Goal: Information Seeking & Learning: Learn about a topic

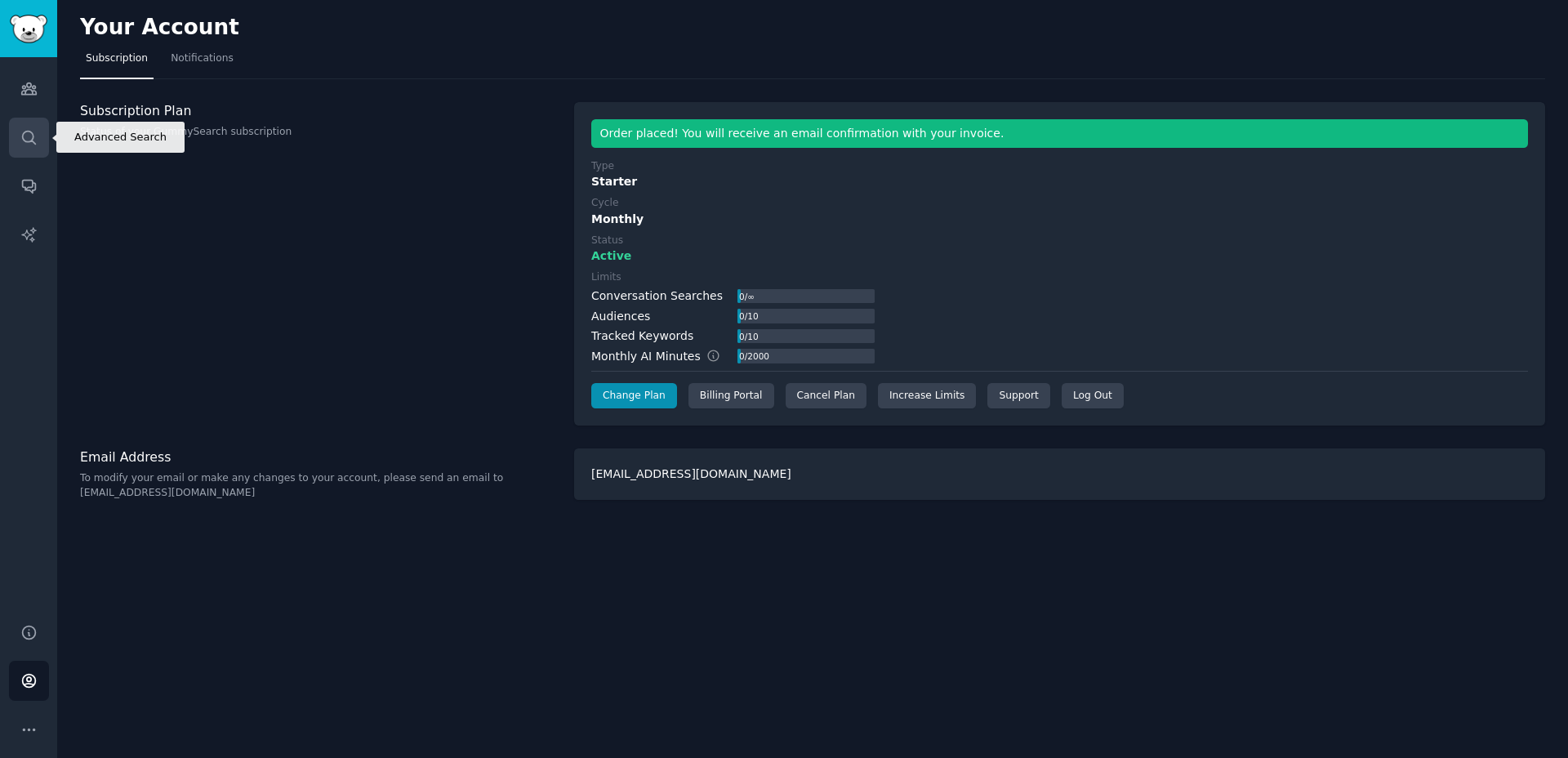
click at [25, 131] on icon "Sidebar" at bounding box center [29, 138] width 13 height 13
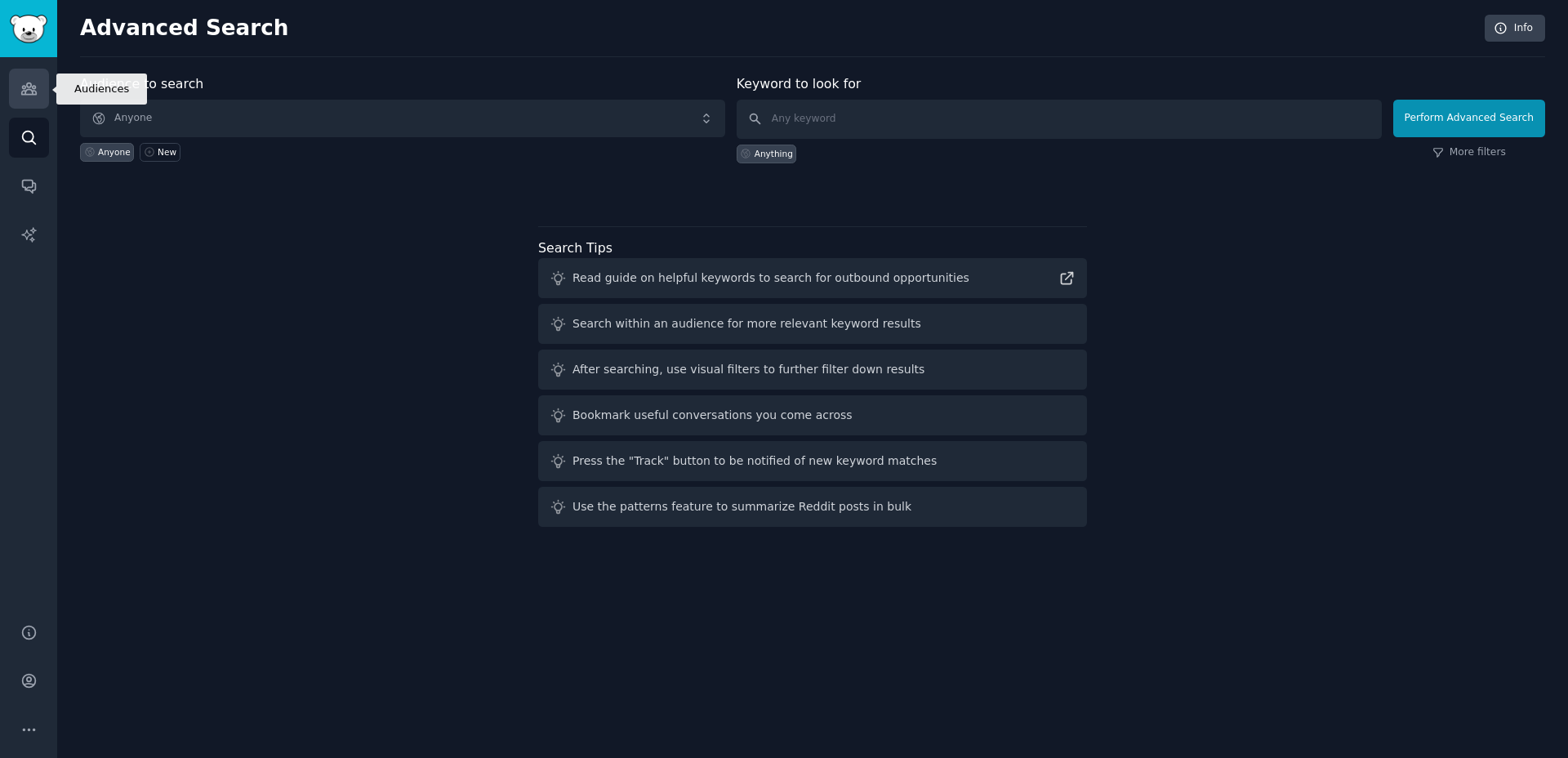
click at [34, 84] on icon "Sidebar" at bounding box center [29, 89] width 17 height 17
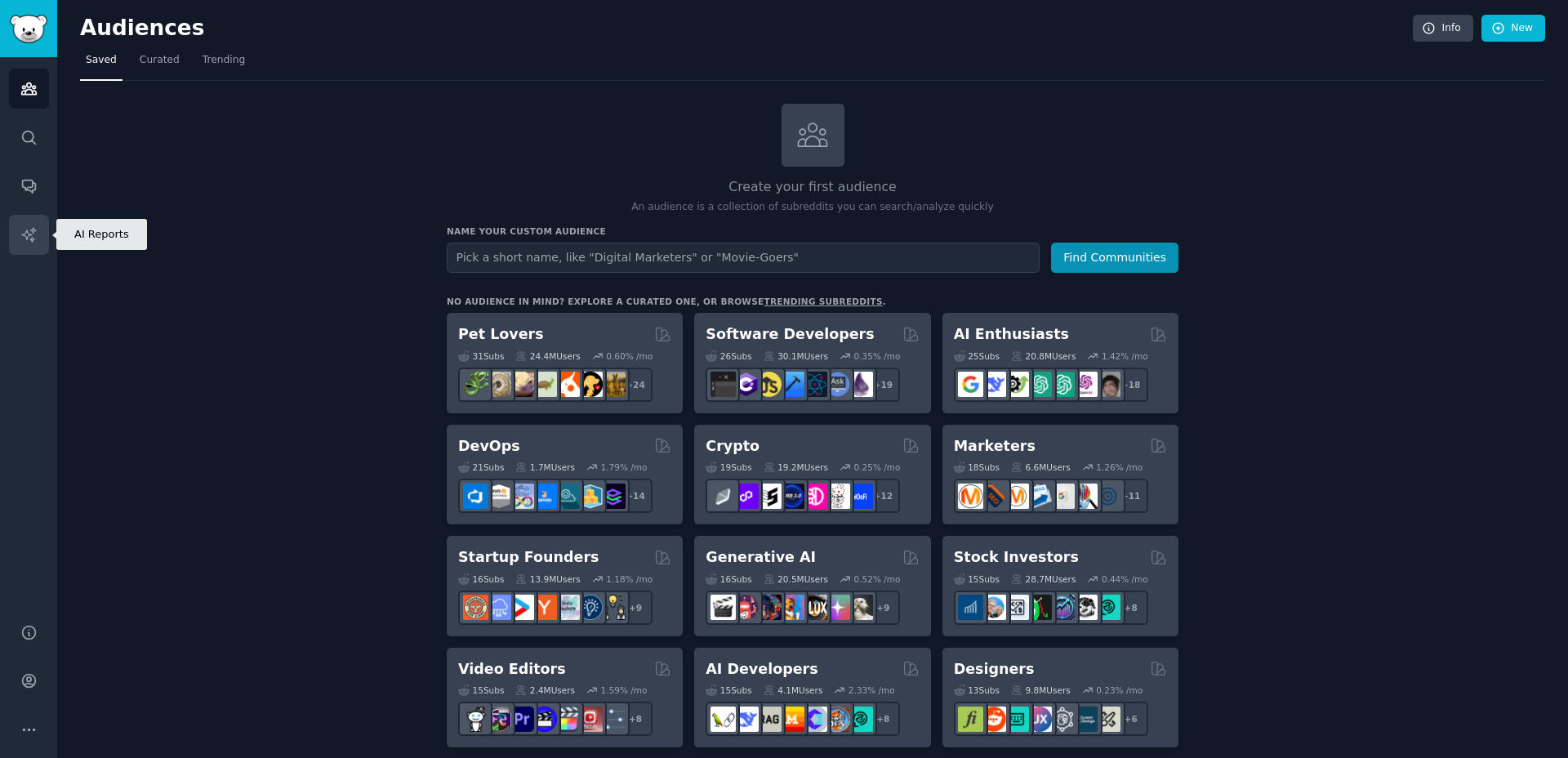
click at [36, 241] on icon "Sidebar" at bounding box center [29, 235] width 17 height 17
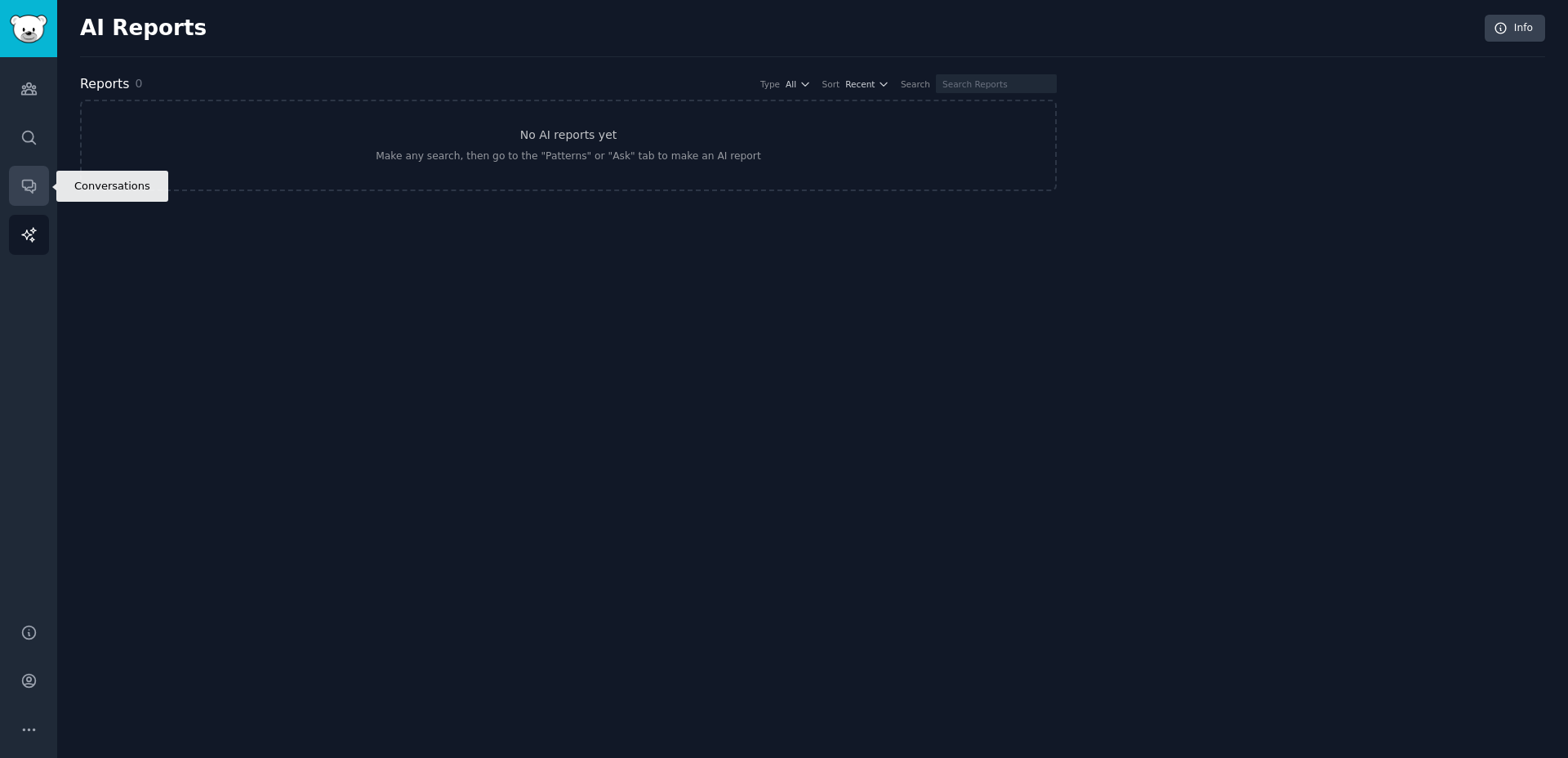
click at [39, 198] on link "Conversations" at bounding box center [29, 185] width 40 height 40
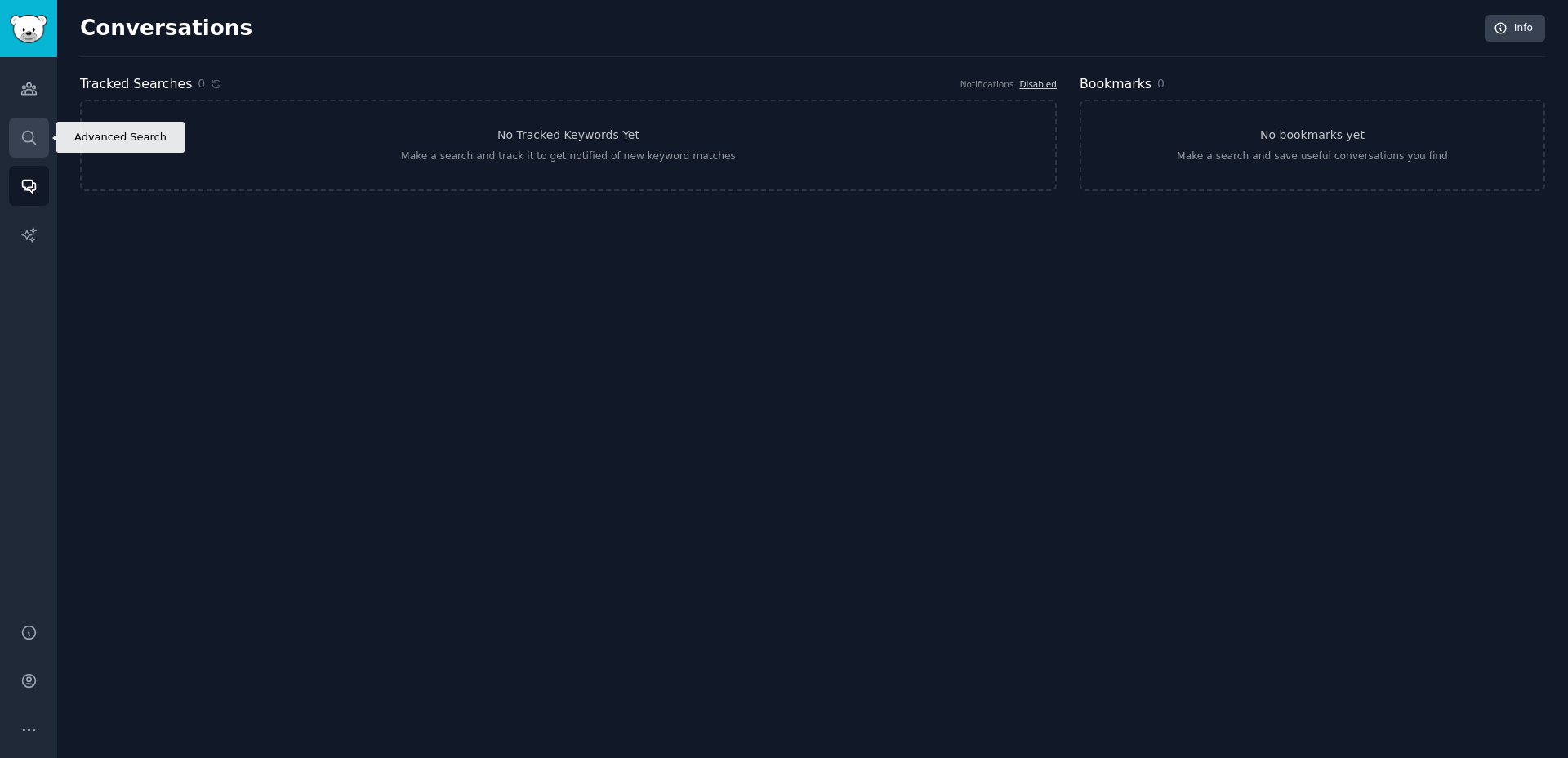
click at [38, 156] on link "Search" at bounding box center [29, 138] width 40 height 40
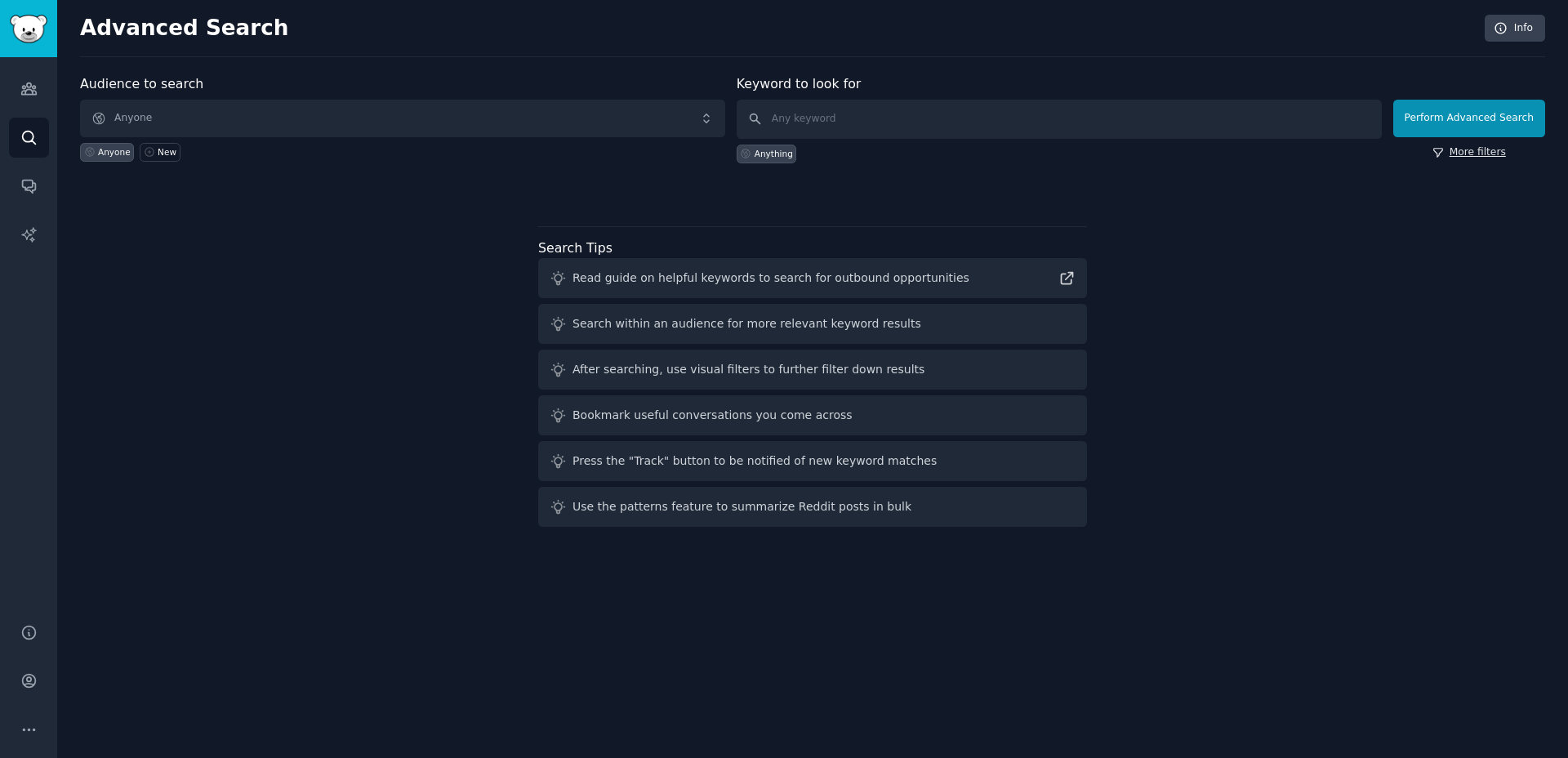
click at [1465, 150] on link "More filters" at bounding box center [1469, 153] width 74 height 15
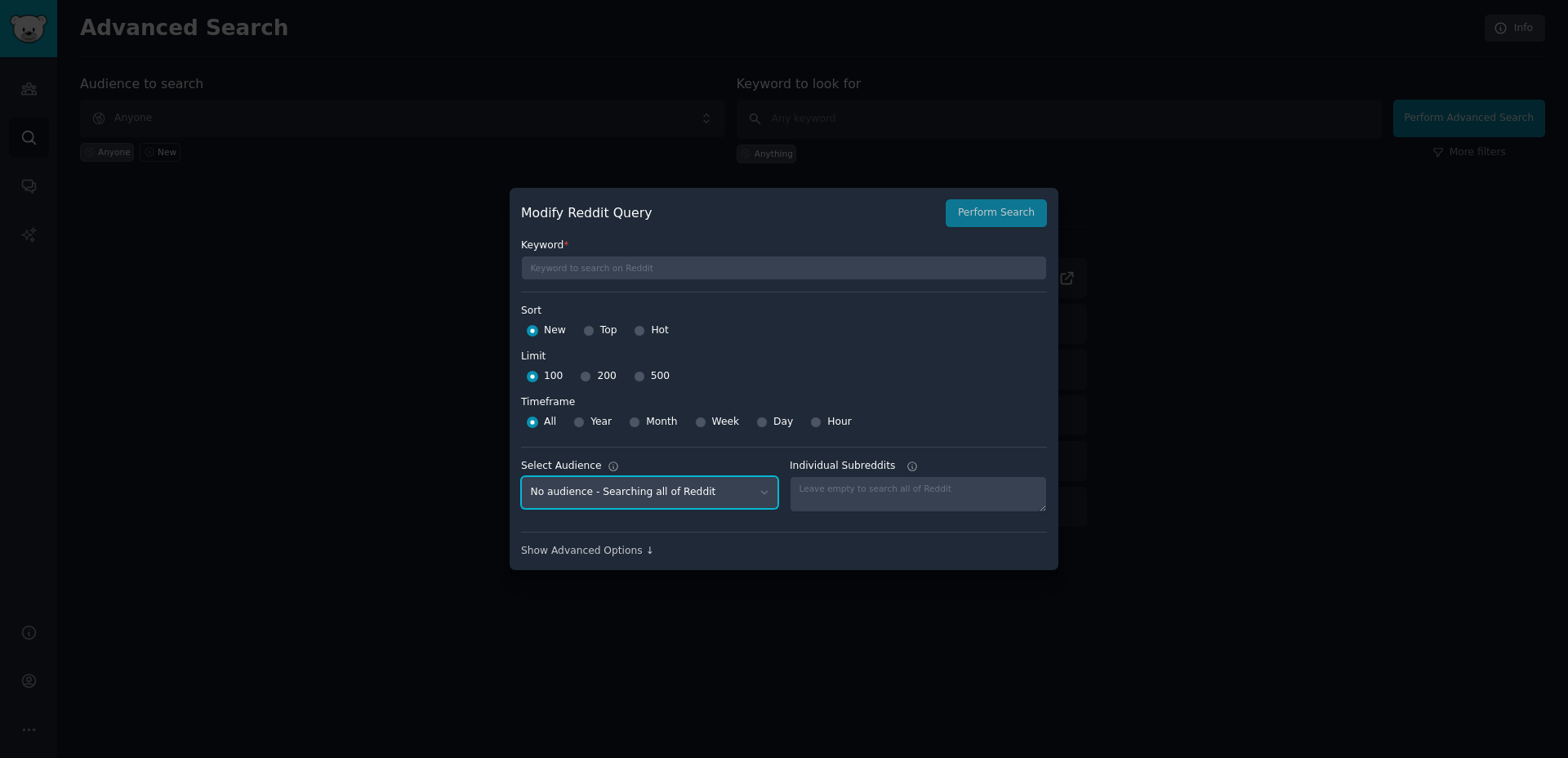
click at [732, 503] on select "No audience - Searching all of Reddit" at bounding box center [649, 493] width 257 height 34
click at [820, 498] on textarea "Individual Subreddits" at bounding box center [918, 494] width 257 height 36
type textarea "amazfit"
click at [951, 387] on div "100 200 500" at bounding box center [784, 376] width 526 height 26
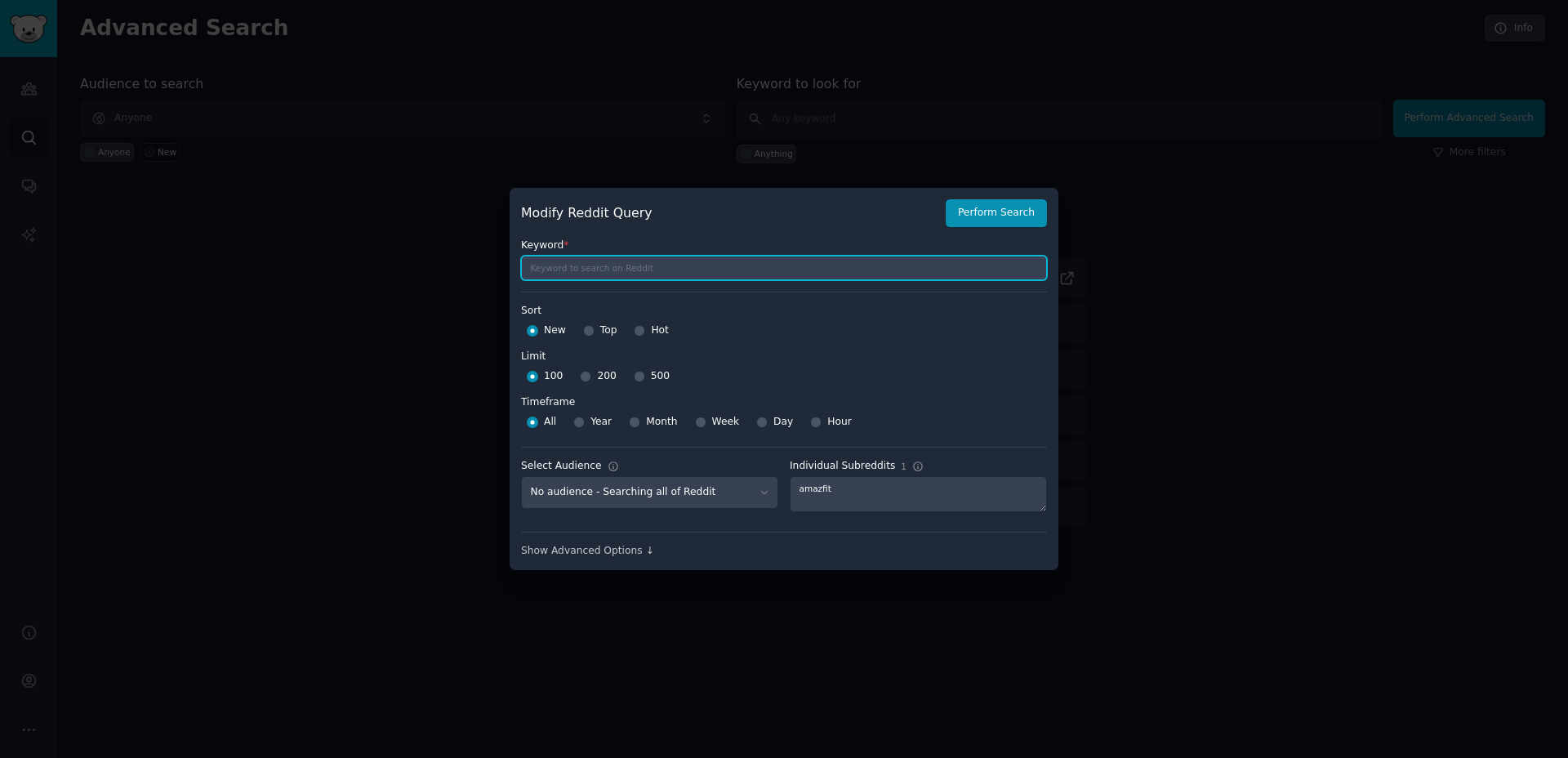
drag, startPoint x: 603, startPoint y: 272, endPoint x: 613, endPoint y: 270, distance: 10.2
click at [601, 270] on input "text" at bounding box center [784, 268] width 526 height 24
type input "w"
type input "weather"
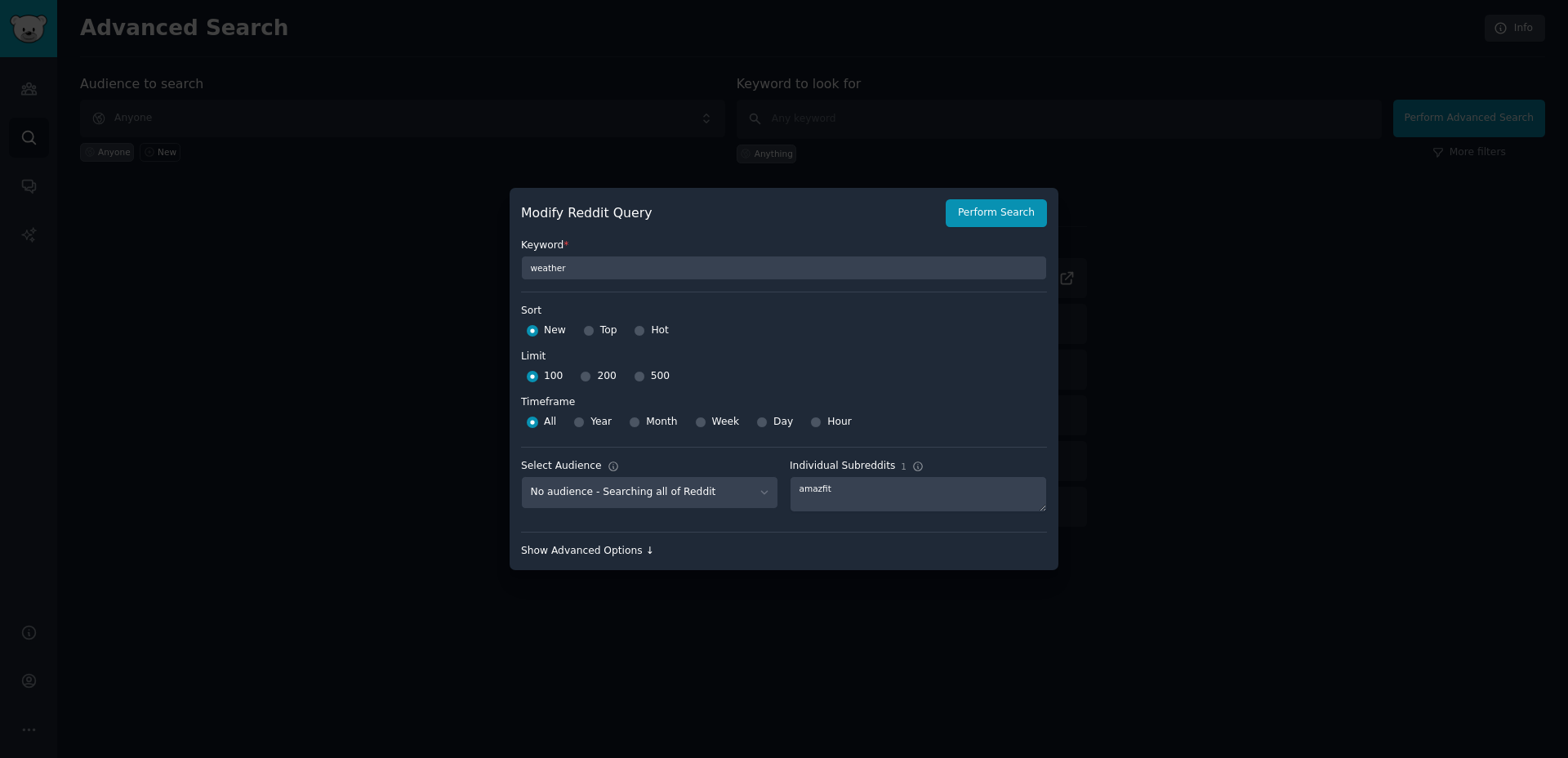
click at [626, 557] on div "Show Advanced Options ↓" at bounding box center [784, 551] width 526 height 15
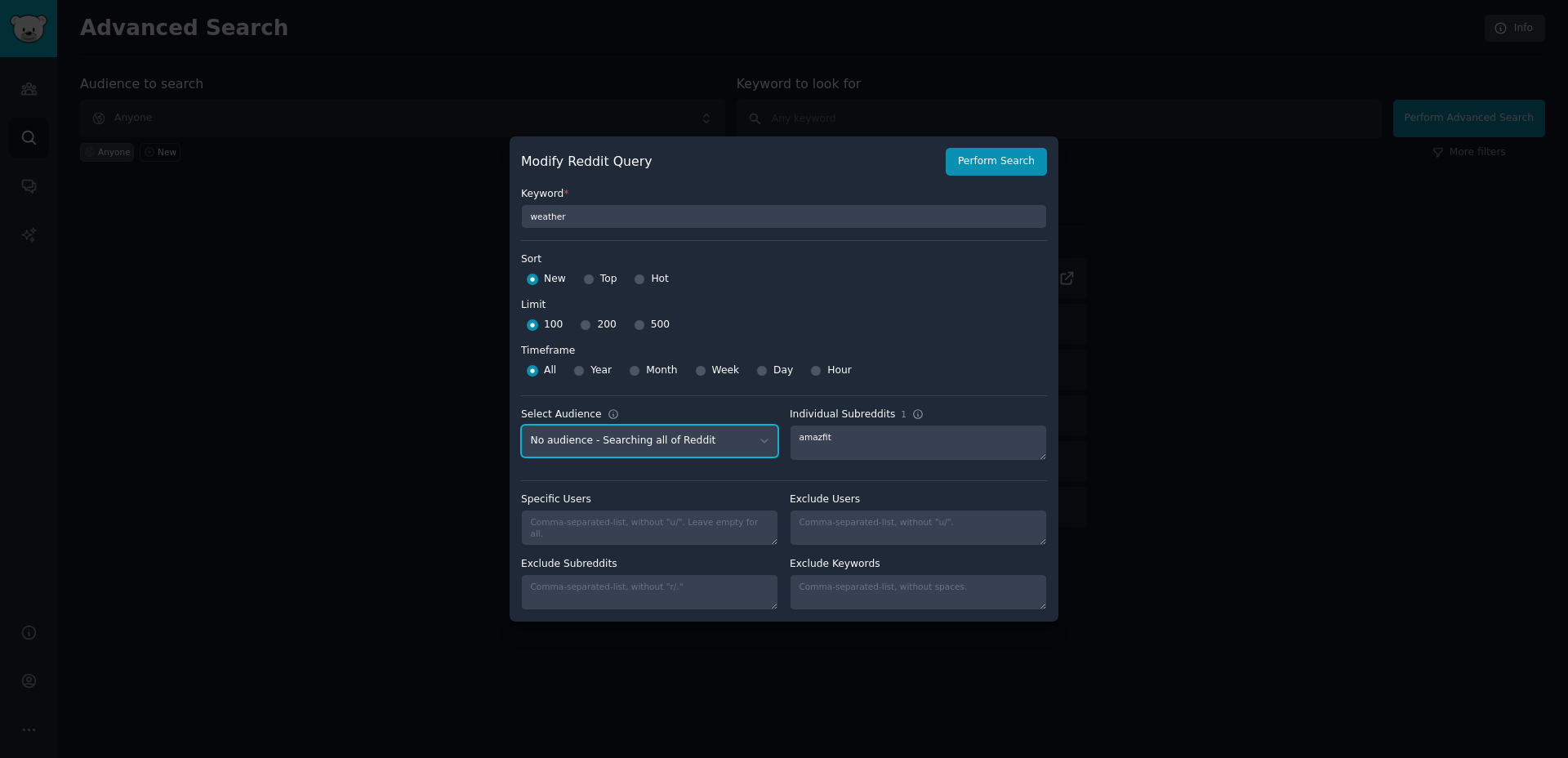
click at [760, 445] on select "No audience - Searching all of Reddit" at bounding box center [649, 442] width 257 height 34
click at [997, 169] on button "Perform Search" at bounding box center [996, 162] width 101 height 28
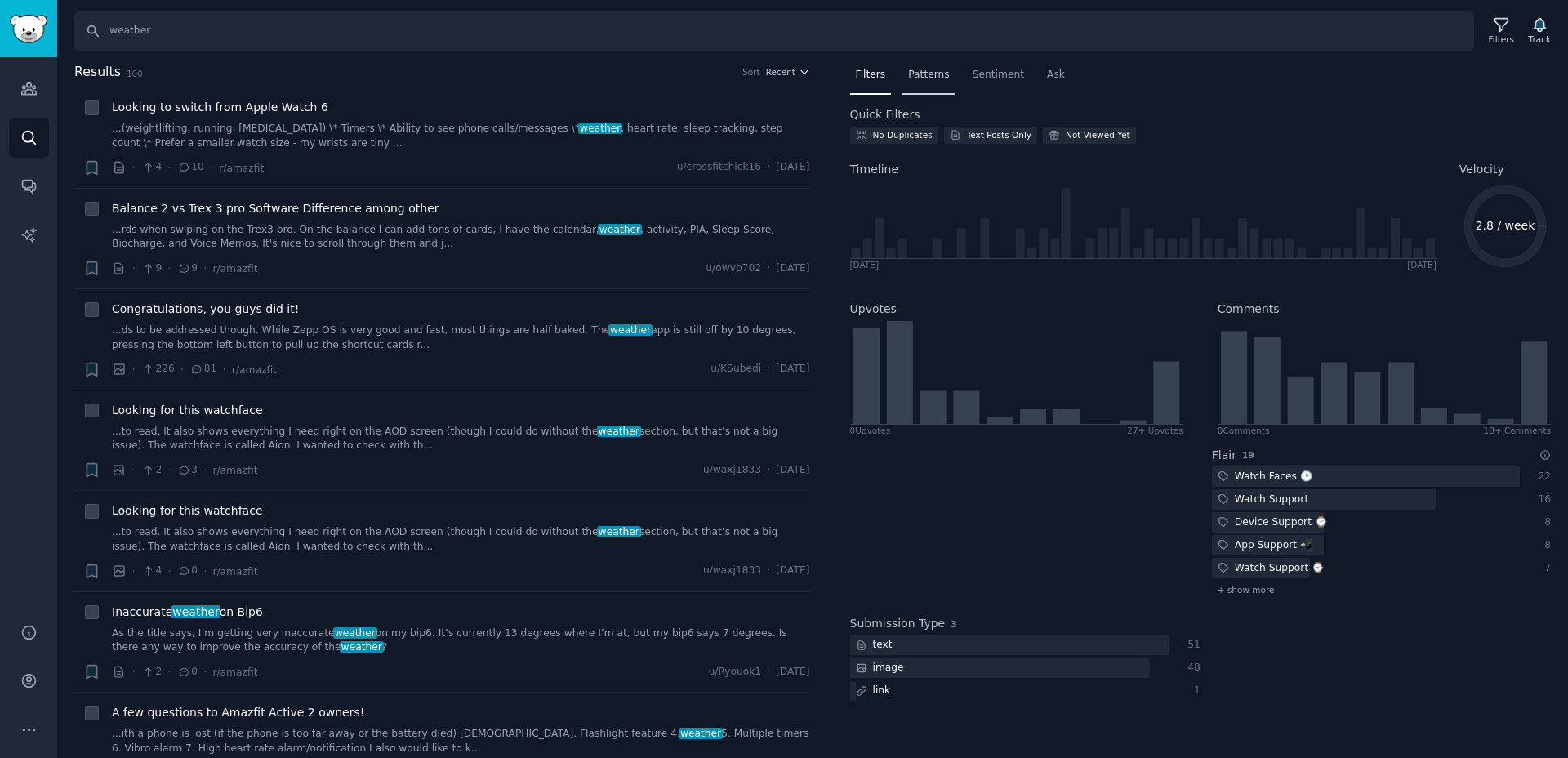
click at [942, 75] on span "Patterns" at bounding box center [928, 75] width 41 height 15
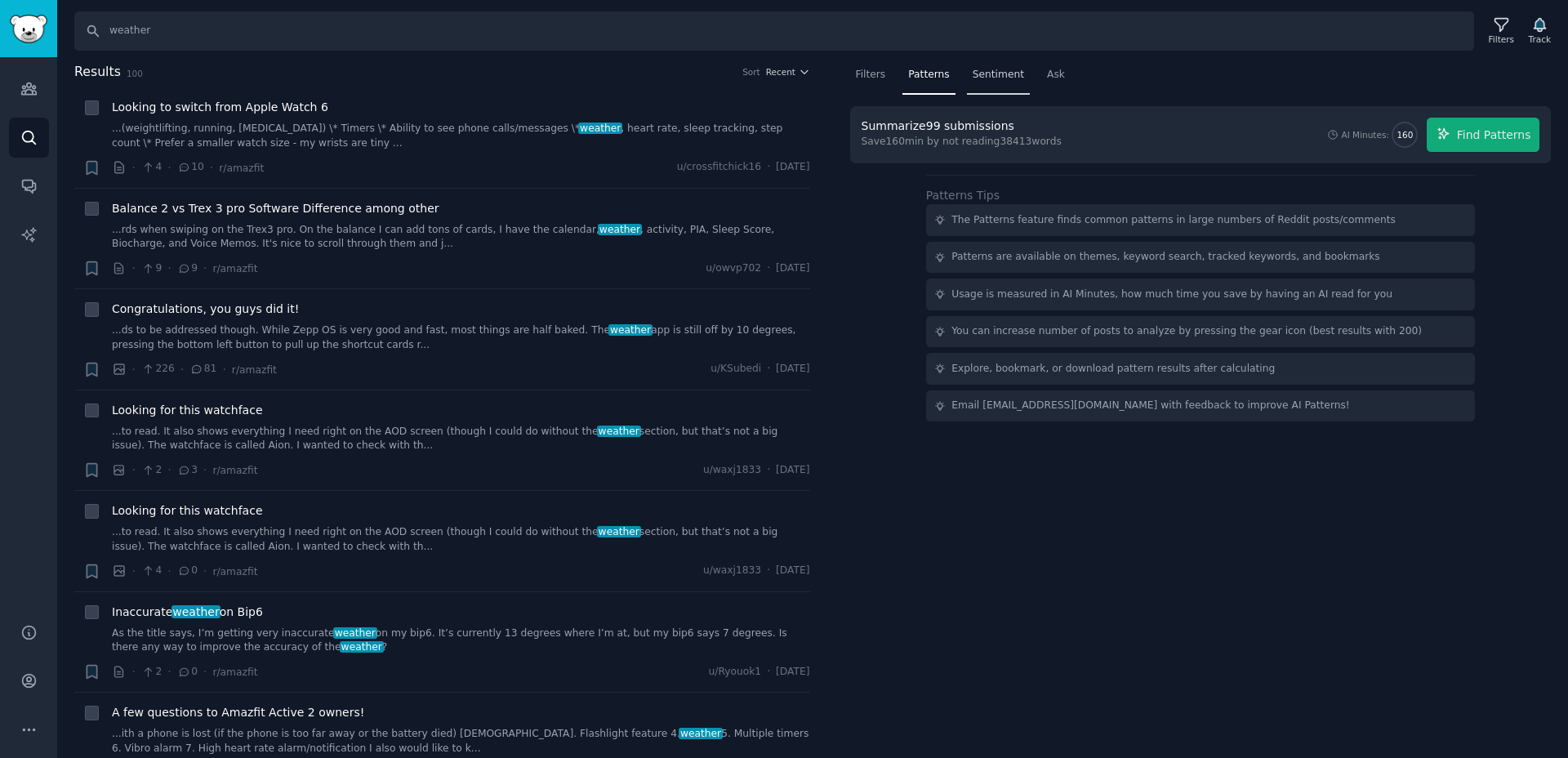
click at [1000, 79] on span "Sentiment" at bounding box center [997, 75] width 51 height 15
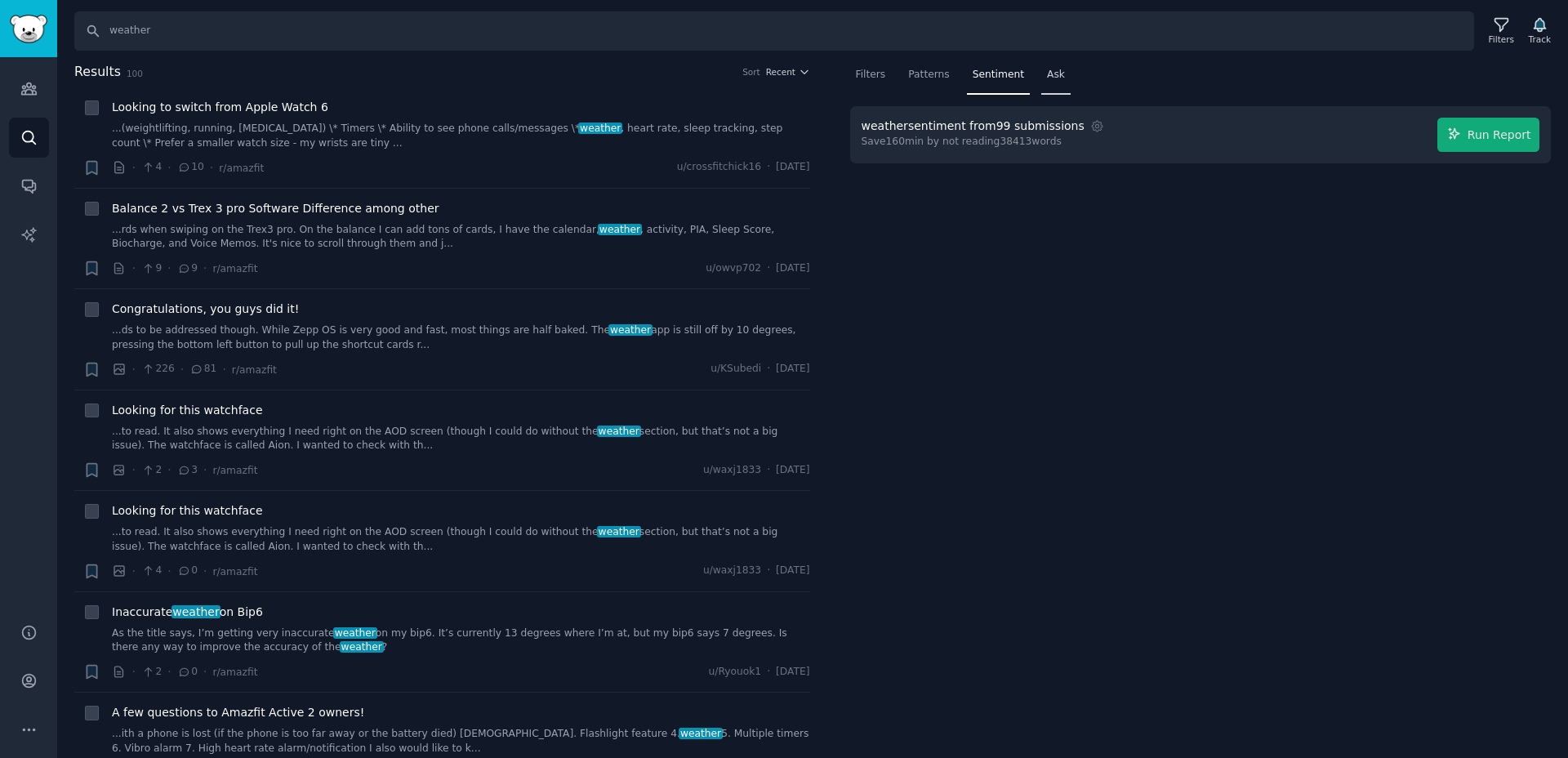
click at [1049, 80] on span "Ask" at bounding box center [1055, 75] width 18 height 15
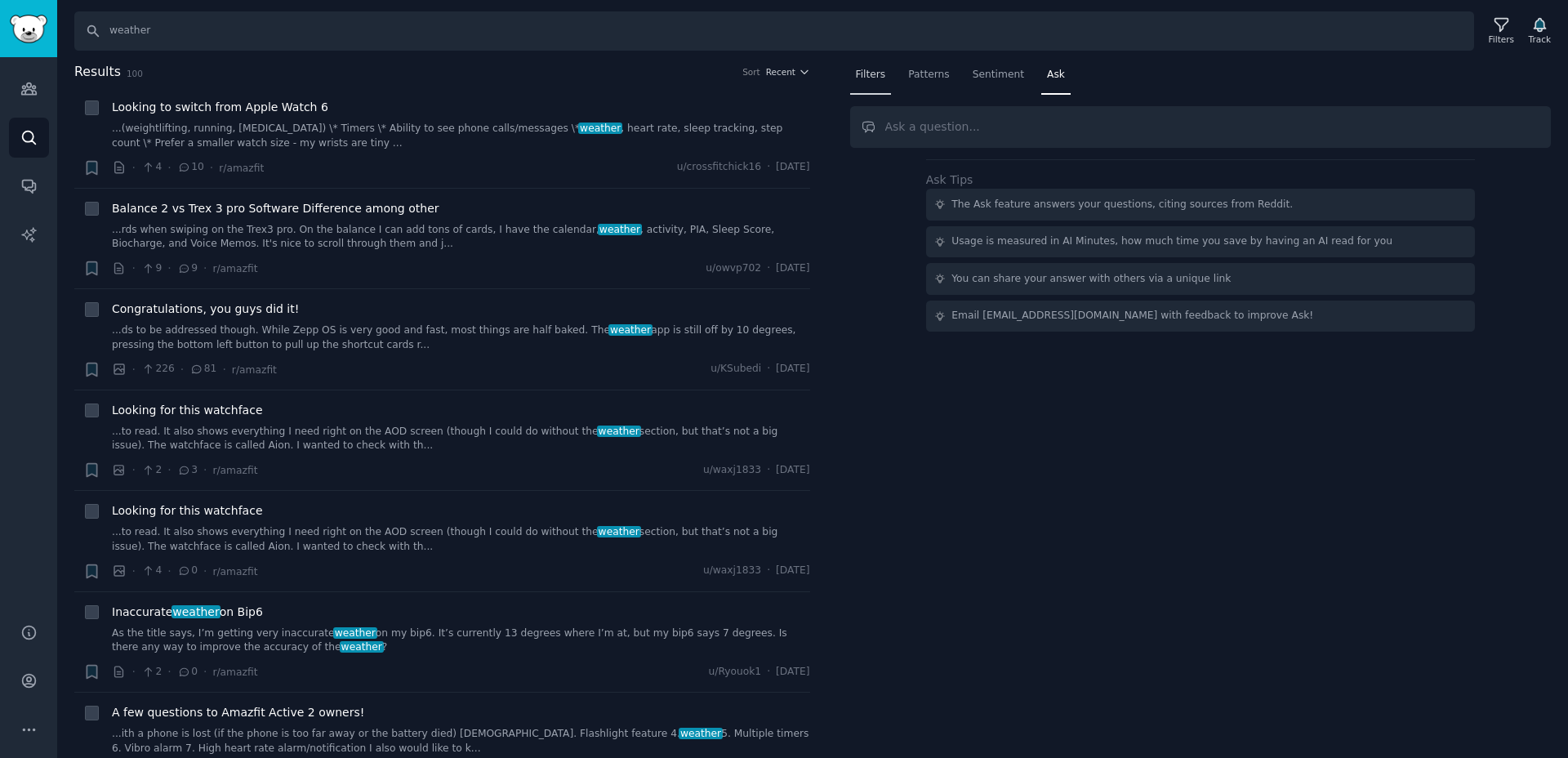
click at [859, 87] on div "Filters" at bounding box center [870, 79] width 42 height 34
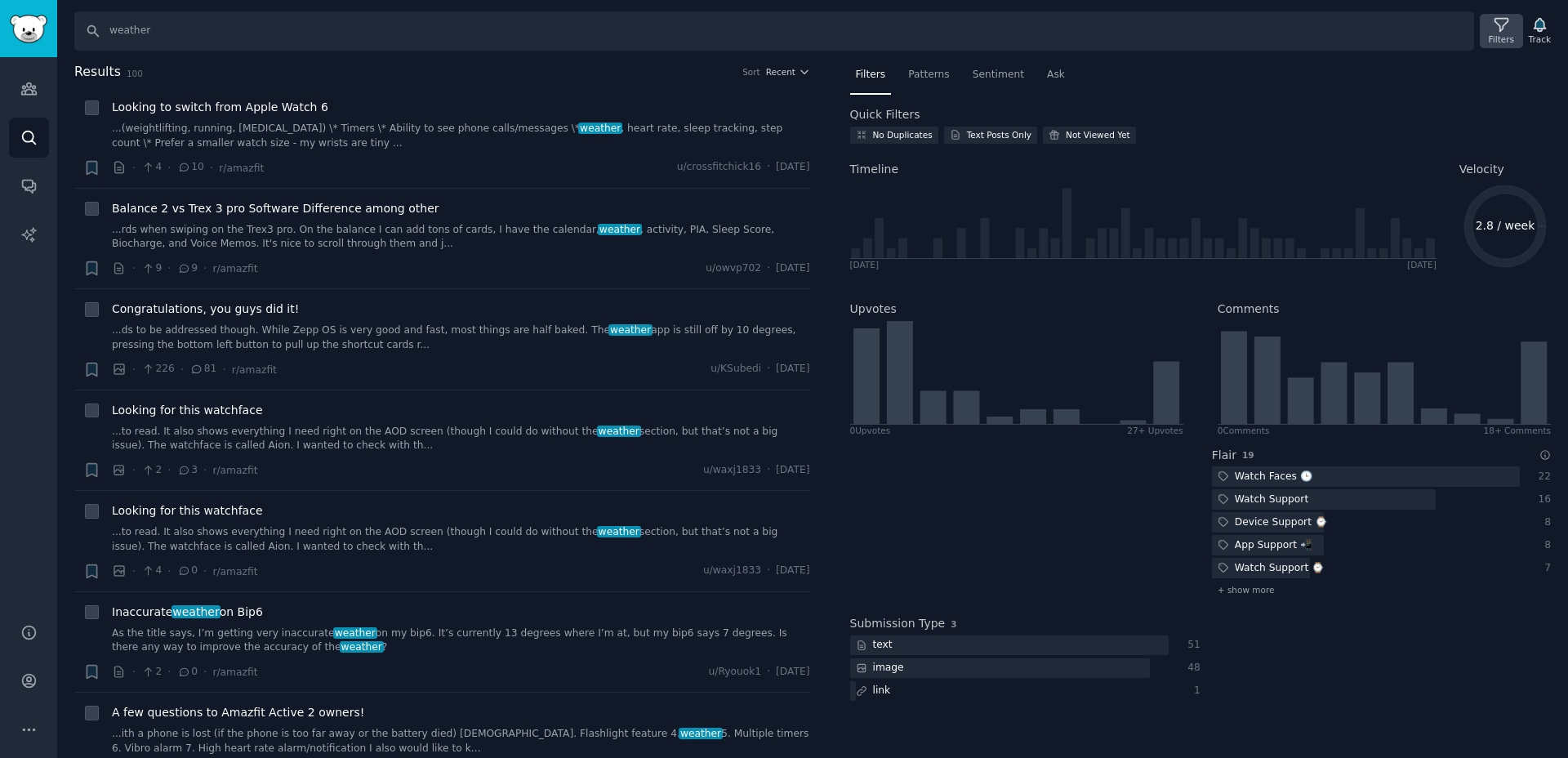
click at [1500, 34] on div "Filters" at bounding box center [1501, 39] width 25 height 11
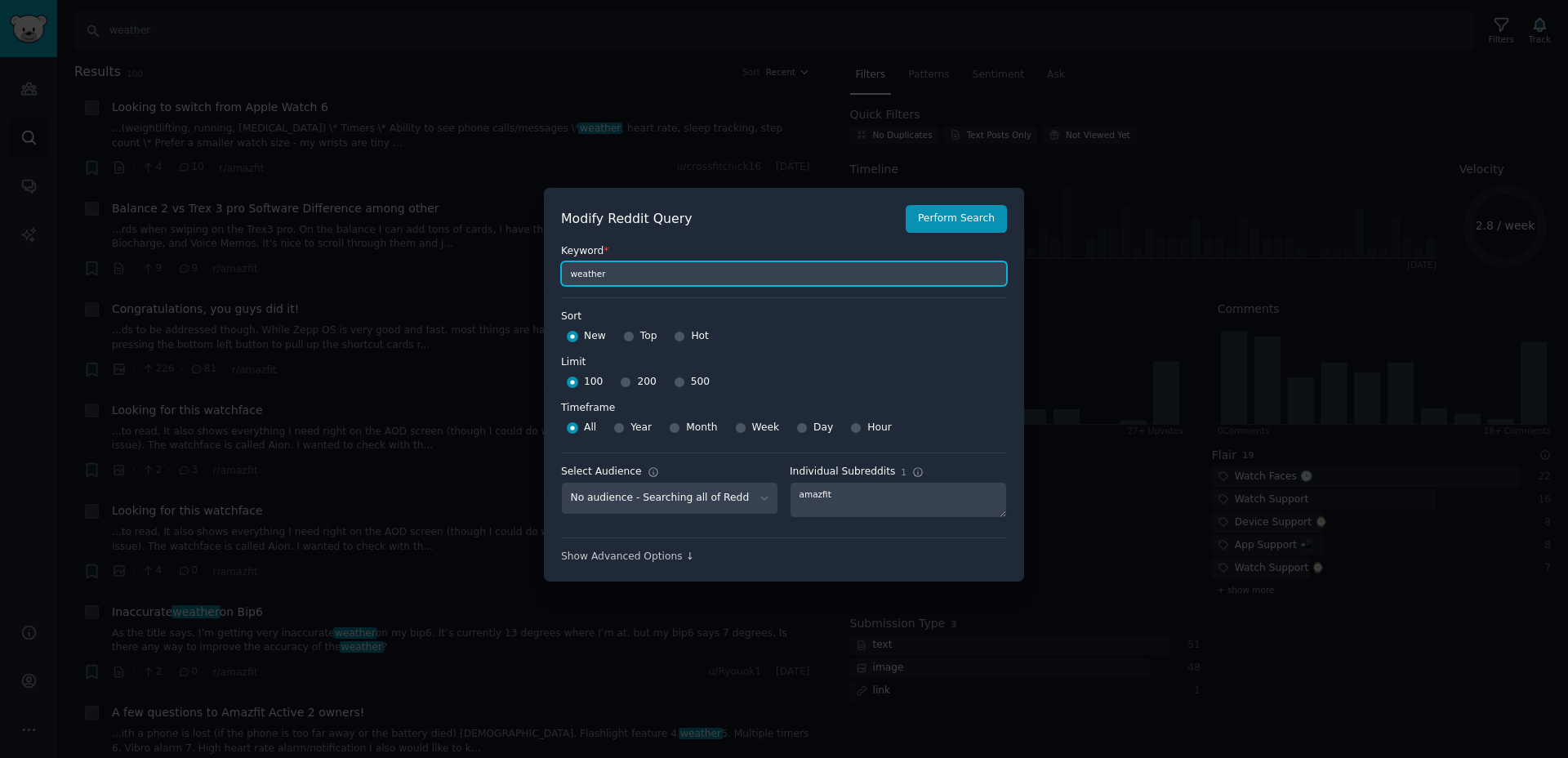
click at [748, 272] on input "weather" at bounding box center [784, 273] width 445 height 24
type input "weather aqi"
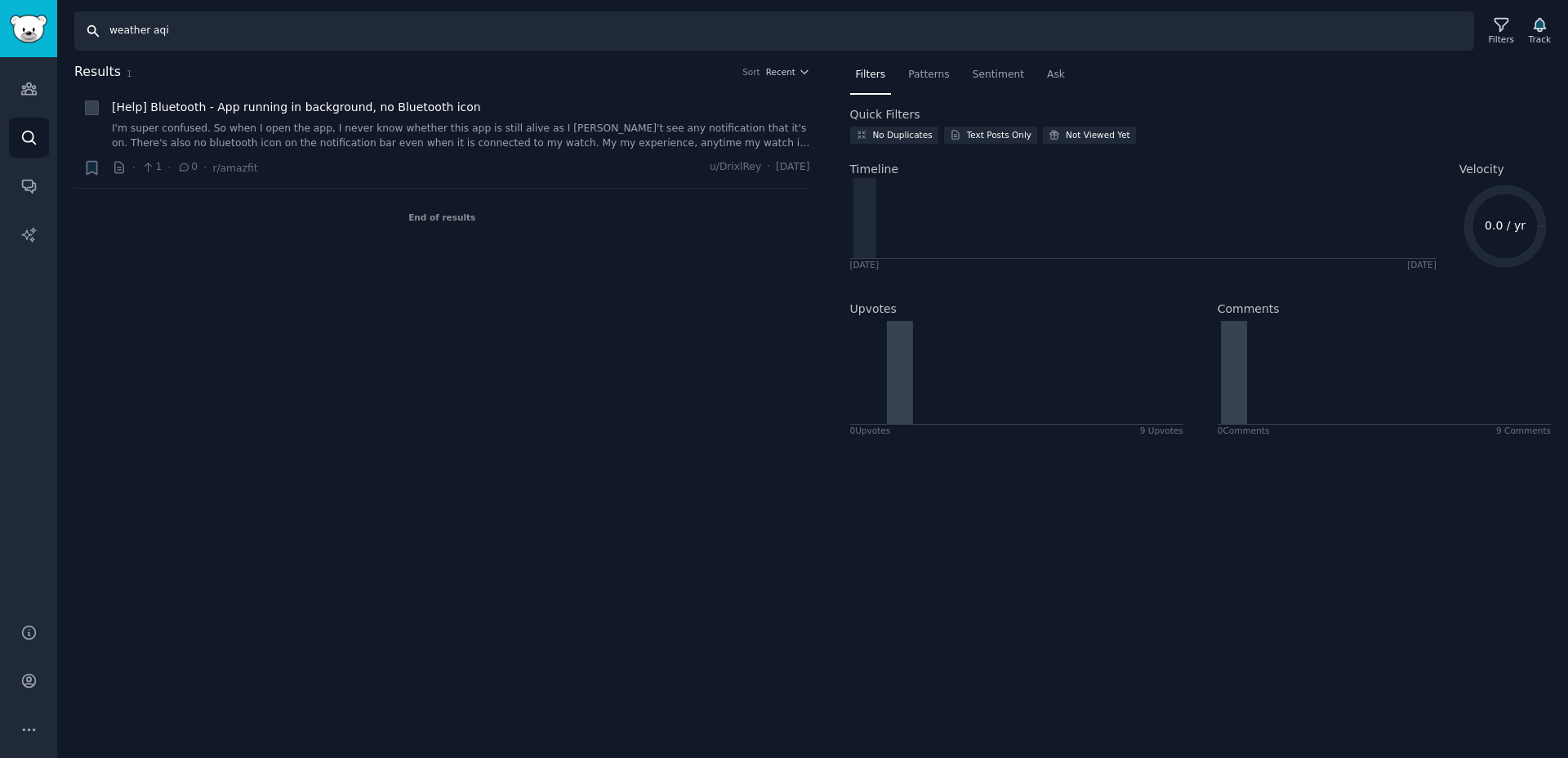
click at [159, 33] on input "weather aqi" at bounding box center [774, 31] width 1400 height 39
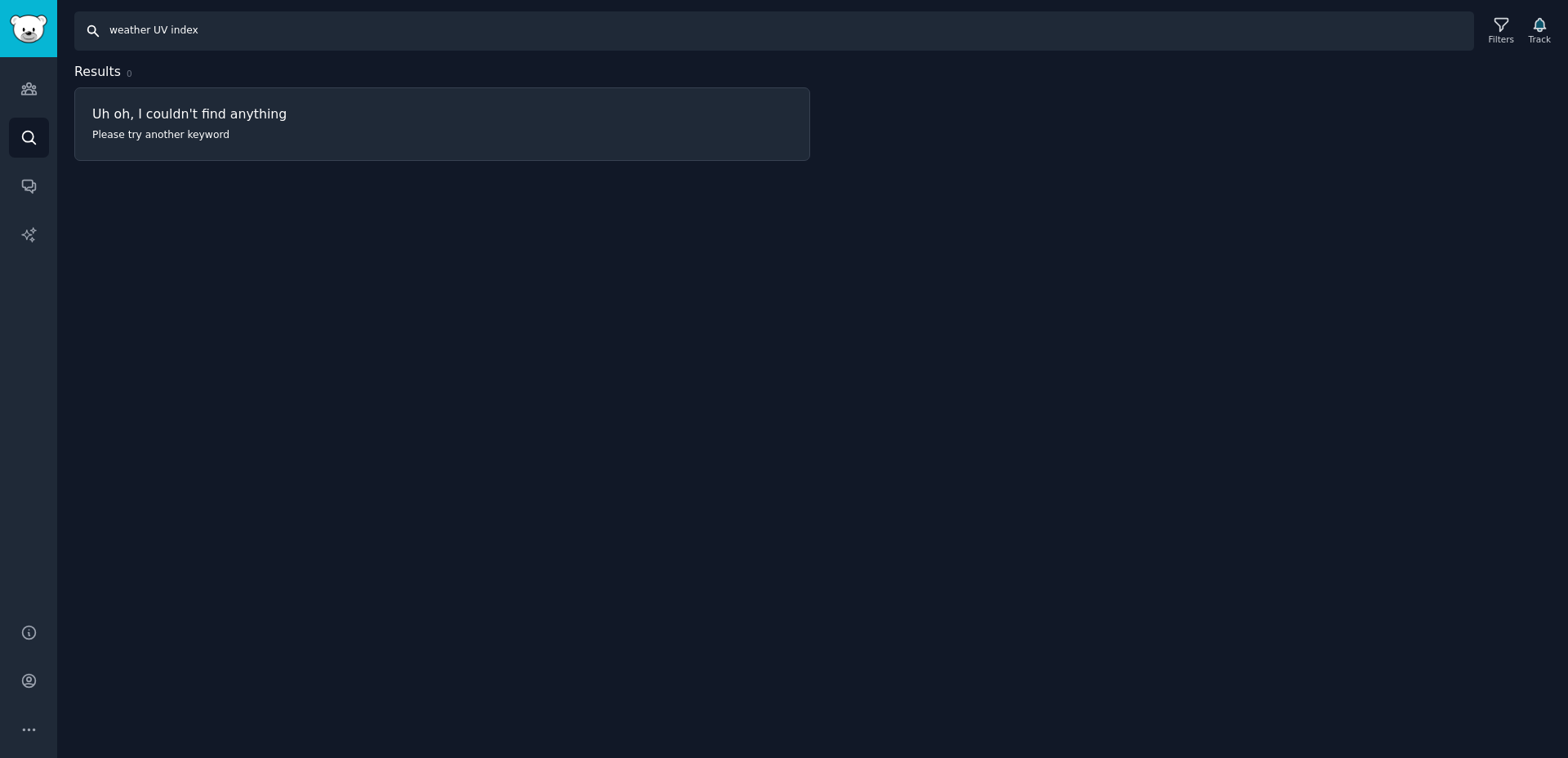
drag, startPoint x: 151, startPoint y: 35, endPoint x: 254, endPoint y: 35, distance: 103.0
click at [254, 35] on input "weather UV index" at bounding box center [774, 31] width 1400 height 39
type input "weather"
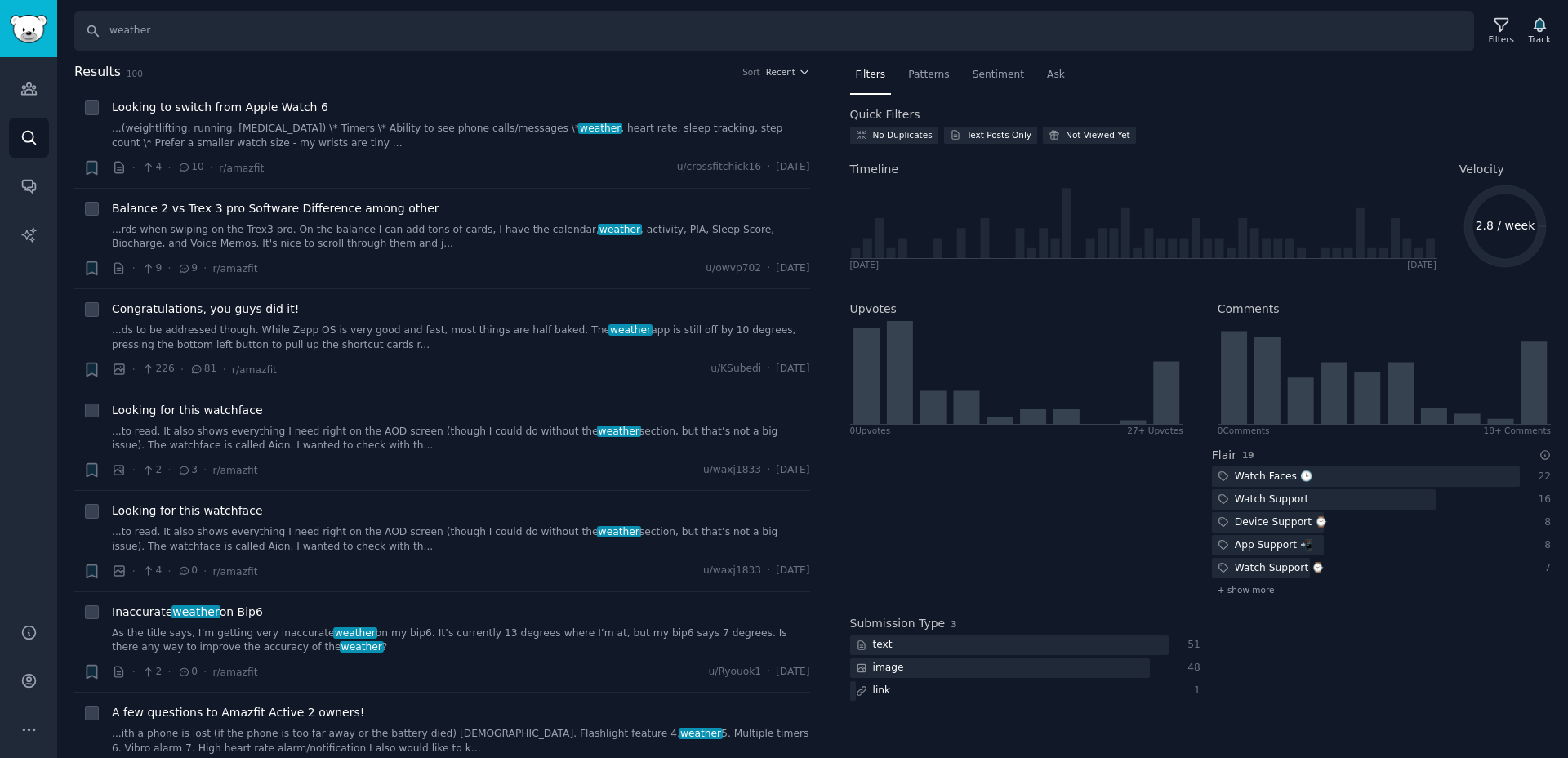
click at [1222, 456] on h2 "Flair" at bounding box center [1224, 455] width 24 height 17
copy h2 "Flair"
click at [1155, 591] on div at bounding box center [1019, 519] width 339 height 169
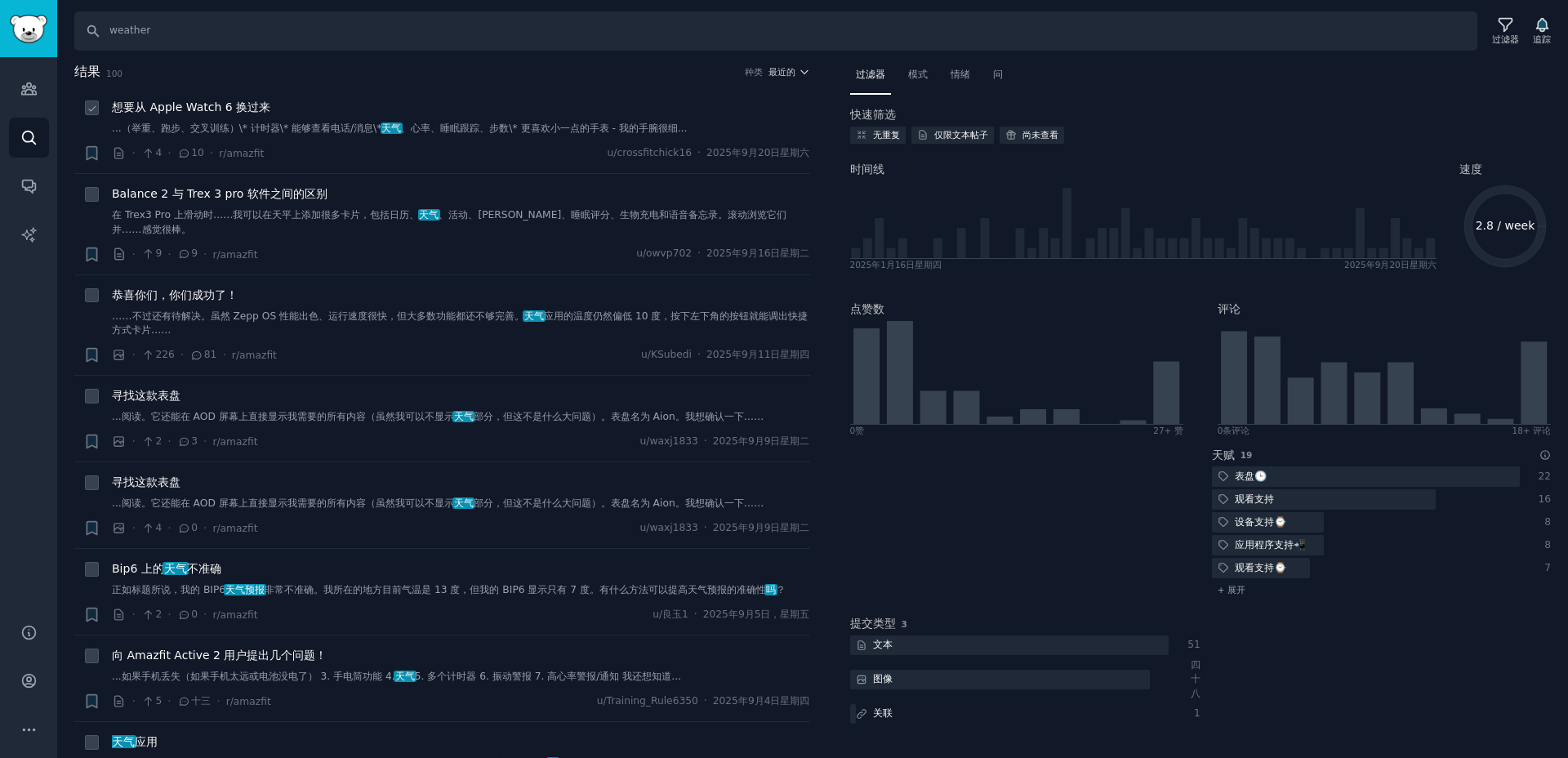
click at [94, 109] on icon at bounding box center [93, 109] width 11 height 11
click at [93, 110] on icon at bounding box center [93, 109] width 11 height 11
checkbox input "false"
click at [785, 69] on font "最近的" at bounding box center [781, 72] width 27 height 9
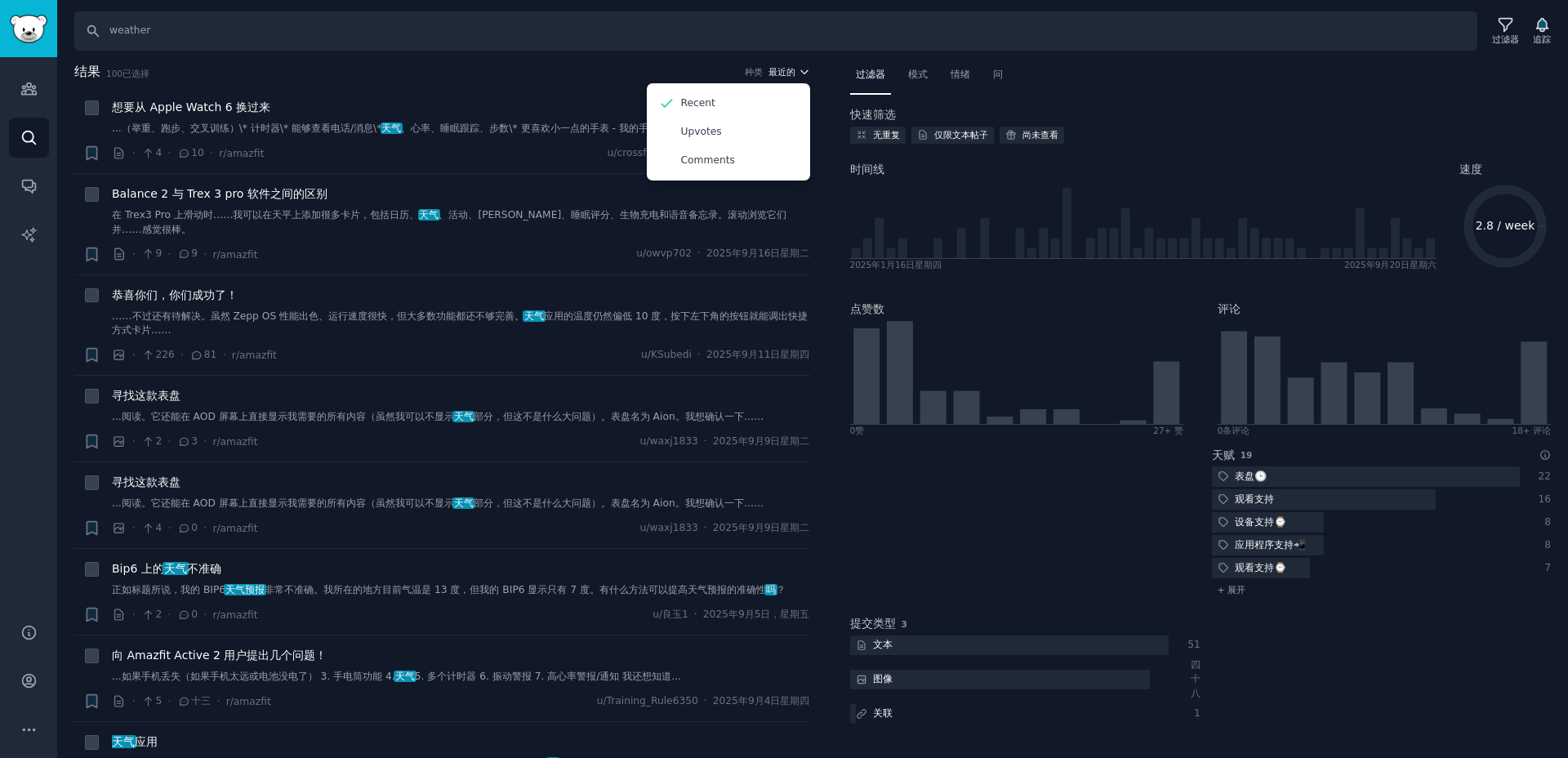
click at [785, 69] on font "最近的" at bounding box center [781, 72] width 27 height 9
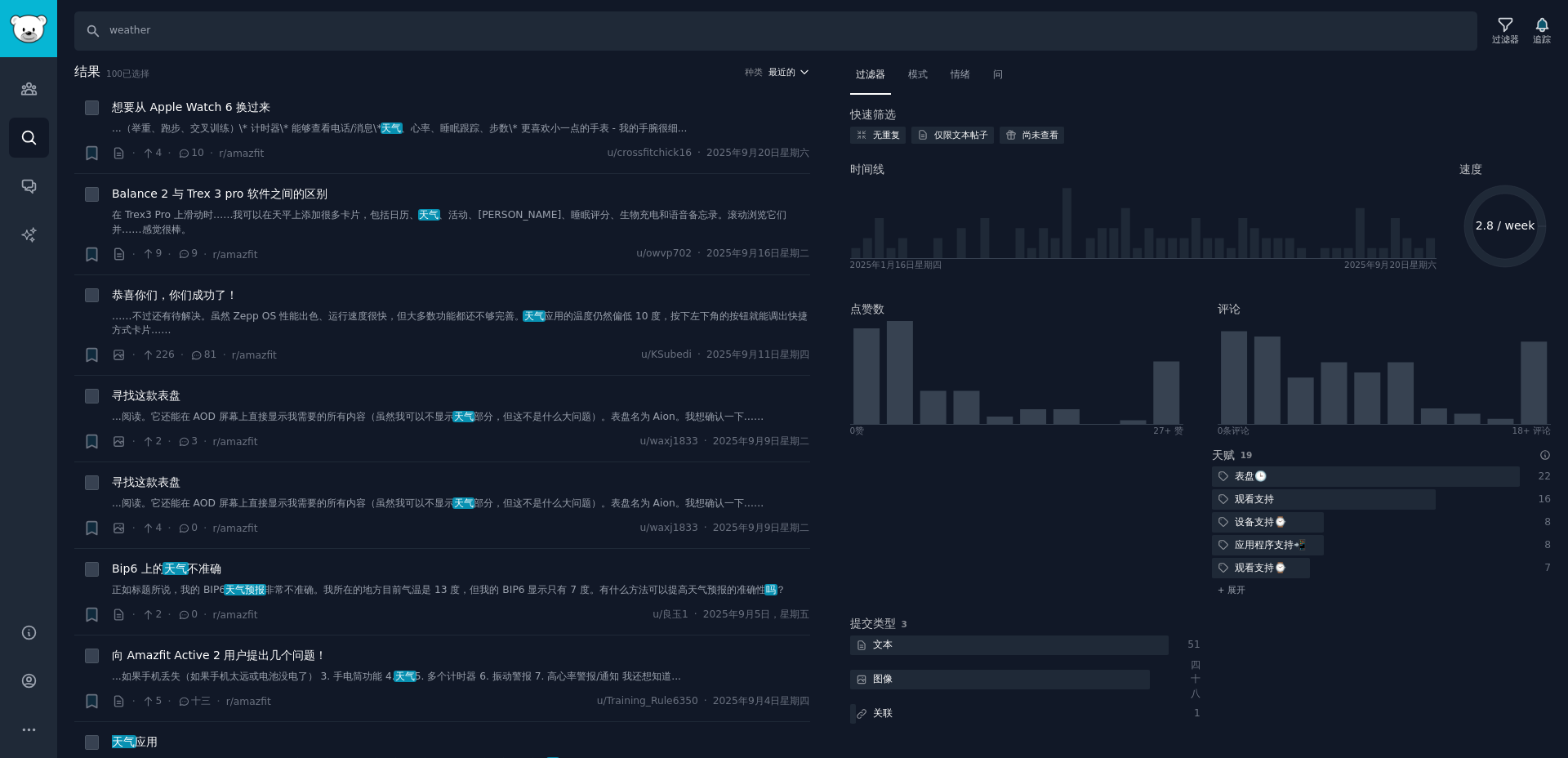
click at [785, 69] on font "最近的" at bounding box center [781, 72] width 27 height 9
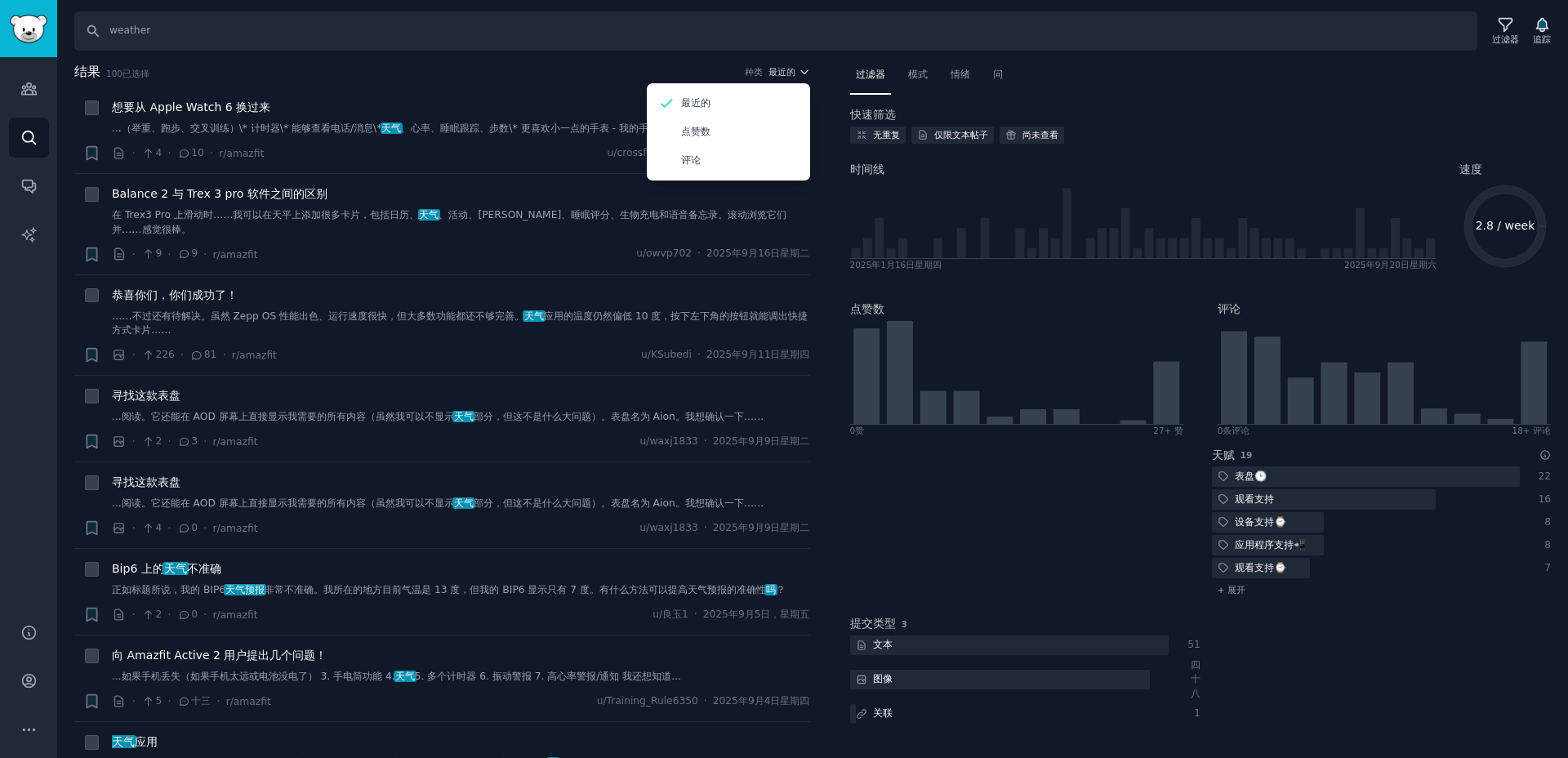
click at [549, 84] on div "结果 100 已选择 种类 最近的 最近的 点赞数 评论" at bounding box center [442, 75] width 735 height 26
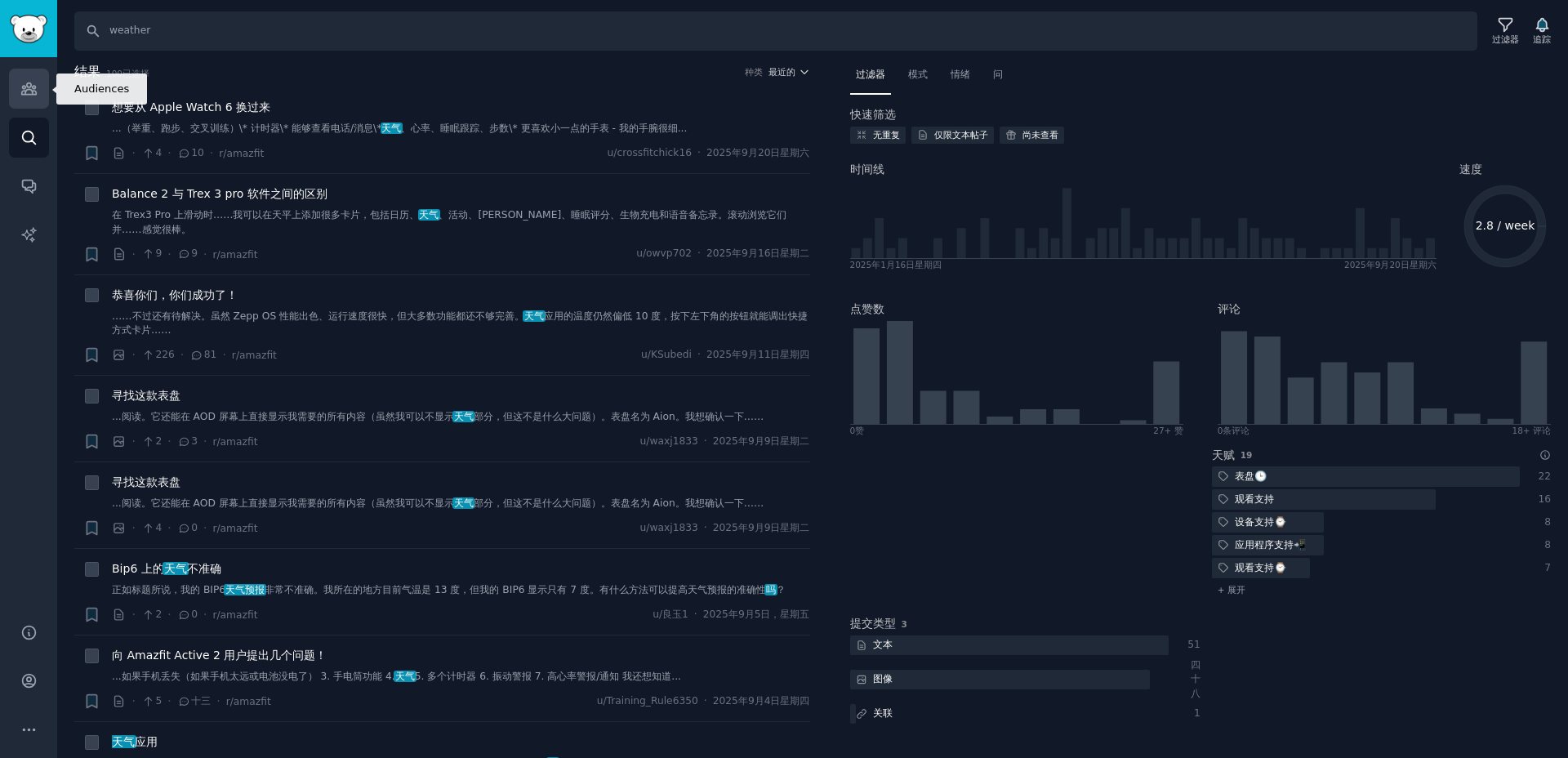
click at [30, 97] on link "受众" at bounding box center [29, 88] width 40 height 40
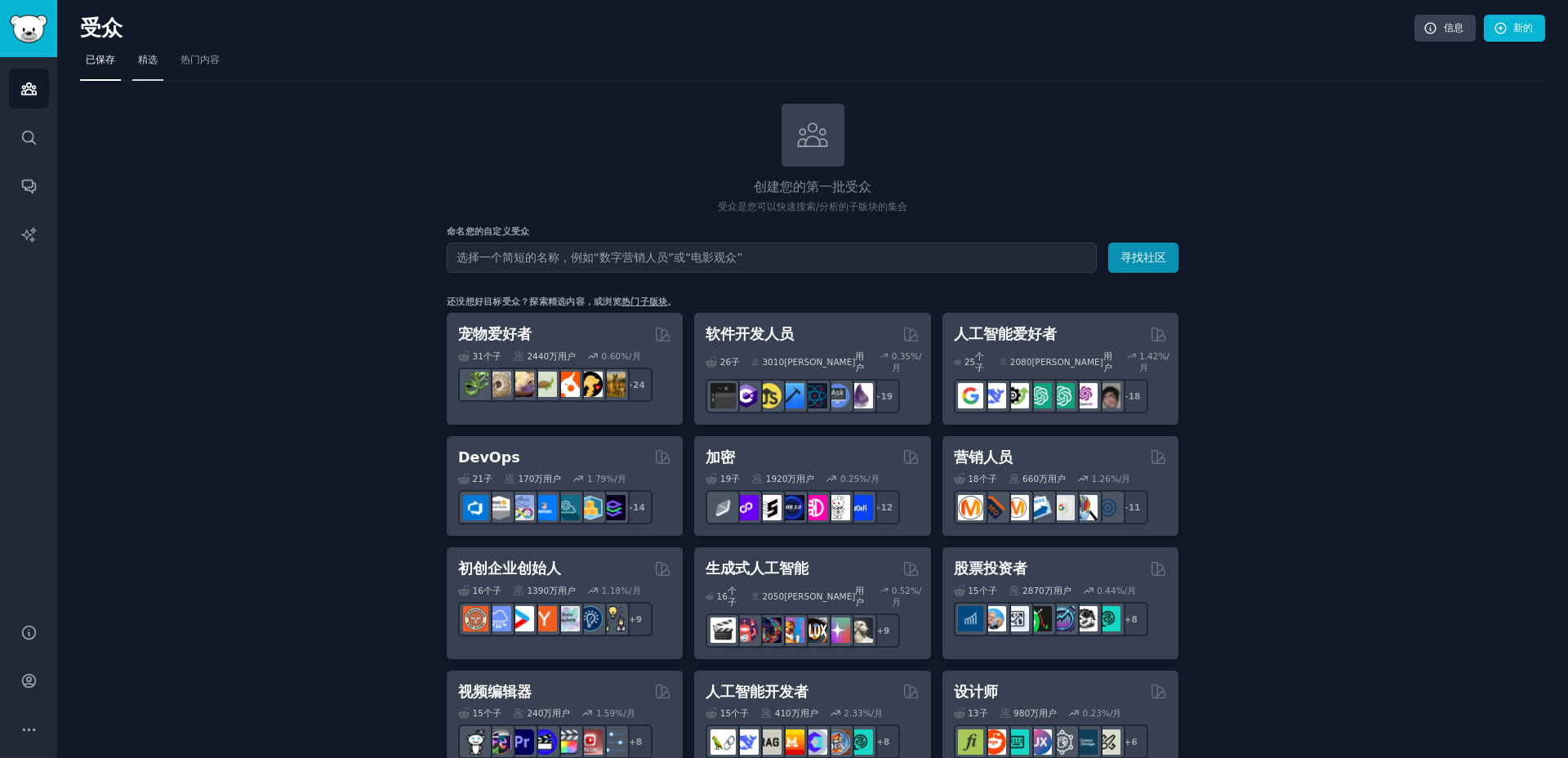
click at [146, 62] on font "精选" at bounding box center [147, 60] width 20 height 11
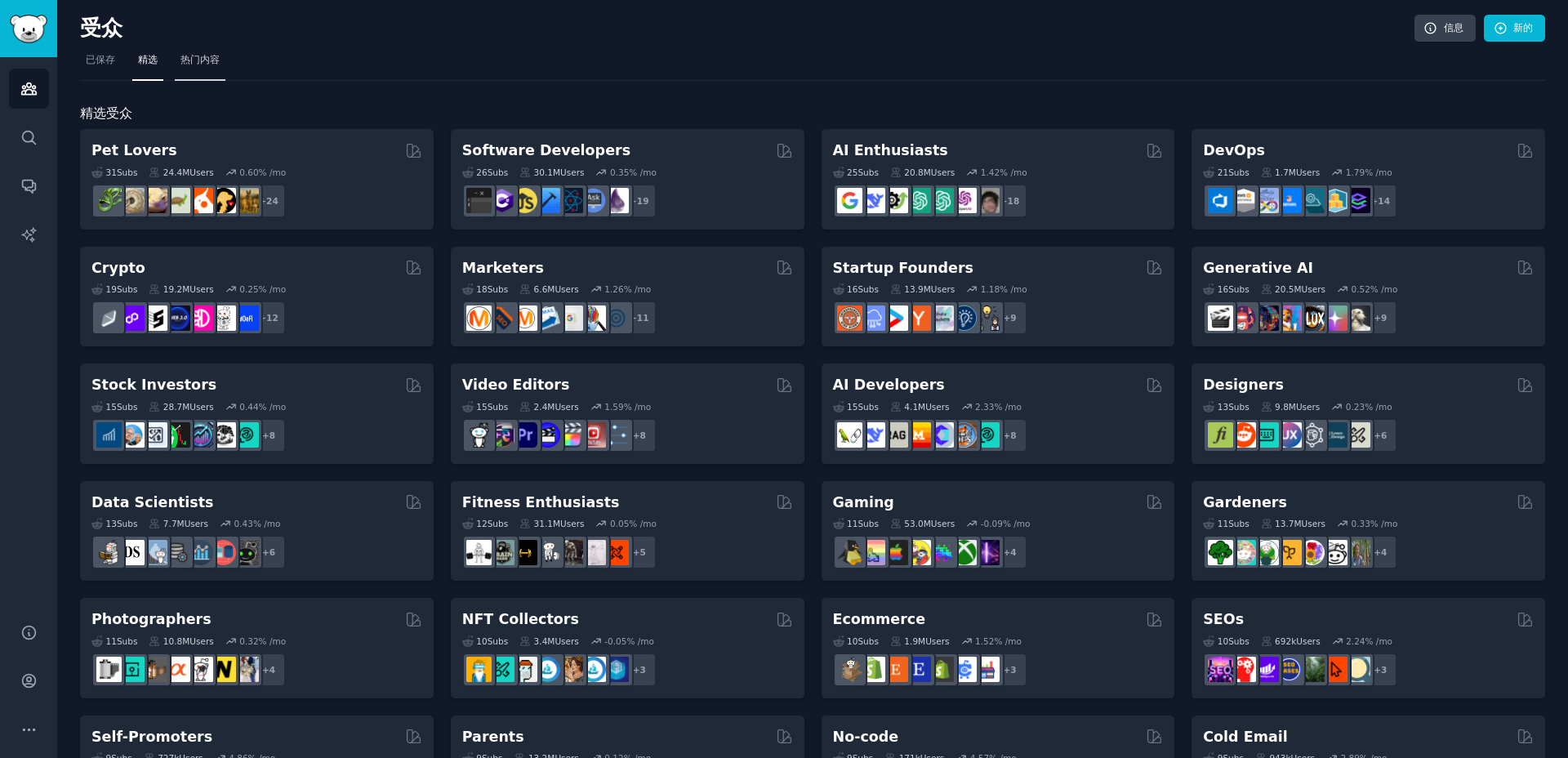
click at [193, 63] on font "热门内容" at bounding box center [200, 60] width 39 height 11
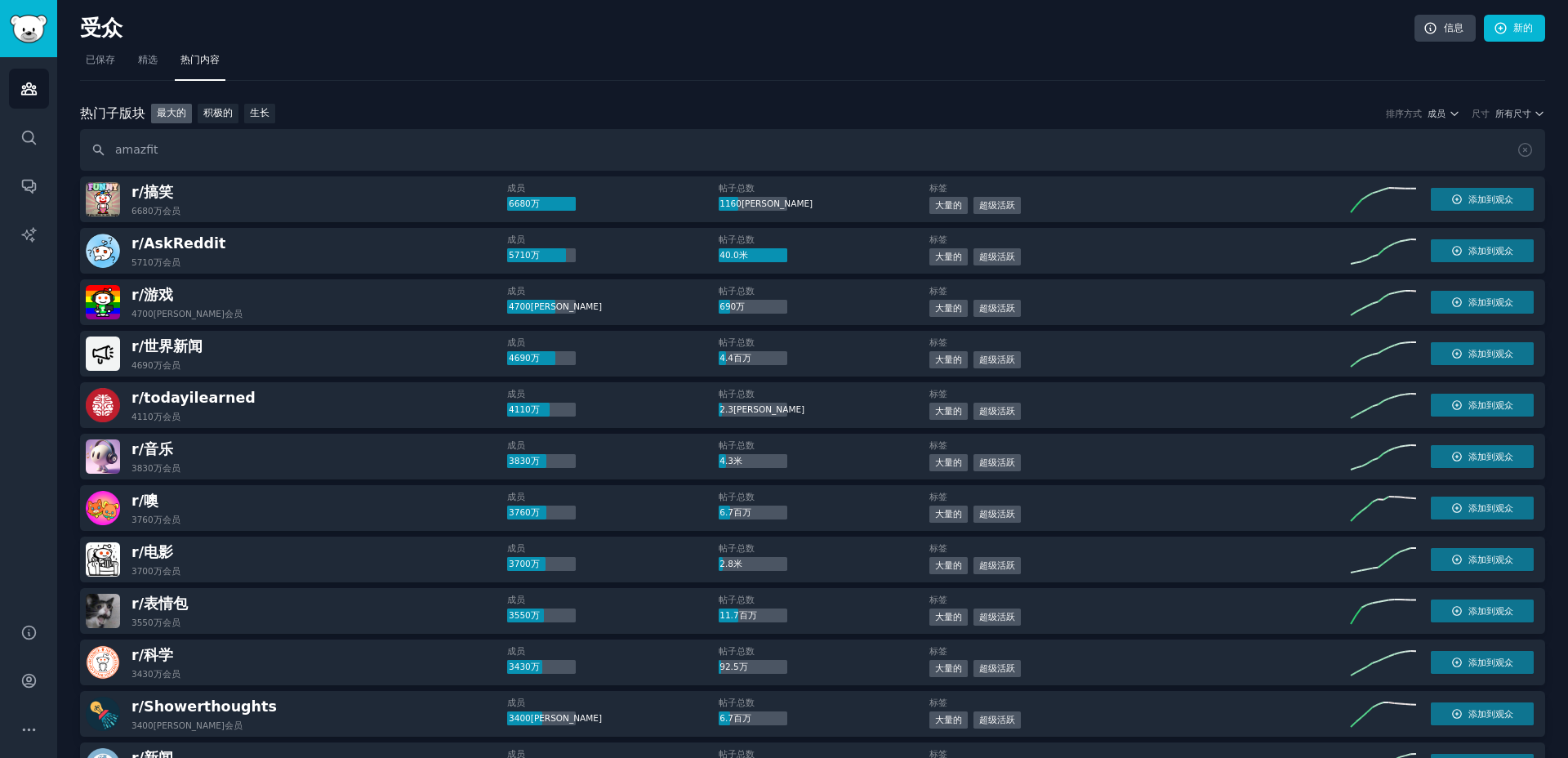
type input "amazfit"
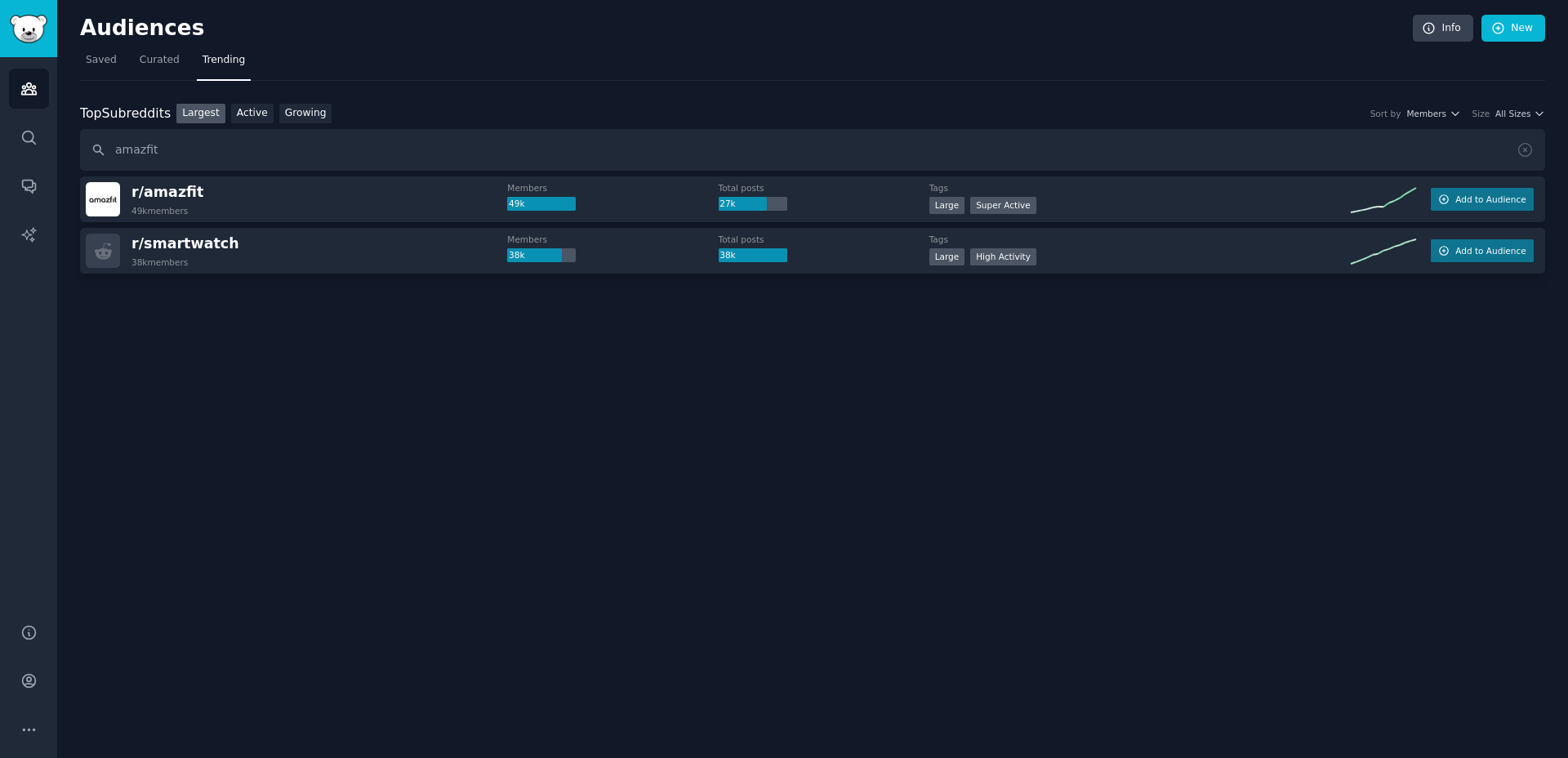
click at [1295, 328] on div at bounding box center [813, 319] width 1465 height 92
click at [1459, 204] on span "Add to Audience" at bounding box center [1489, 199] width 70 height 11
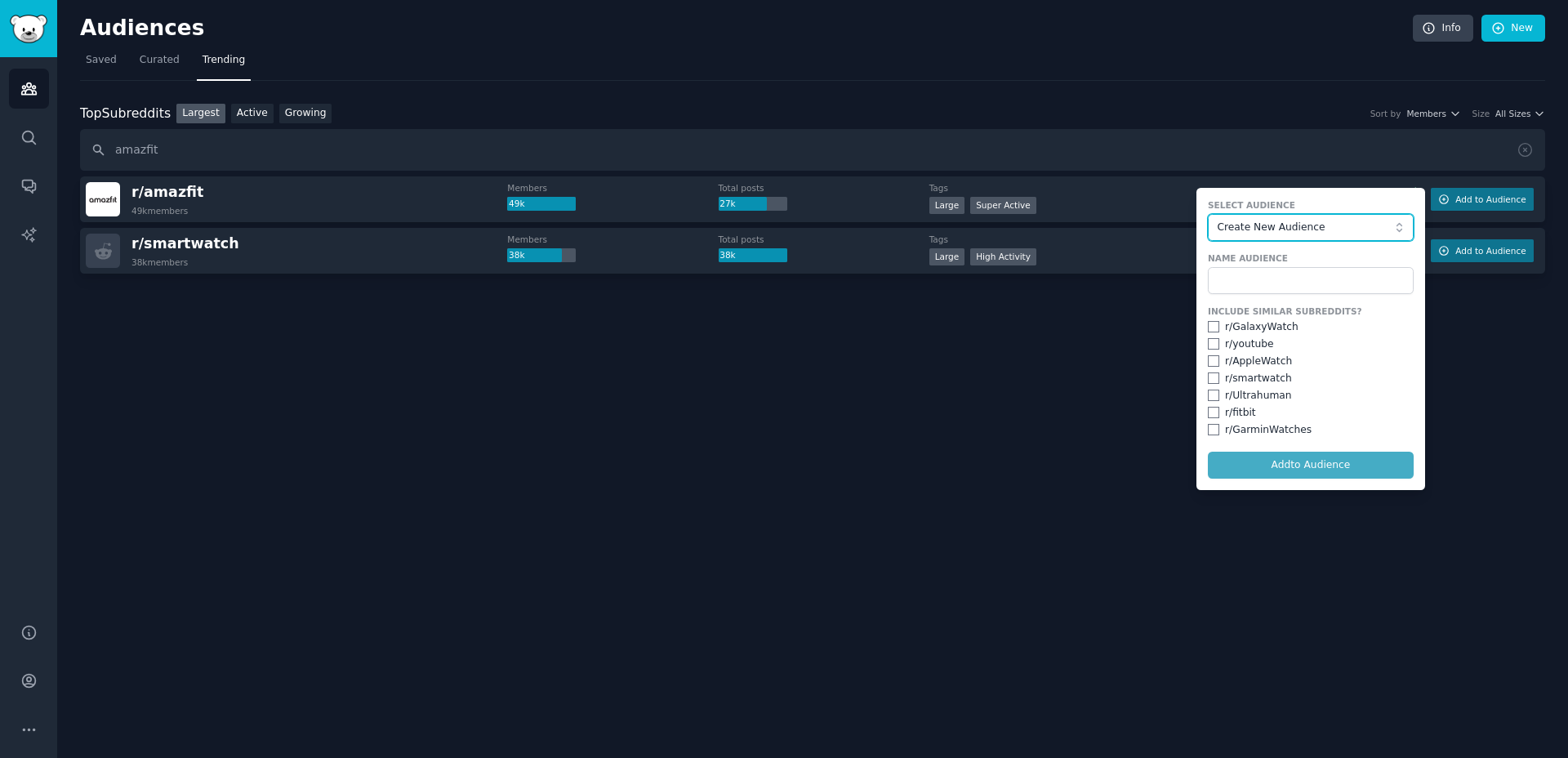
click at [1388, 232] on span "Create New Audience" at bounding box center [1305, 228] width 179 height 15
click at [1366, 272] on input "text" at bounding box center [1311, 281] width 206 height 28
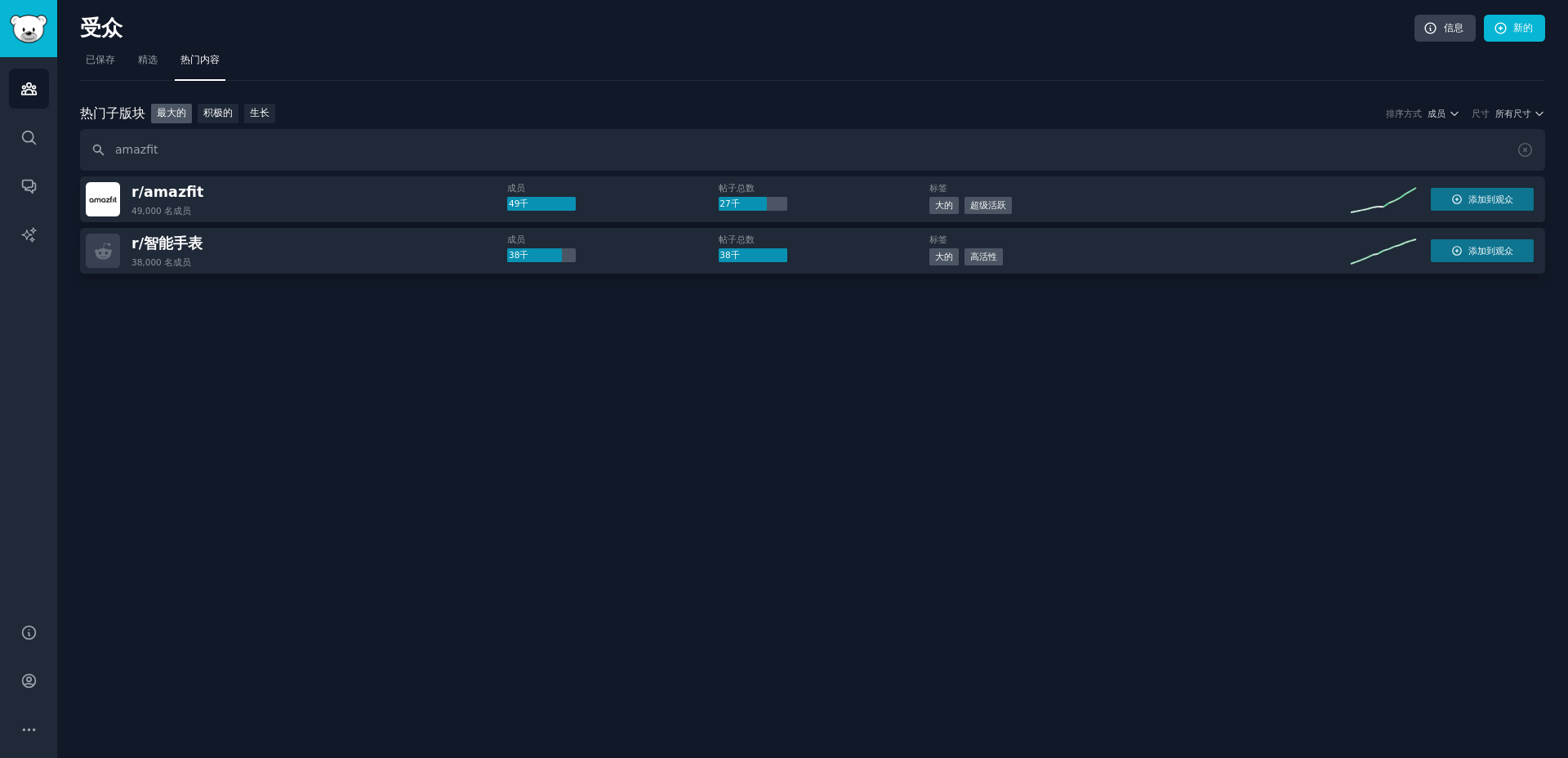
click at [1357, 210] on label "选择受众" at bounding box center [1311, 205] width 206 height 11
click at [1452, 201] on icon "button" at bounding box center [1457, 199] width 11 height 11
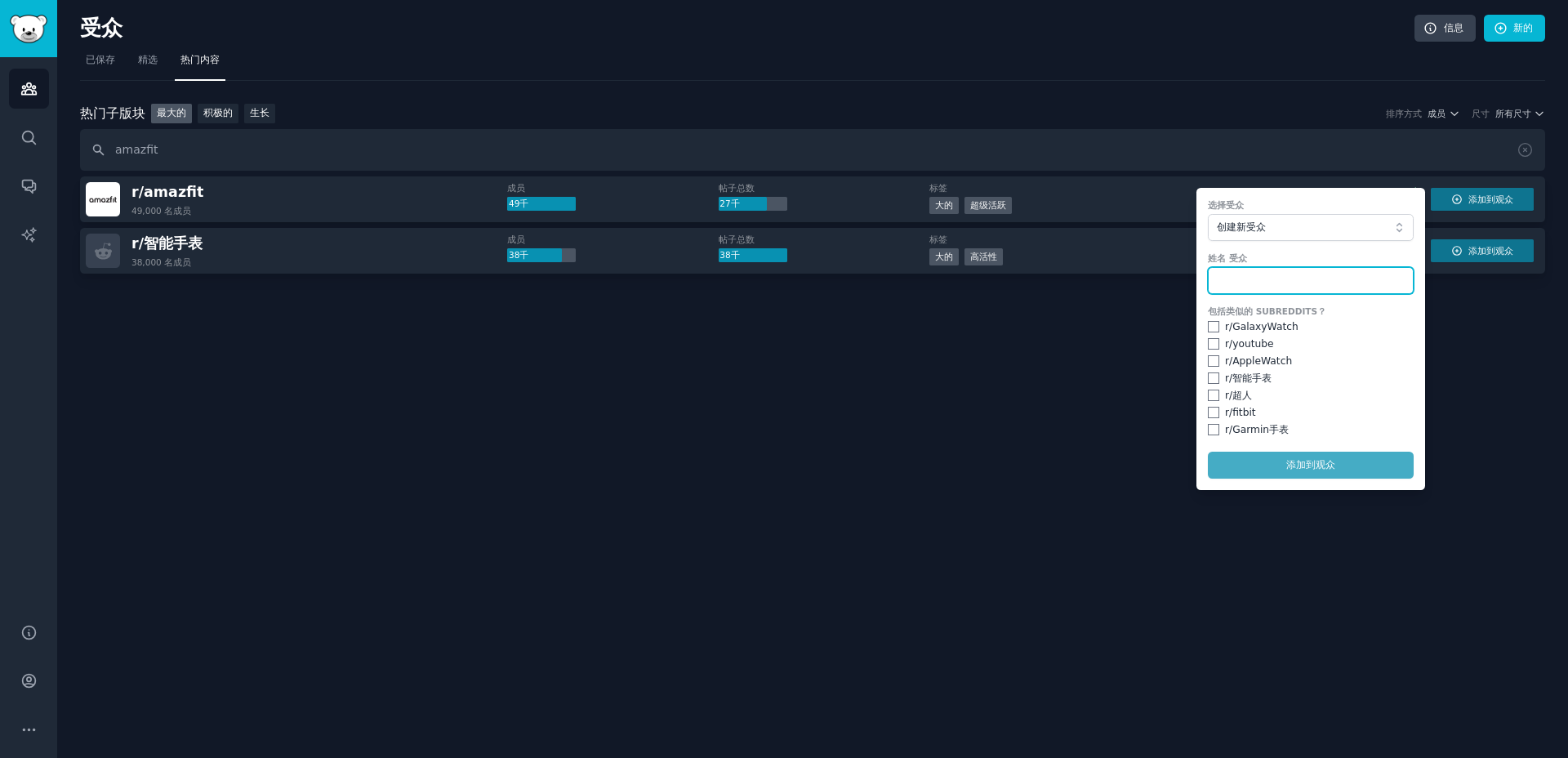
click at [1340, 281] on input "text" at bounding box center [1311, 281] width 206 height 28
click at [1328, 228] on span "创建新受众" at bounding box center [1305, 228] width 179 height 15
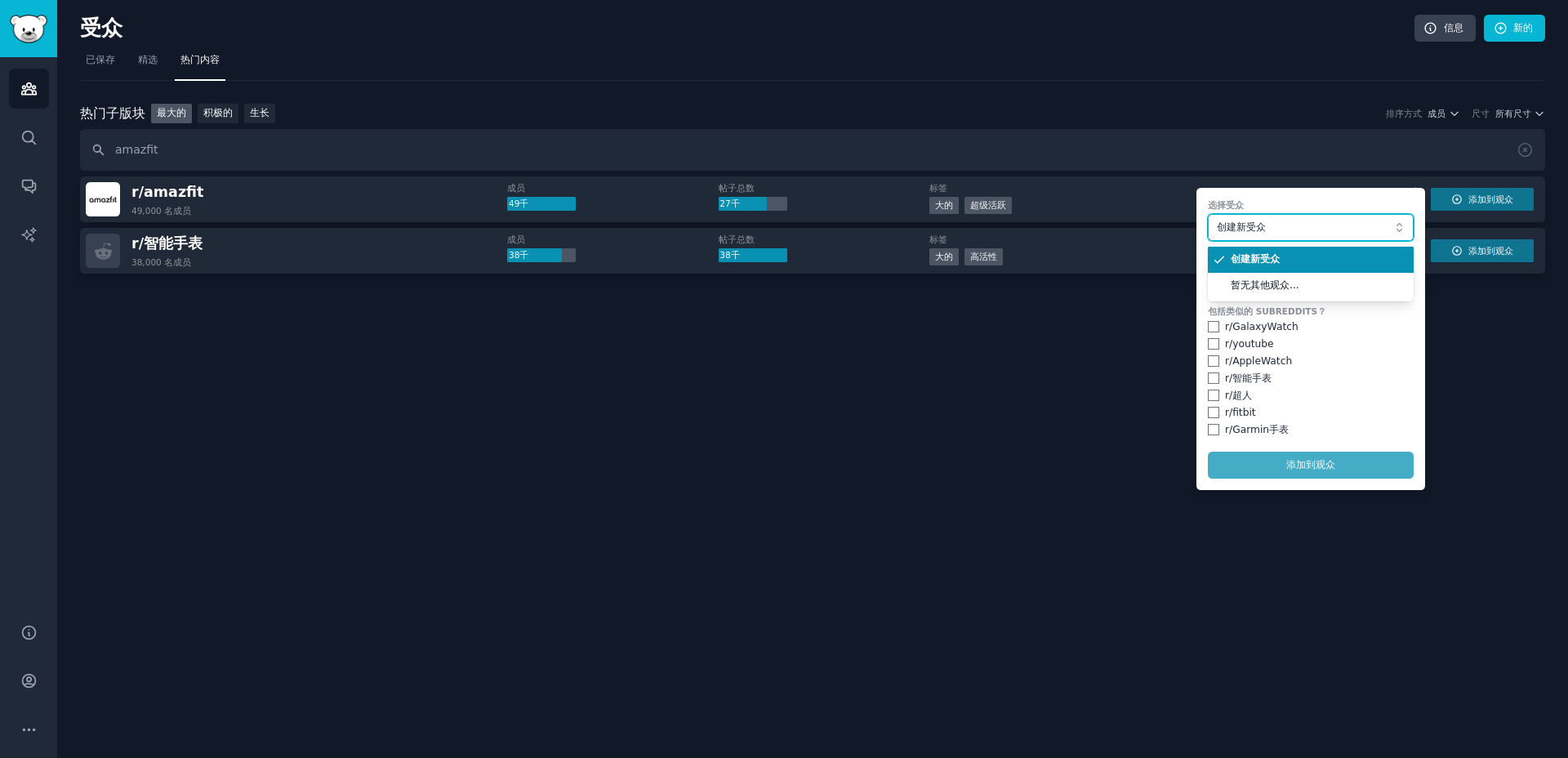
click at [1328, 228] on span "创建新受众" at bounding box center [1305, 228] width 179 height 15
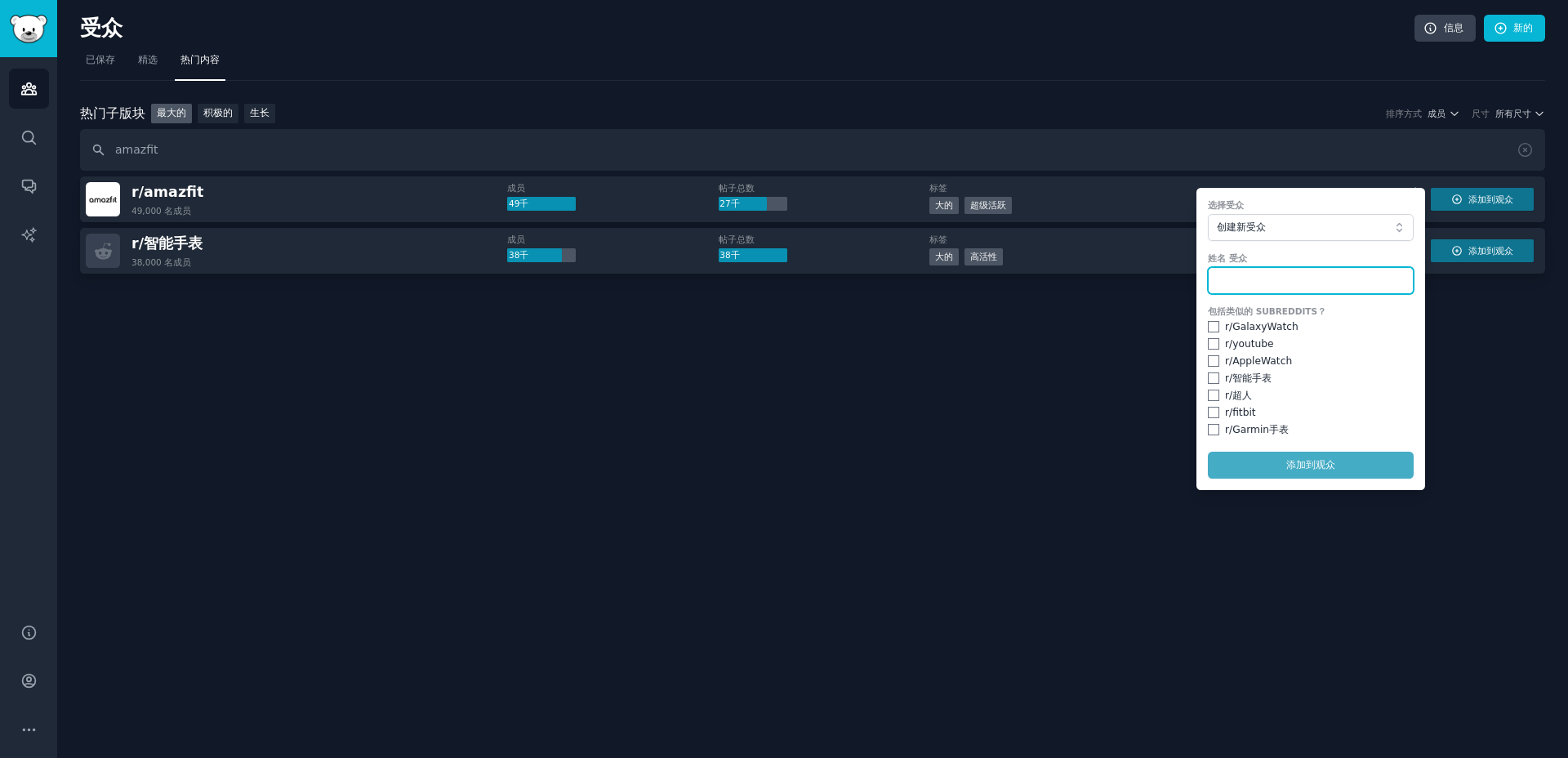
click at [1299, 268] on input "text" at bounding box center [1311, 281] width 206 height 28
click at [1299, 475] on form "选择受众 创建新受众 姓名 受众 包括类似的 Subreddits？ r/ GalaxyWatch r/ youtube r/ AppleWatch r/ 智…" at bounding box center [1310, 339] width 228 height 302
click at [1249, 281] on input "text" at bounding box center [1311, 281] width 206 height 28
type input "amazfit"
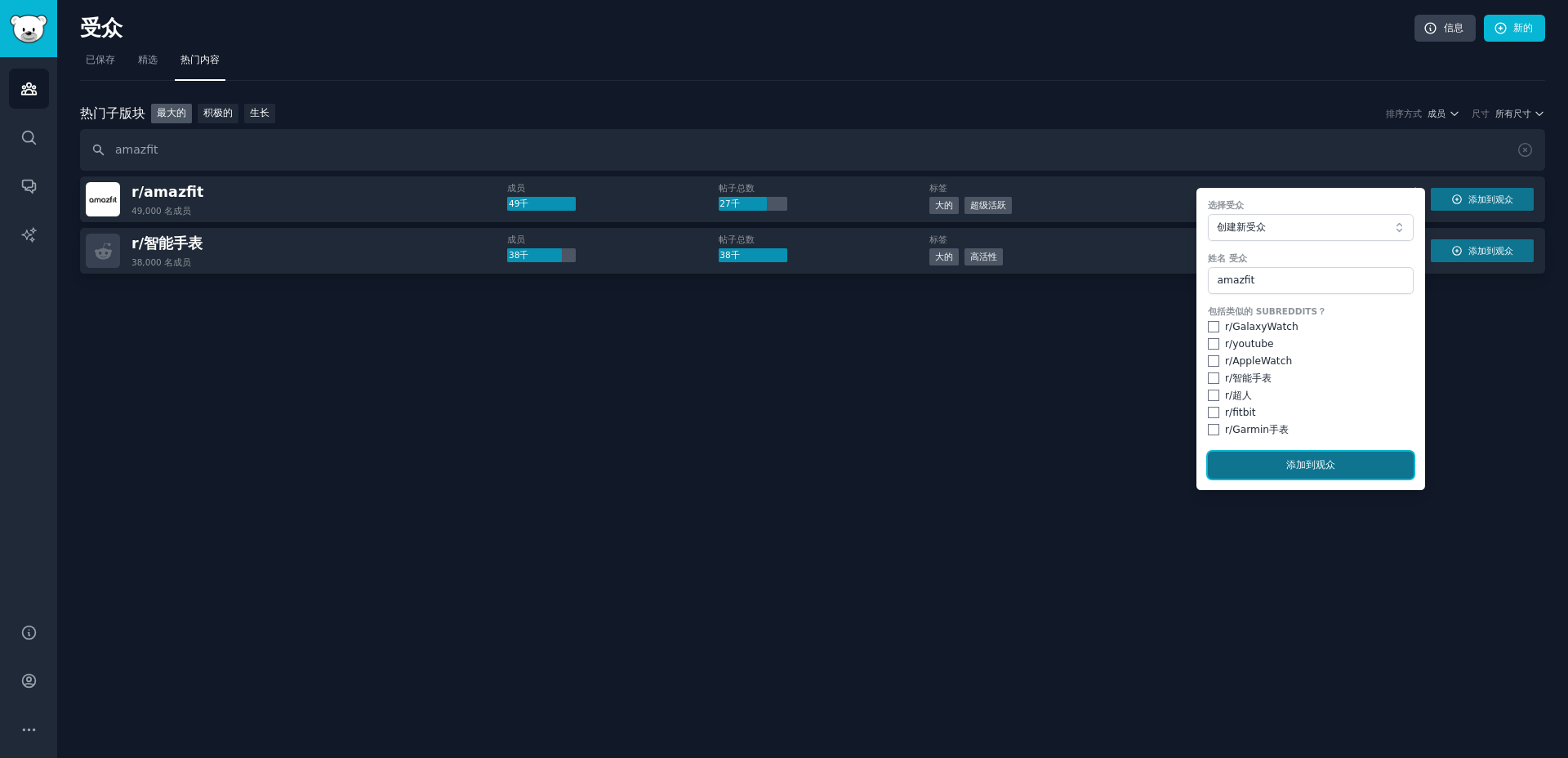
click at [1312, 468] on font "到观众" at bounding box center [1319, 464] width 29 height 11
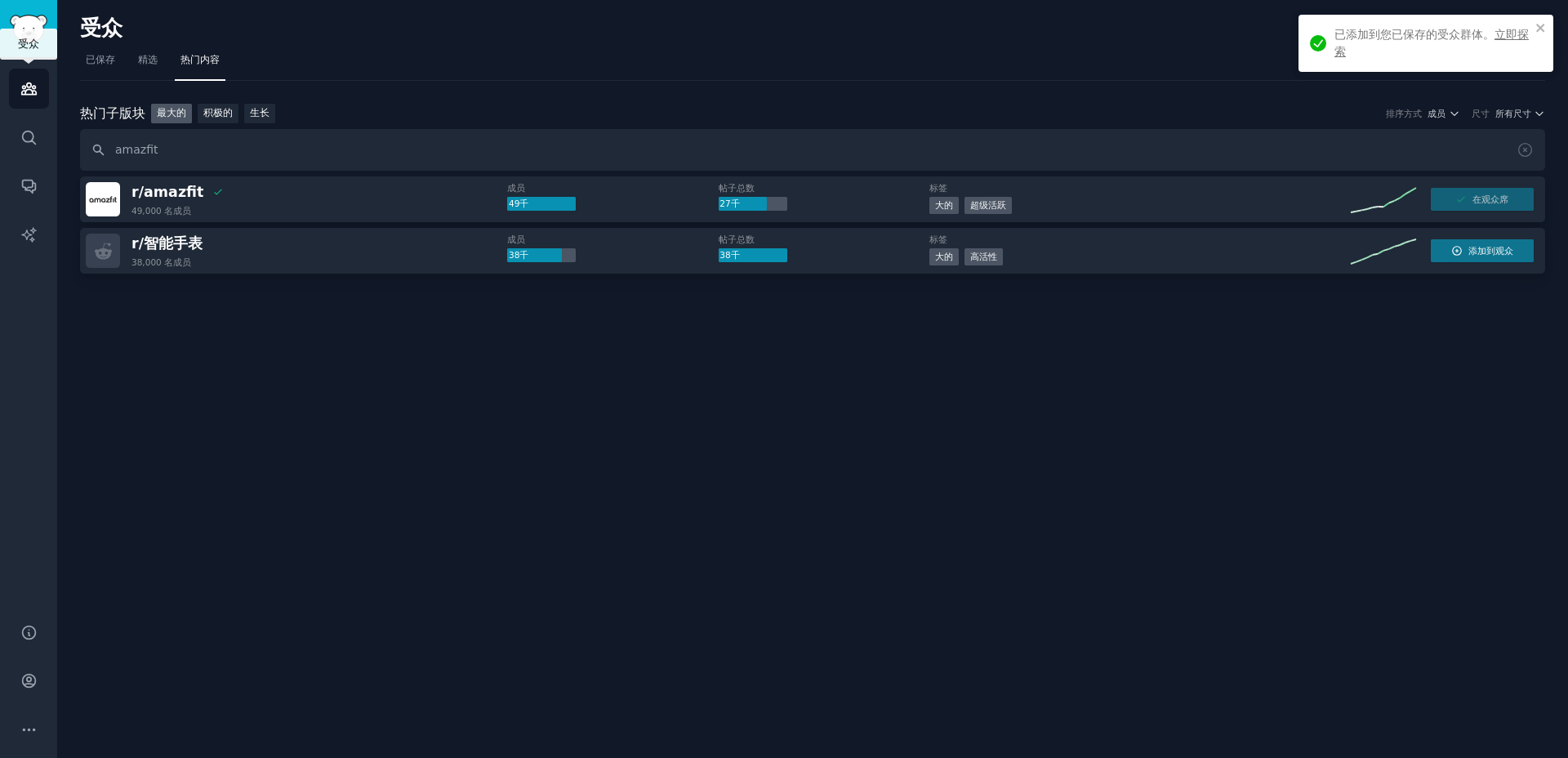
click at [27, 86] on icon "侧边栏" at bounding box center [29, 89] width 15 height 11
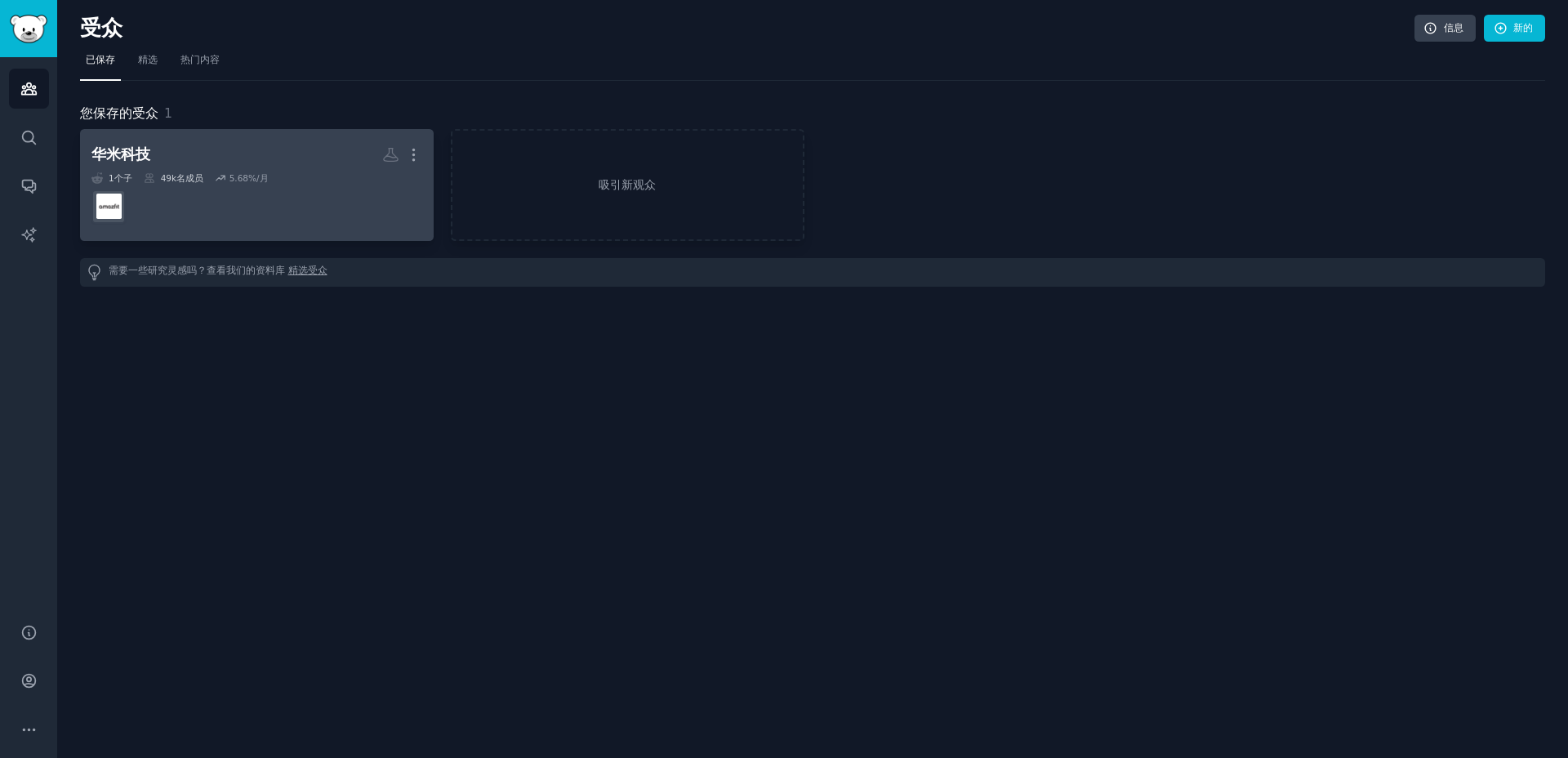
click at [234, 154] on h2 "华米科技 更多的" at bounding box center [256, 154] width 330 height 29
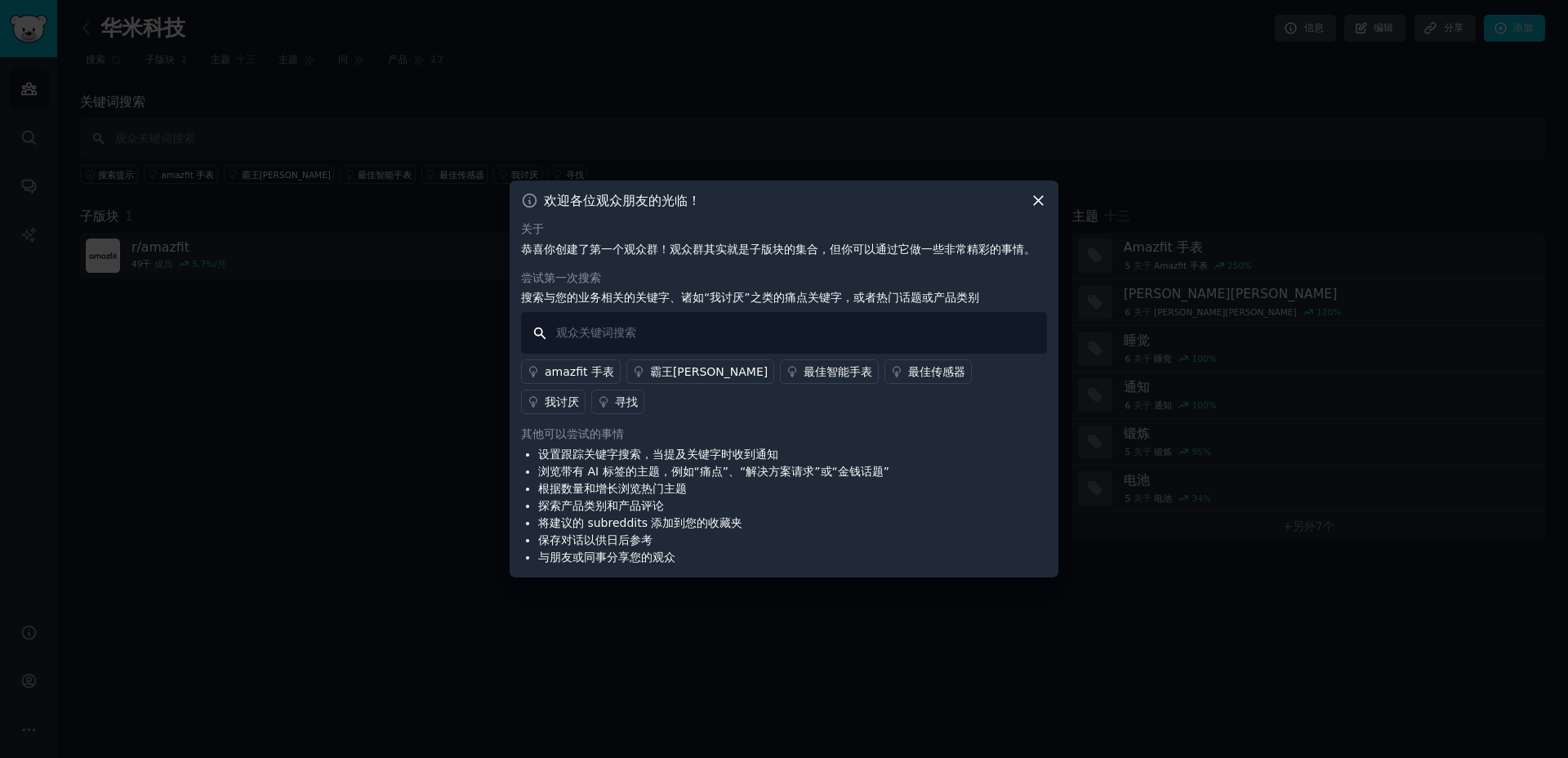
click at [719, 348] on input "text" at bounding box center [784, 332] width 526 height 42
click at [1036, 209] on icon at bounding box center [1038, 200] width 17 height 17
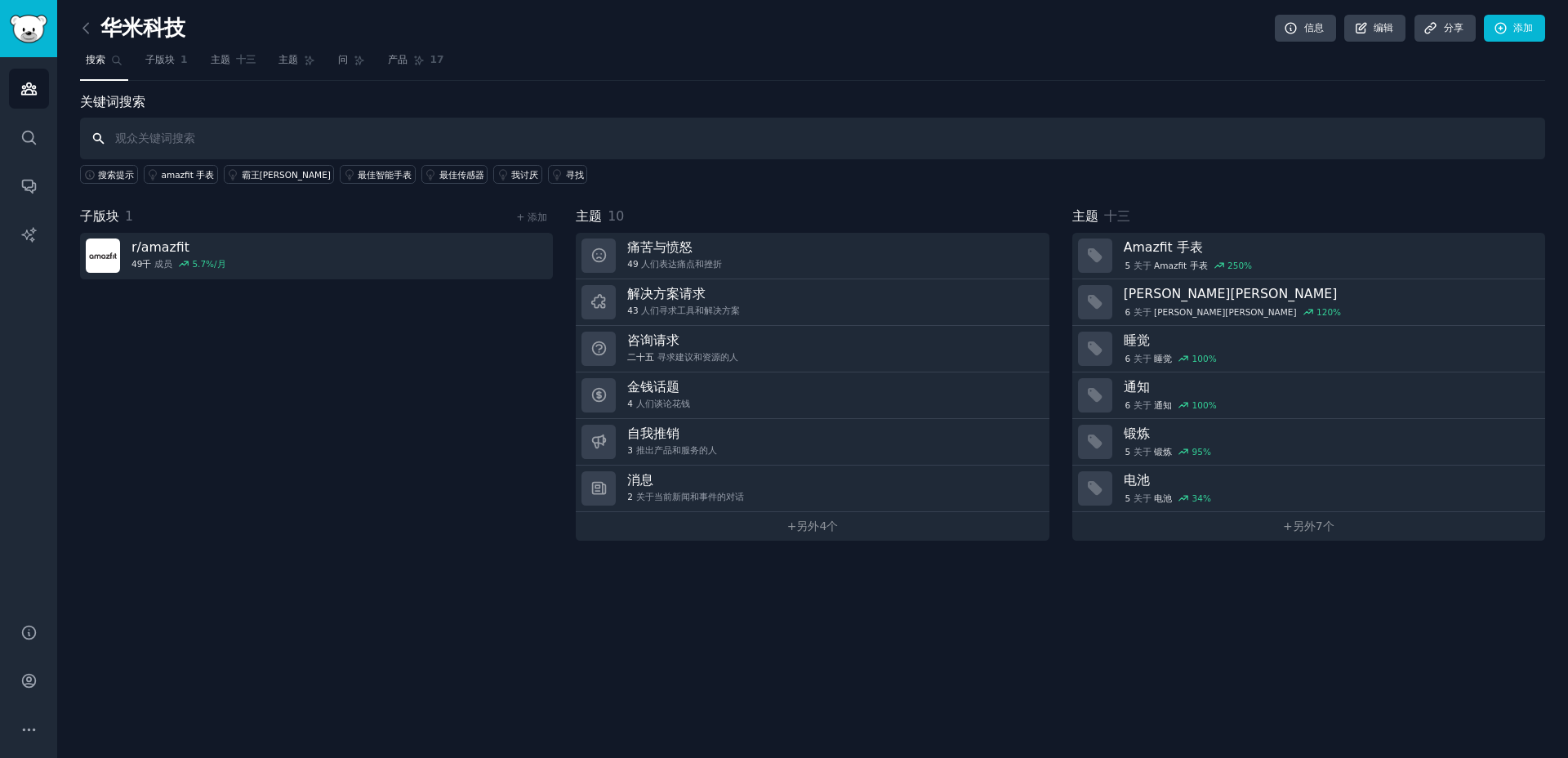
click at [189, 141] on input "text" at bounding box center [813, 138] width 1465 height 42
type input "w"
click at [236, 58] on font "十三" at bounding box center [245, 60] width 20 height 11
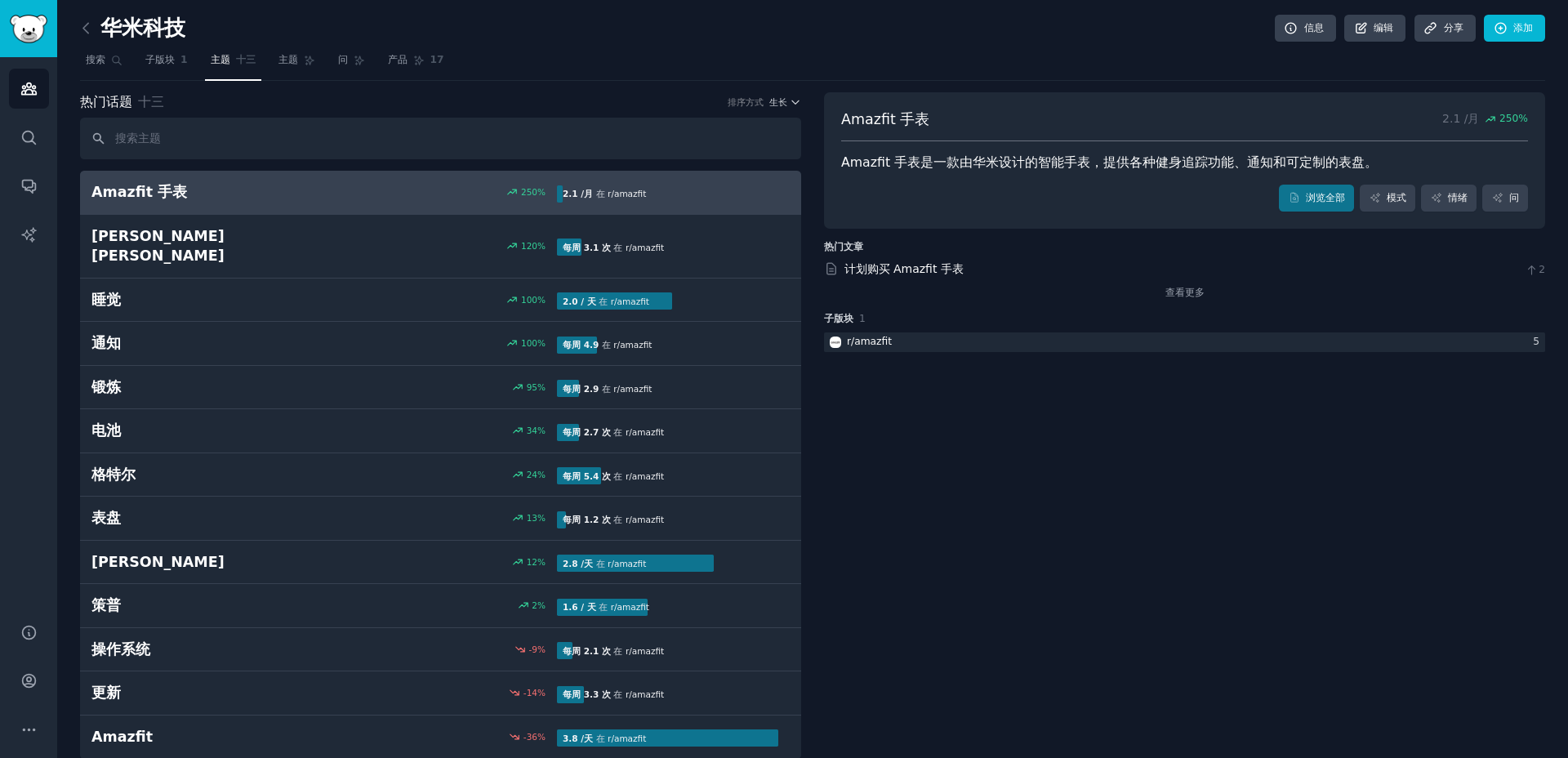
click at [224, 130] on input "text" at bounding box center [441, 138] width 721 height 42
click at [94, 59] on font "搜索" at bounding box center [95, 60] width 20 height 11
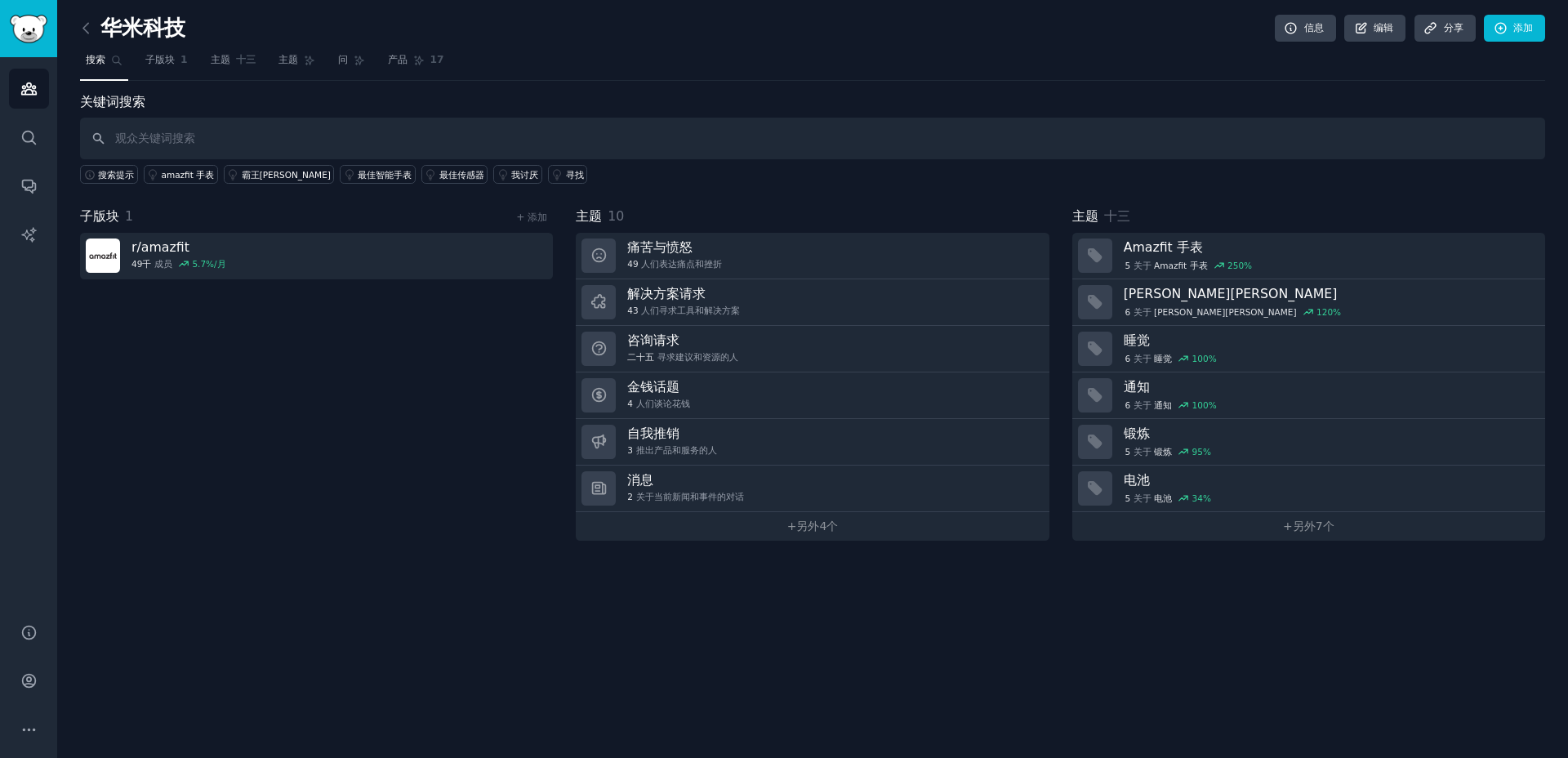
click at [154, 132] on input "text" at bounding box center [813, 138] width 1465 height 42
type input "weather"
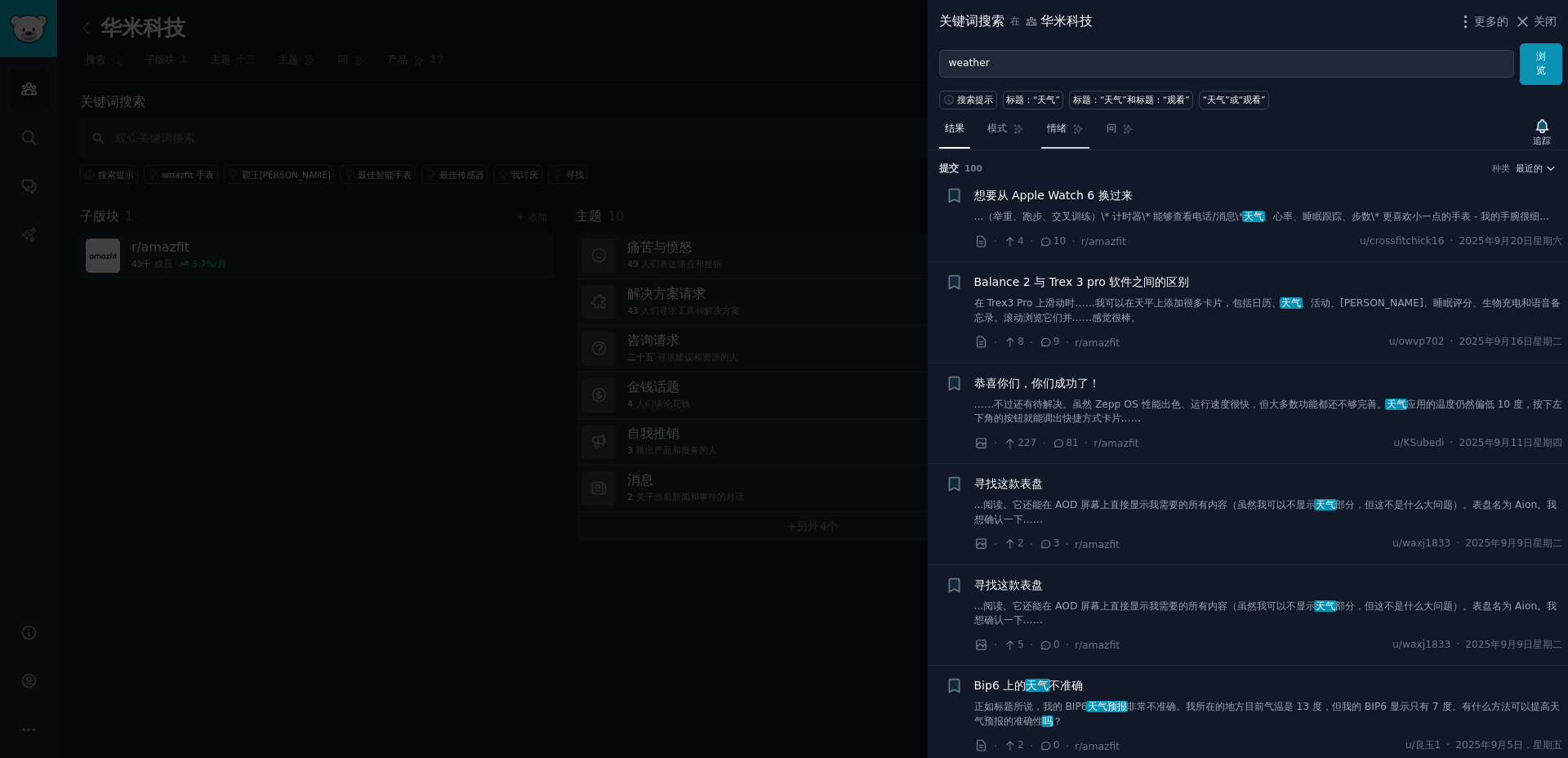
click at [1054, 125] on font "情绪" at bounding box center [1056, 128] width 20 height 11
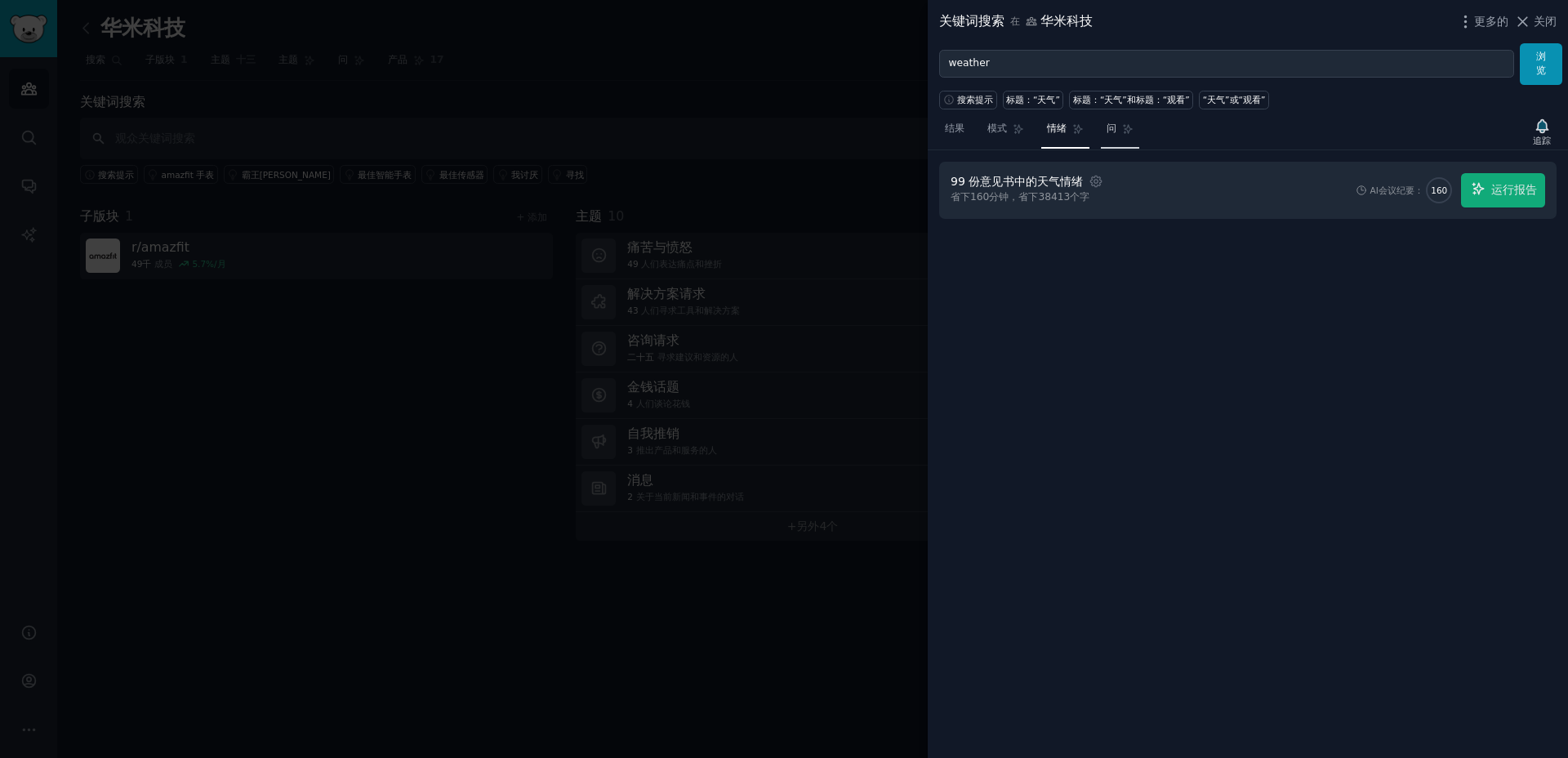
click at [1108, 134] on font "问" at bounding box center [1111, 128] width 9 height 11
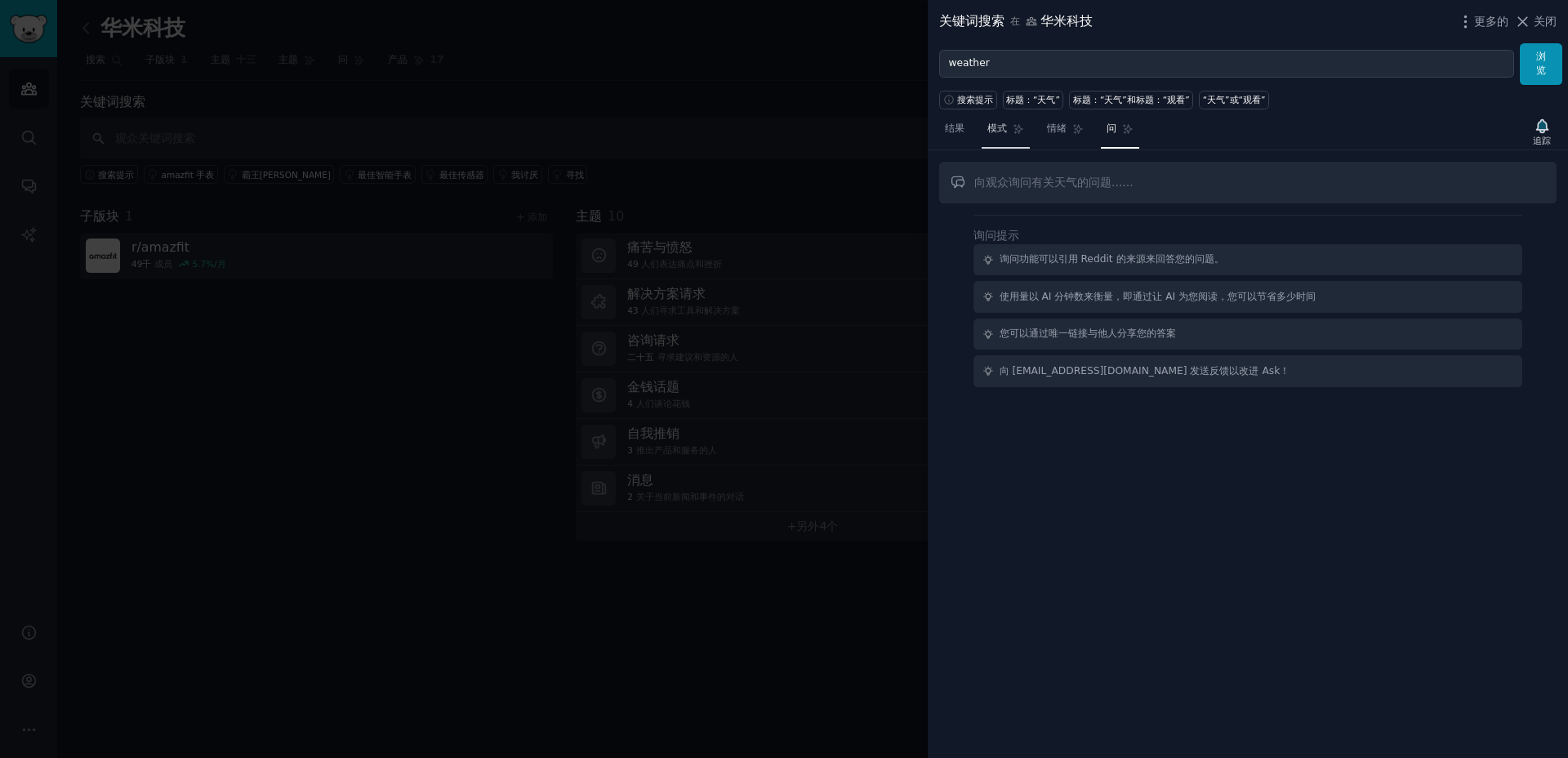
click at [1004, 139] on link "模式" at bounding box center [1005, 133] width 48 height 34
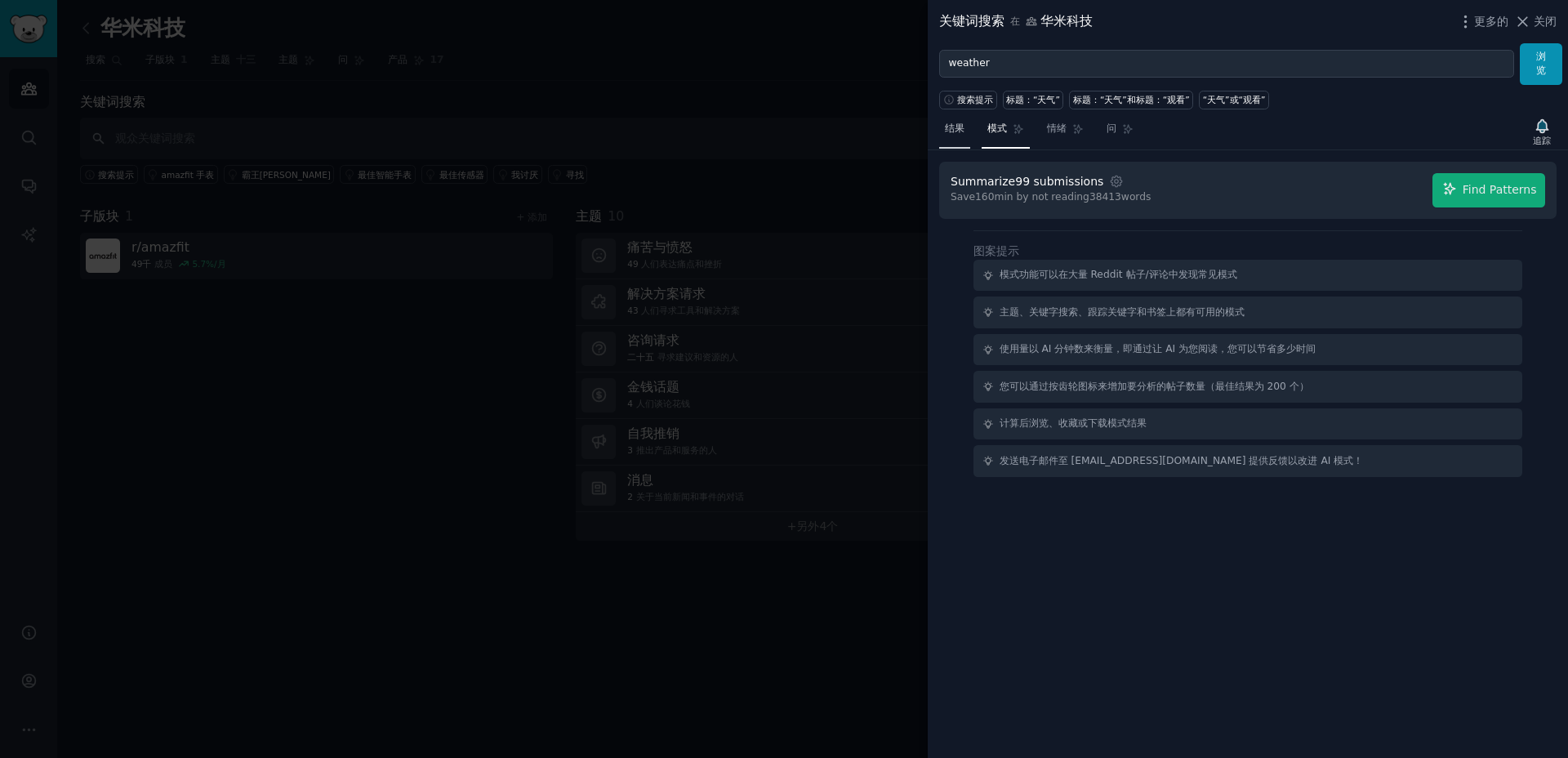
click at [950, 132] on font "结果" at bounding box center [954, 128] width 20 height 11
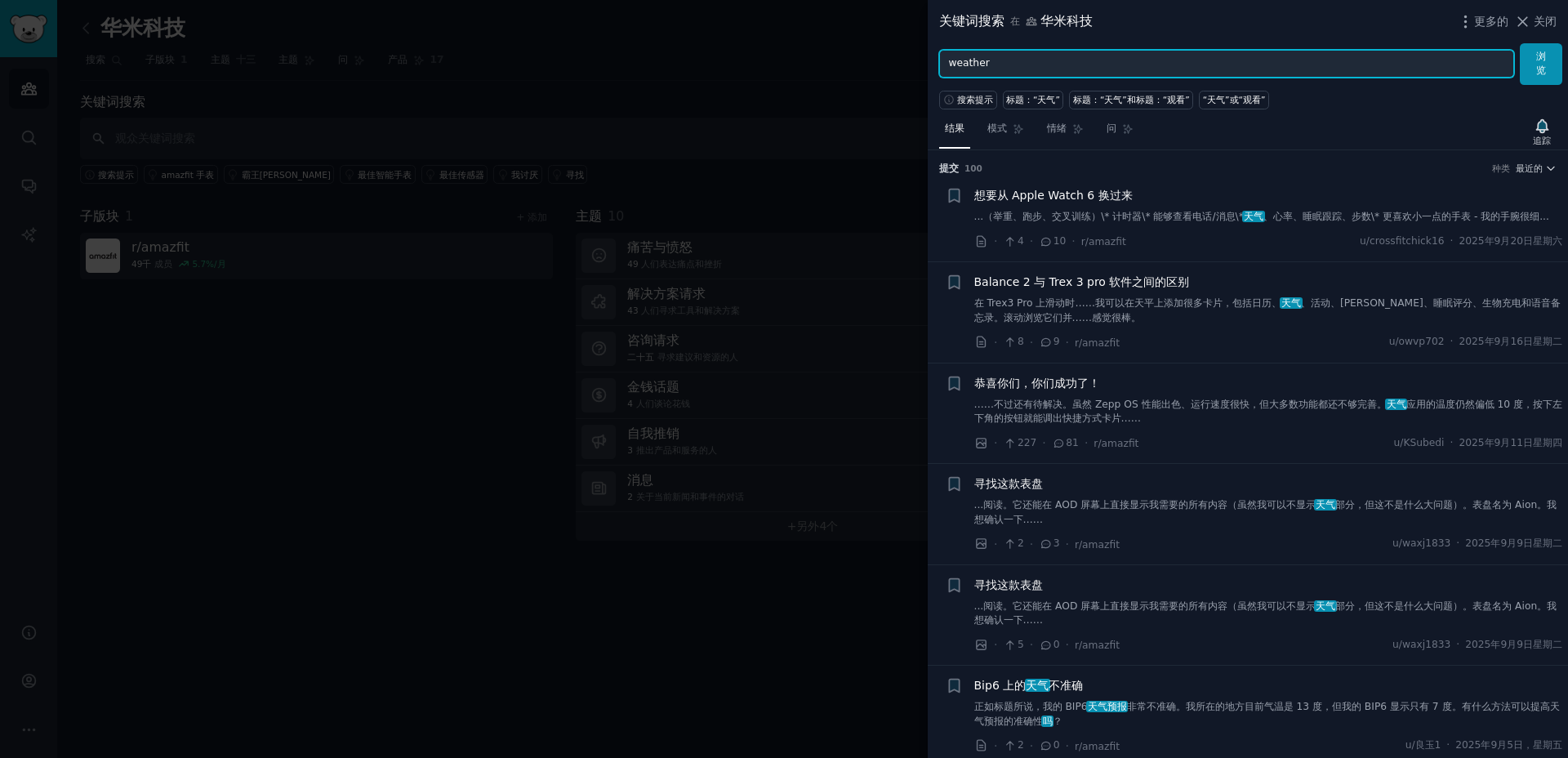
click at [1055, 67] on input "weather" at bounding box center [1227, 64] width 574 height 28
click at [981, 67] on input "weather" at bounding box center [1227, 64] width 574 height 28
type input "t"
type input "UV index"
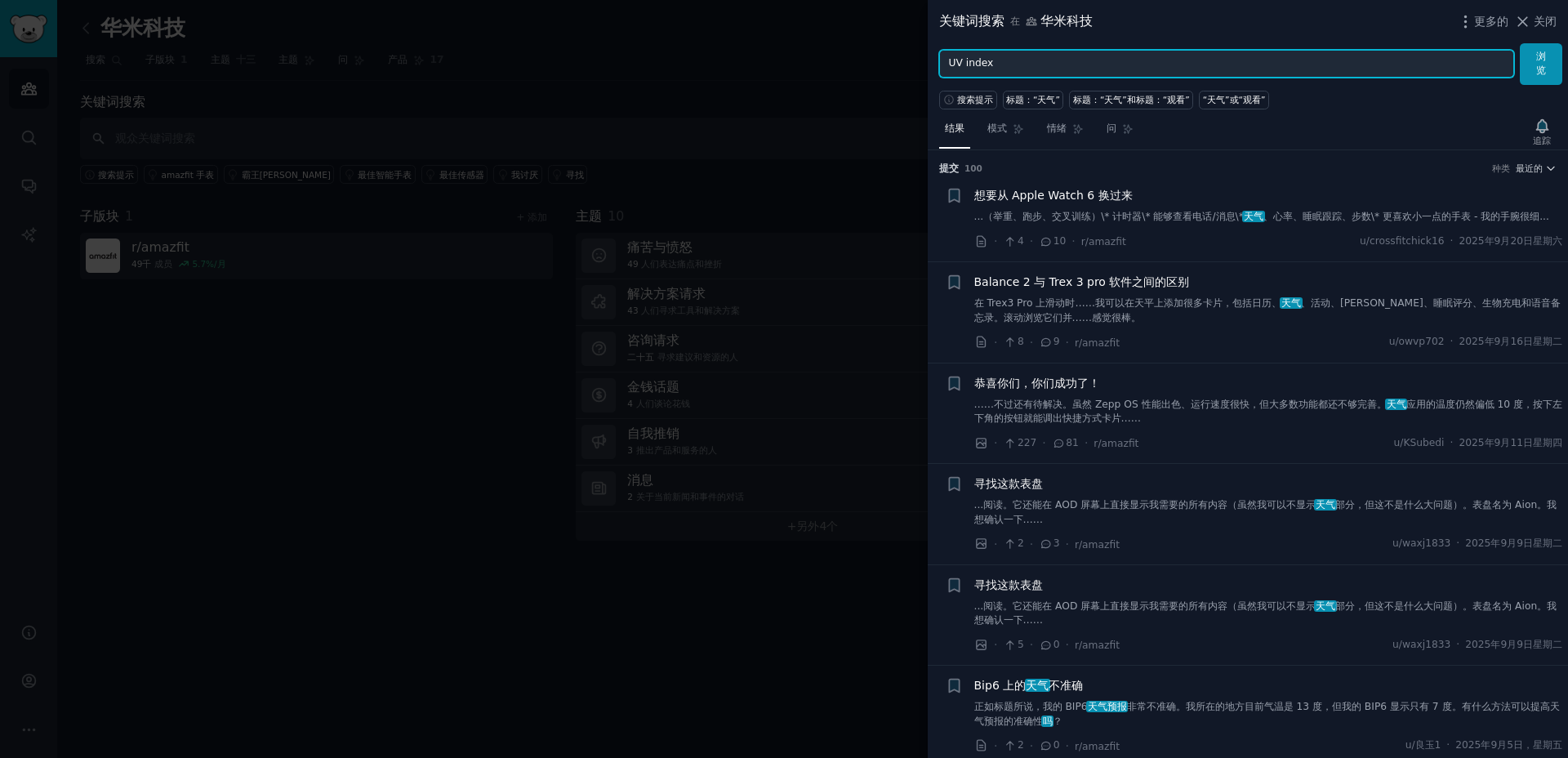
click at [1519, 43] on button "浏览" at bounding box center [1540, 64] width 42 height 42
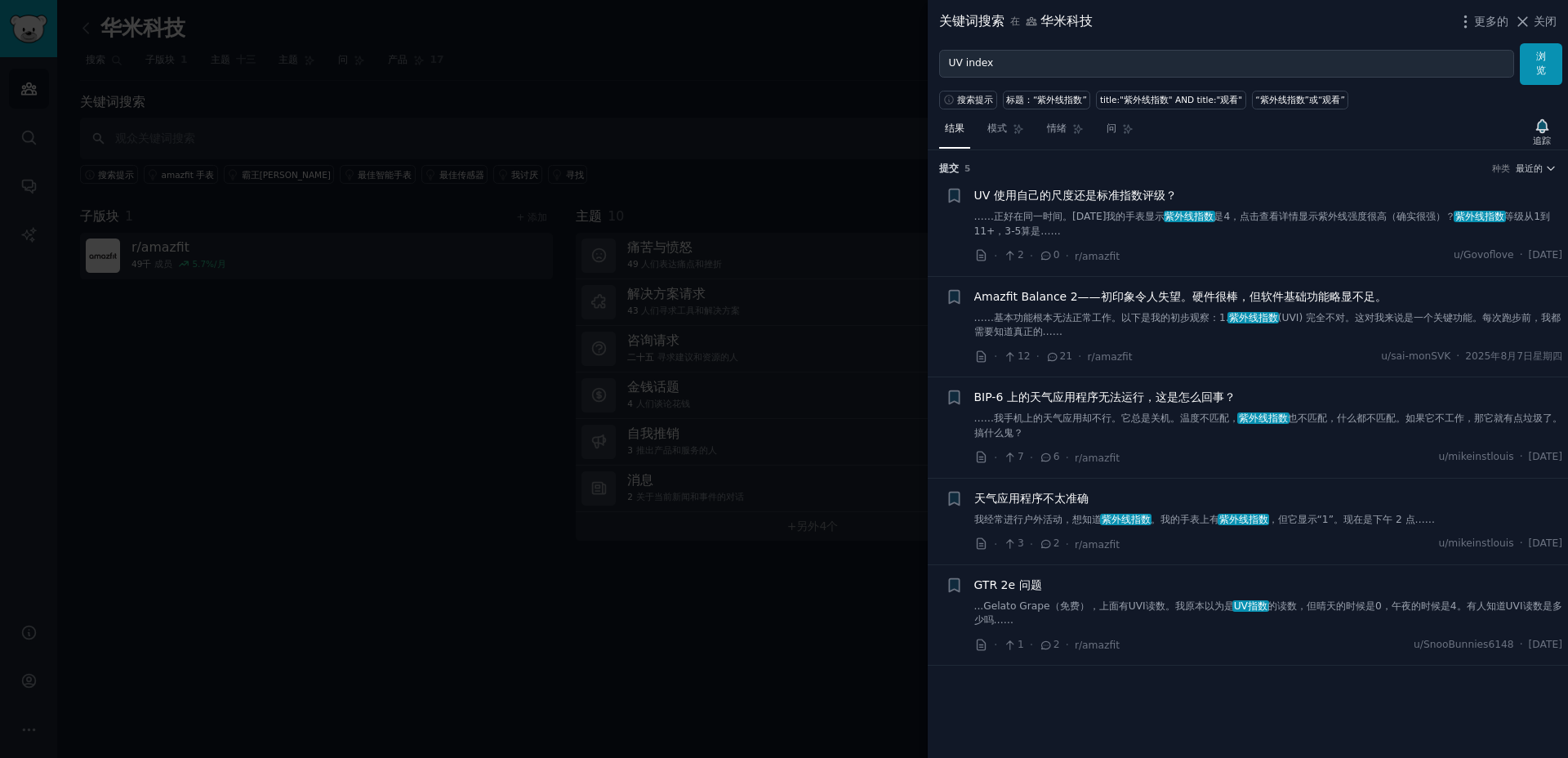
click at [788, 121] on div at bounding box center [784, 379] width 1568 height 758
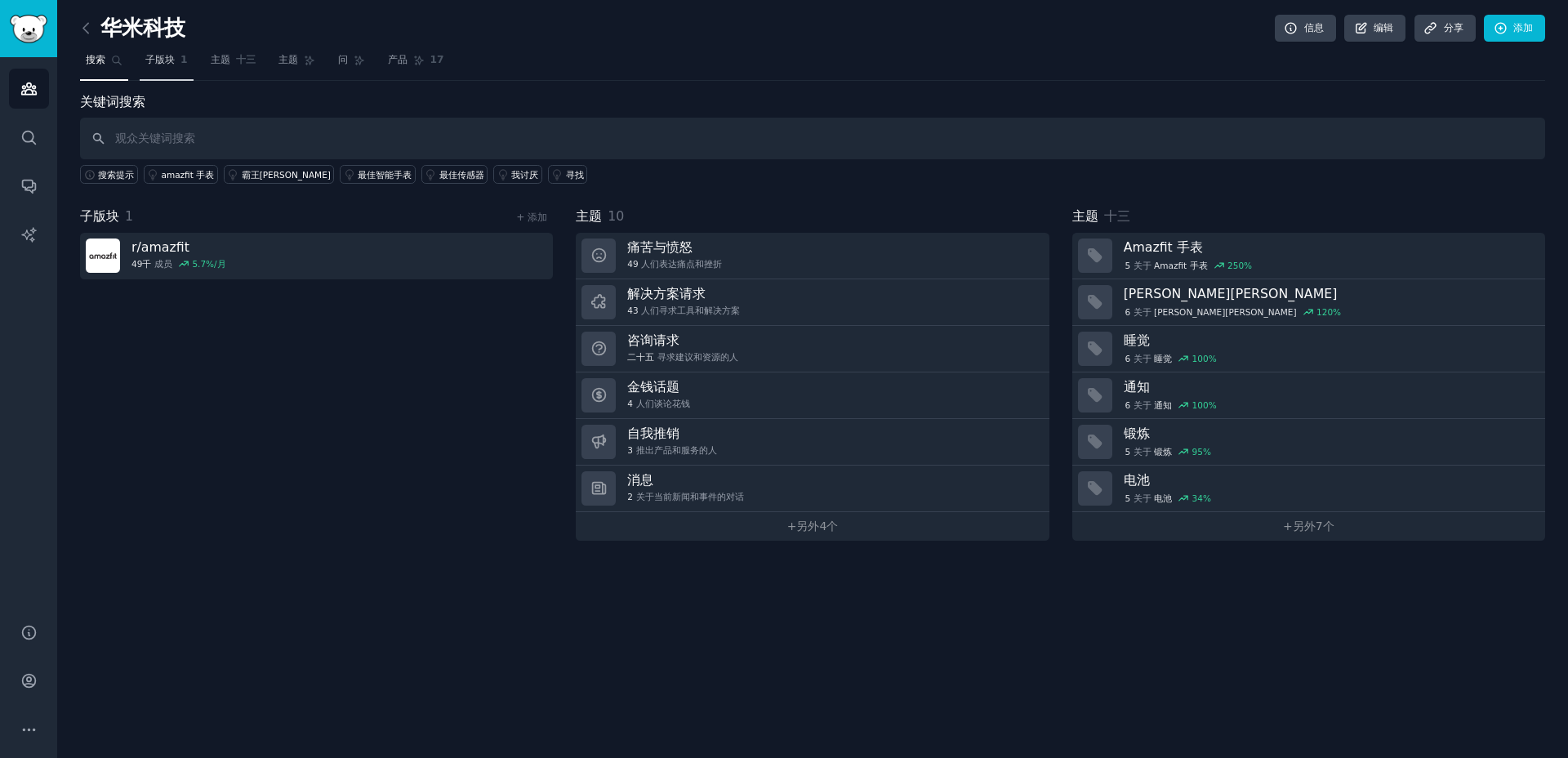
click at [167, 67] on span "子版块" at bounding box center [159, 61] width 29 height 15
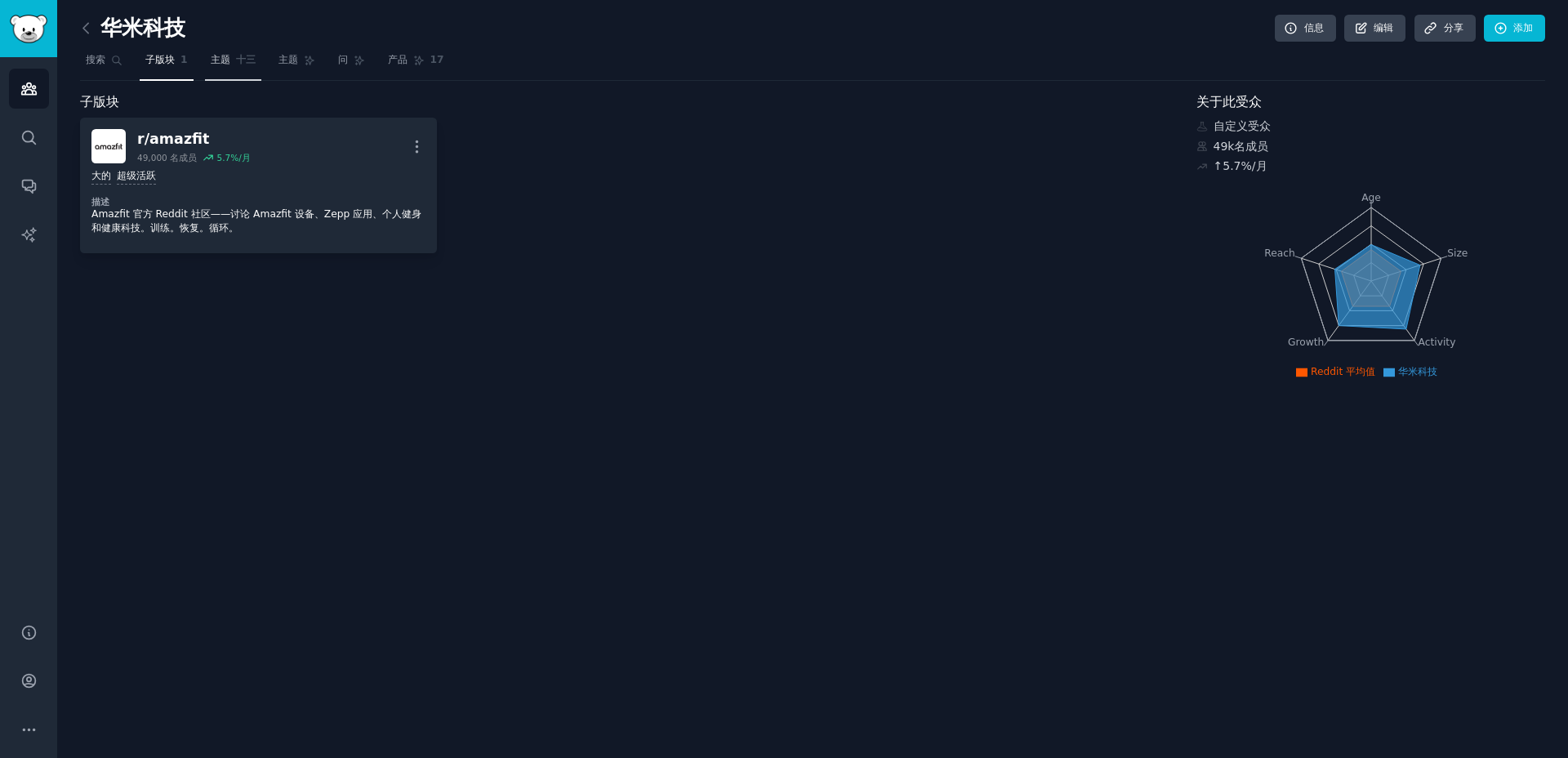
click at [226, 65] on font "主题" at bounding box center [220, 60] width 20 height 11
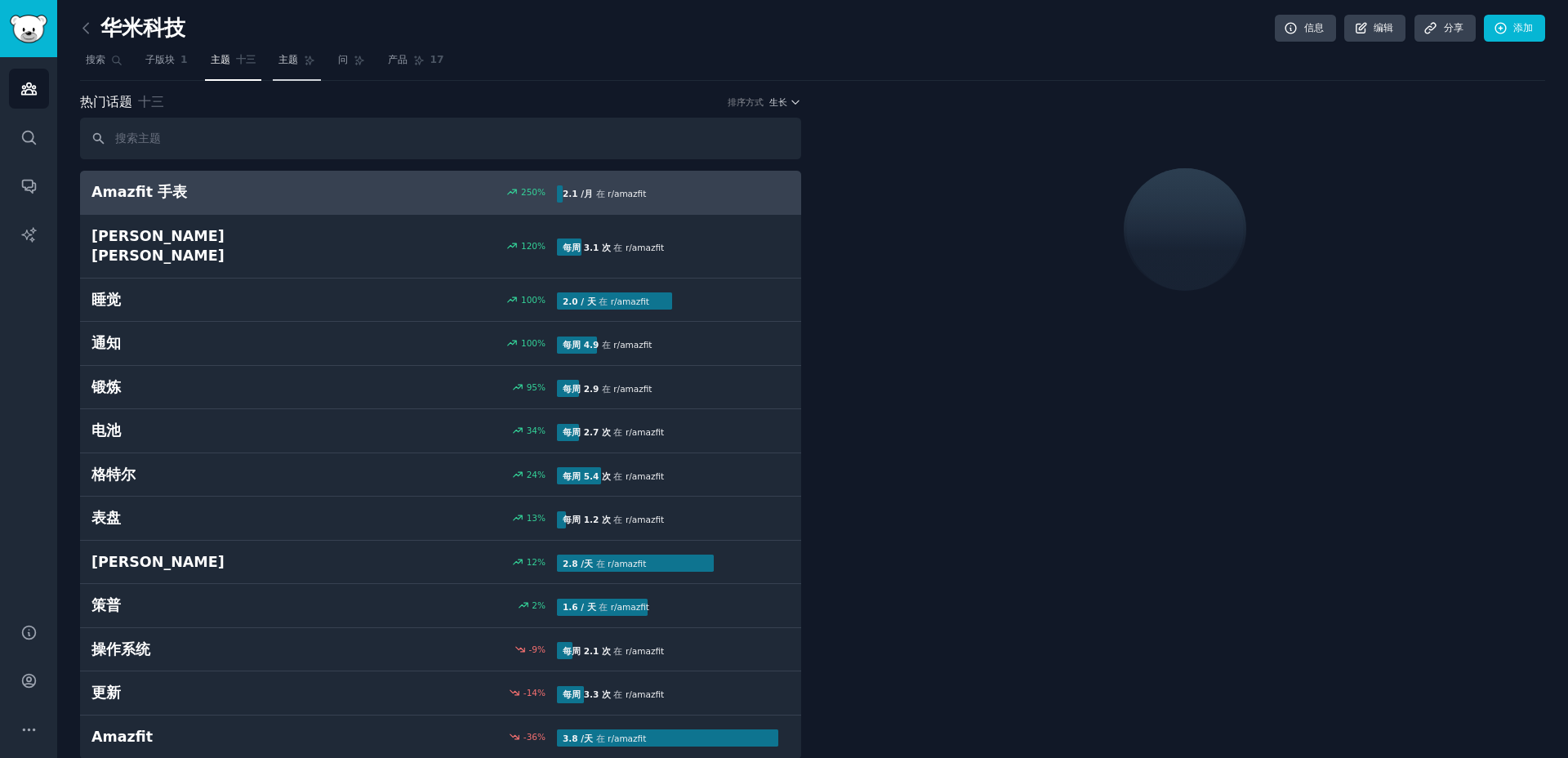
click at [298, 65] on link "主题" at bounding box center [296, 65] width 48 height 34
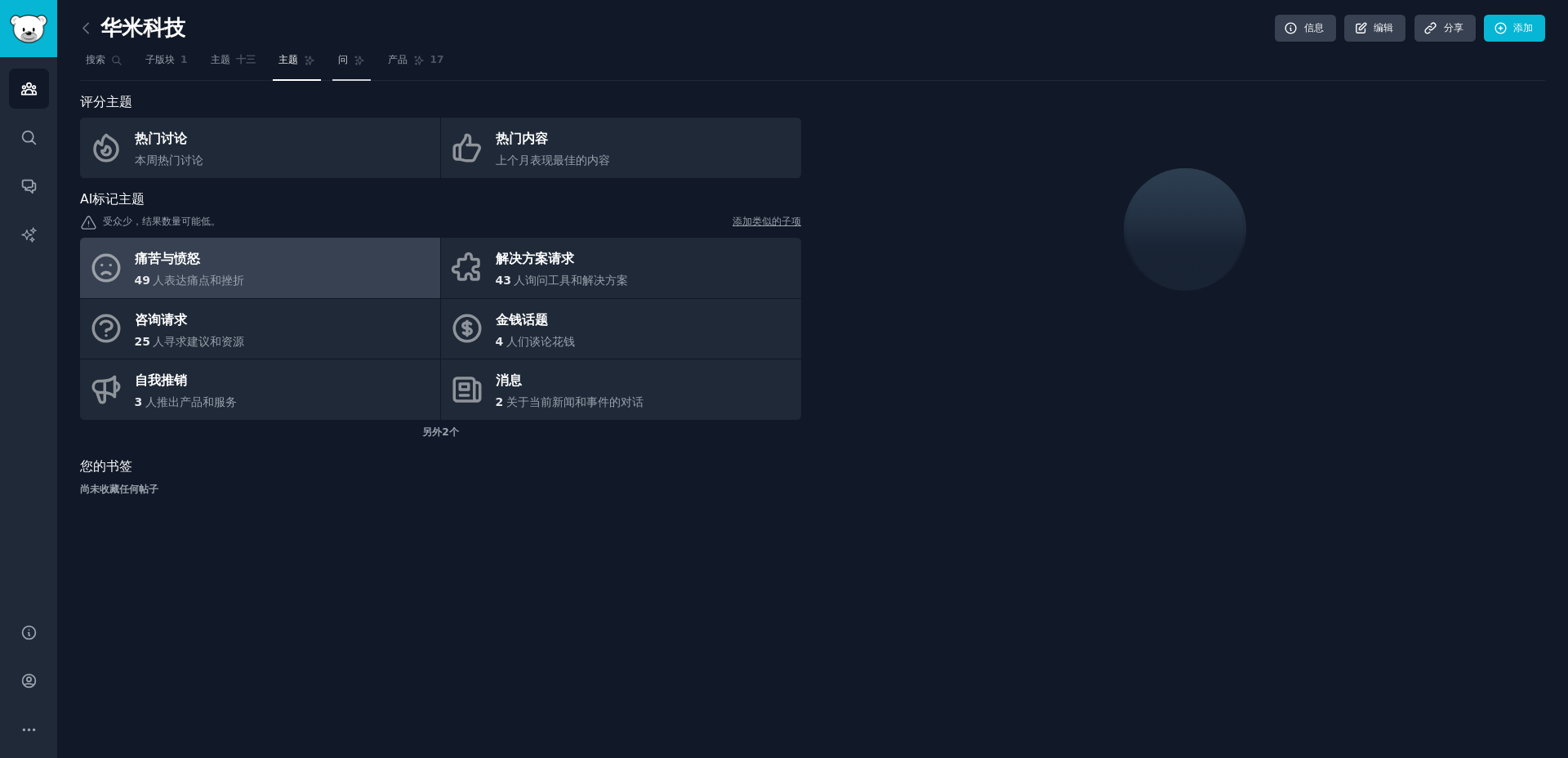
click at [362, 58] on icon at bounding box center [359, 60] width 11 height 11
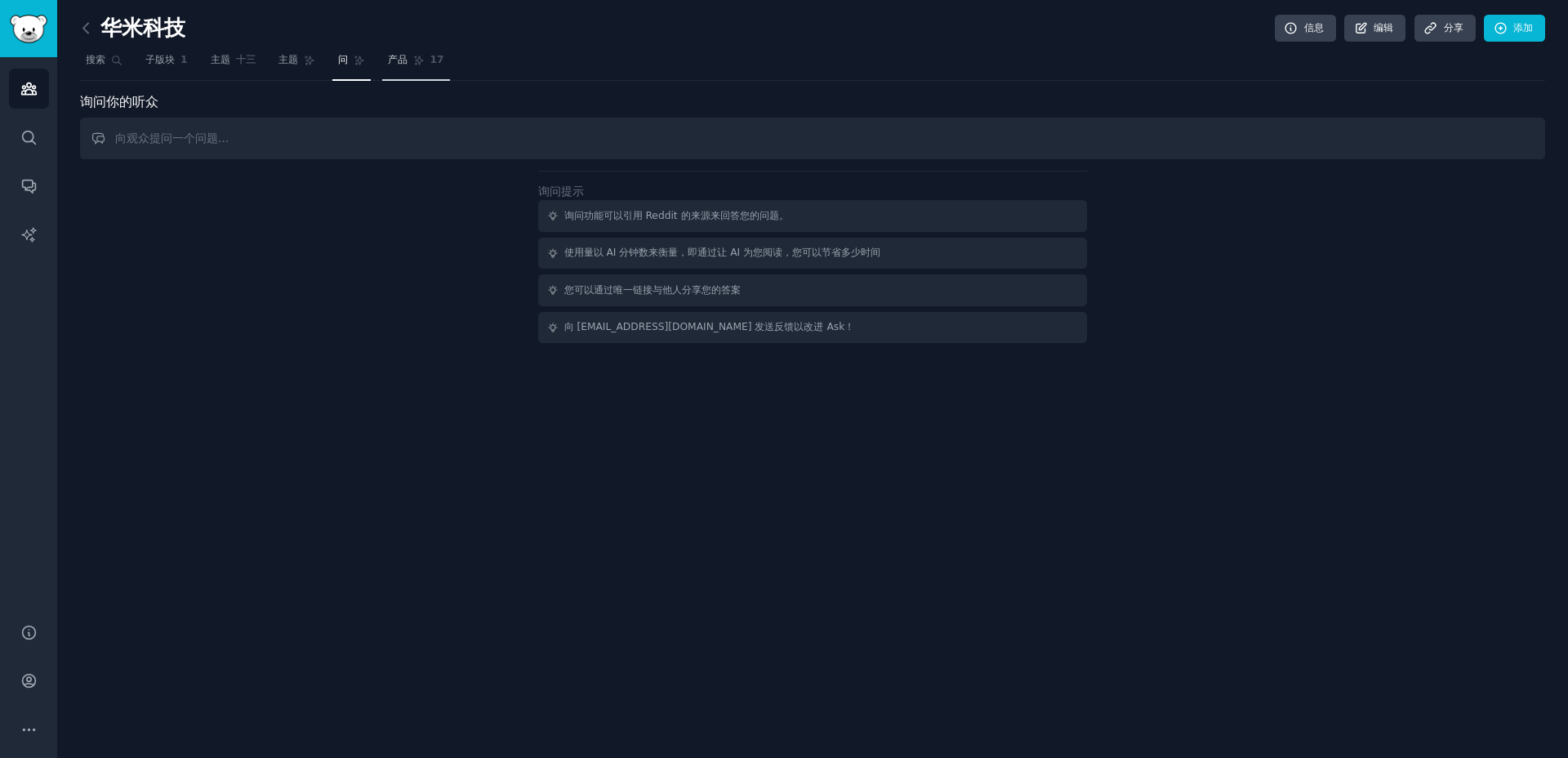
click at [424, 61] on icon at bounding box center [419, 60] width 11 height 11
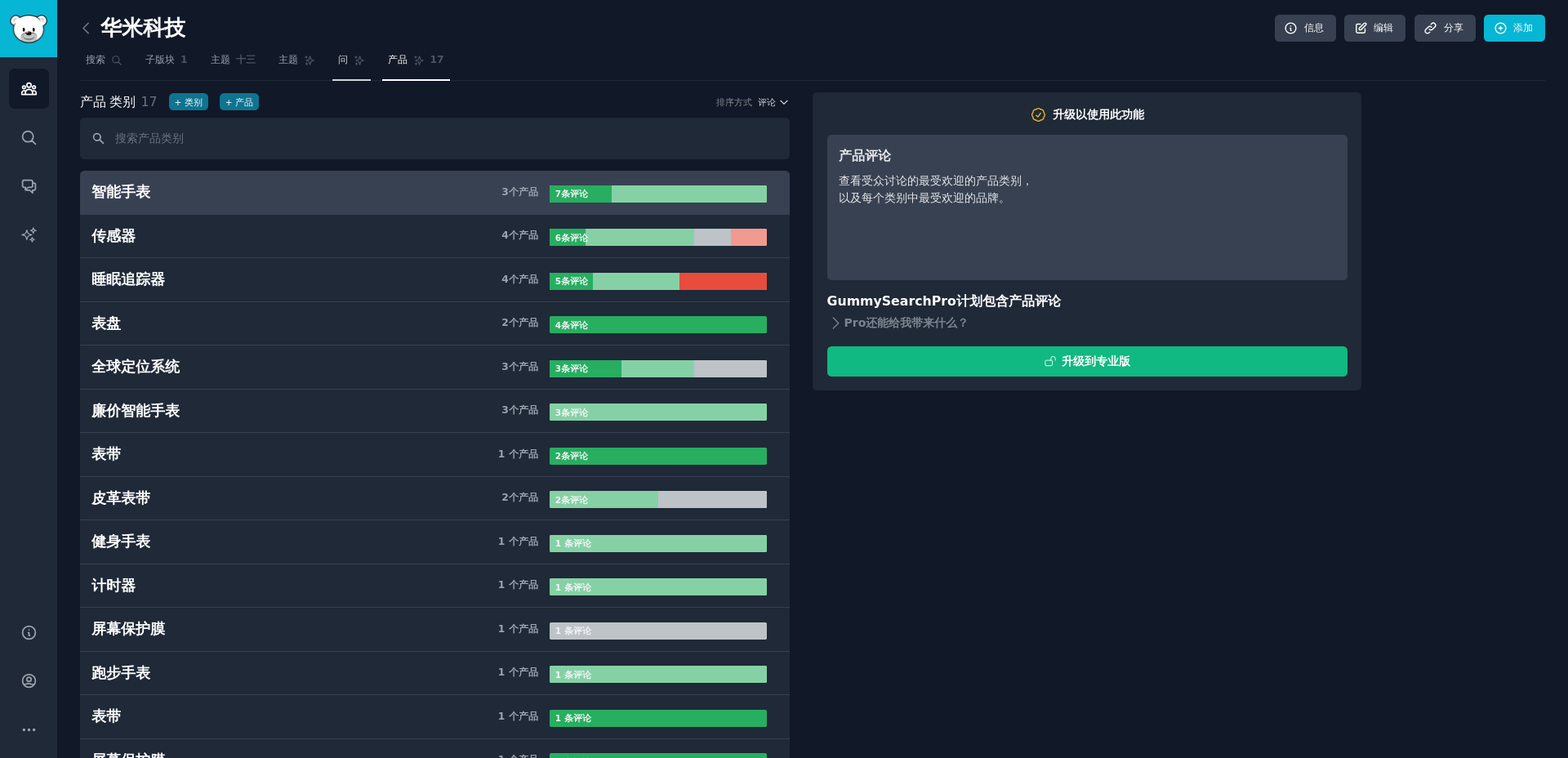
click at [343, 64] on font "问" at bounding box center [342, 60] width 9 height 11
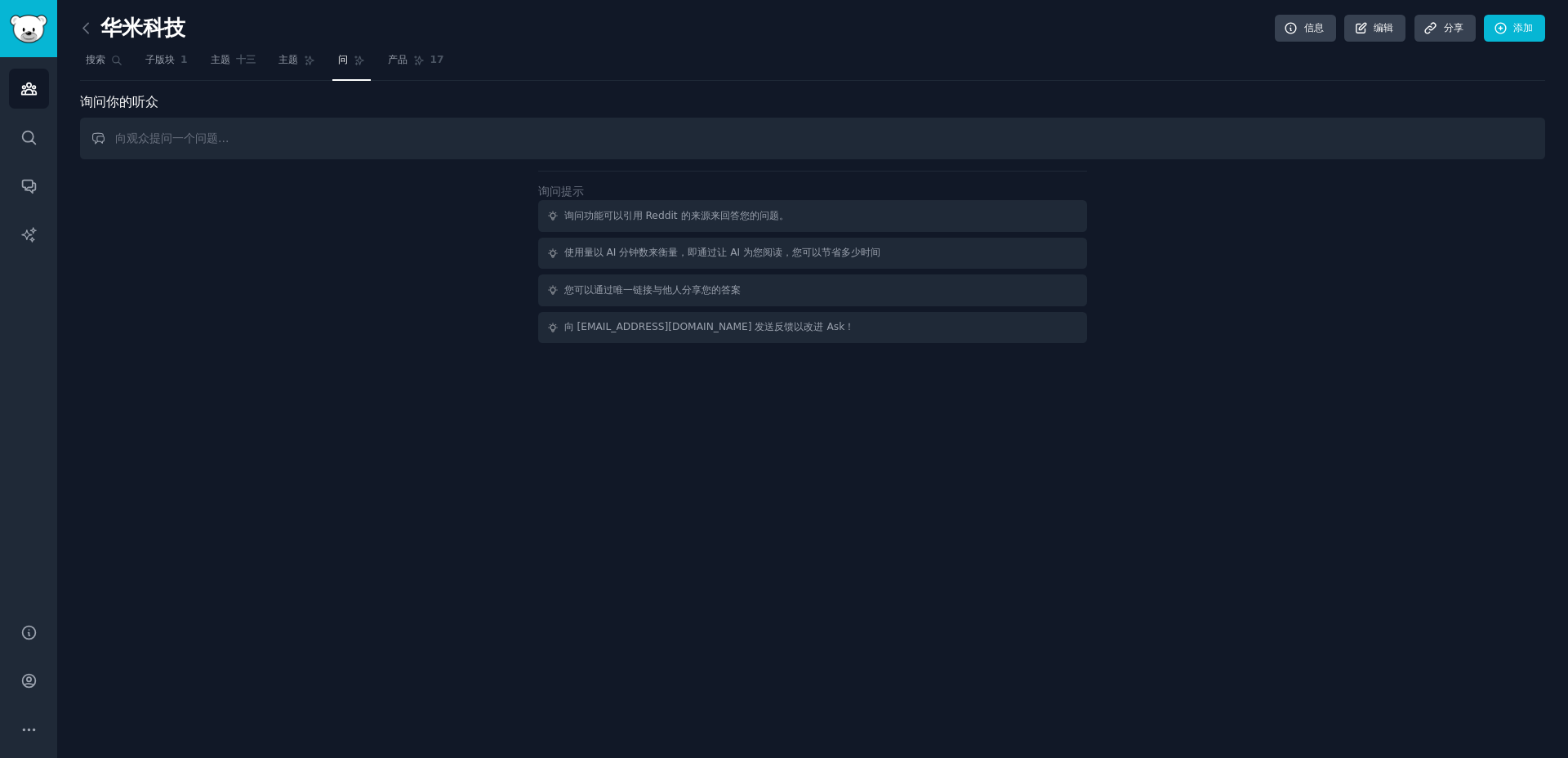
click at [260, 138] on input "text" at bounding box center [813, 138] width 1465 height 42
type input "t"
type input "w"
type input "weather is good?"
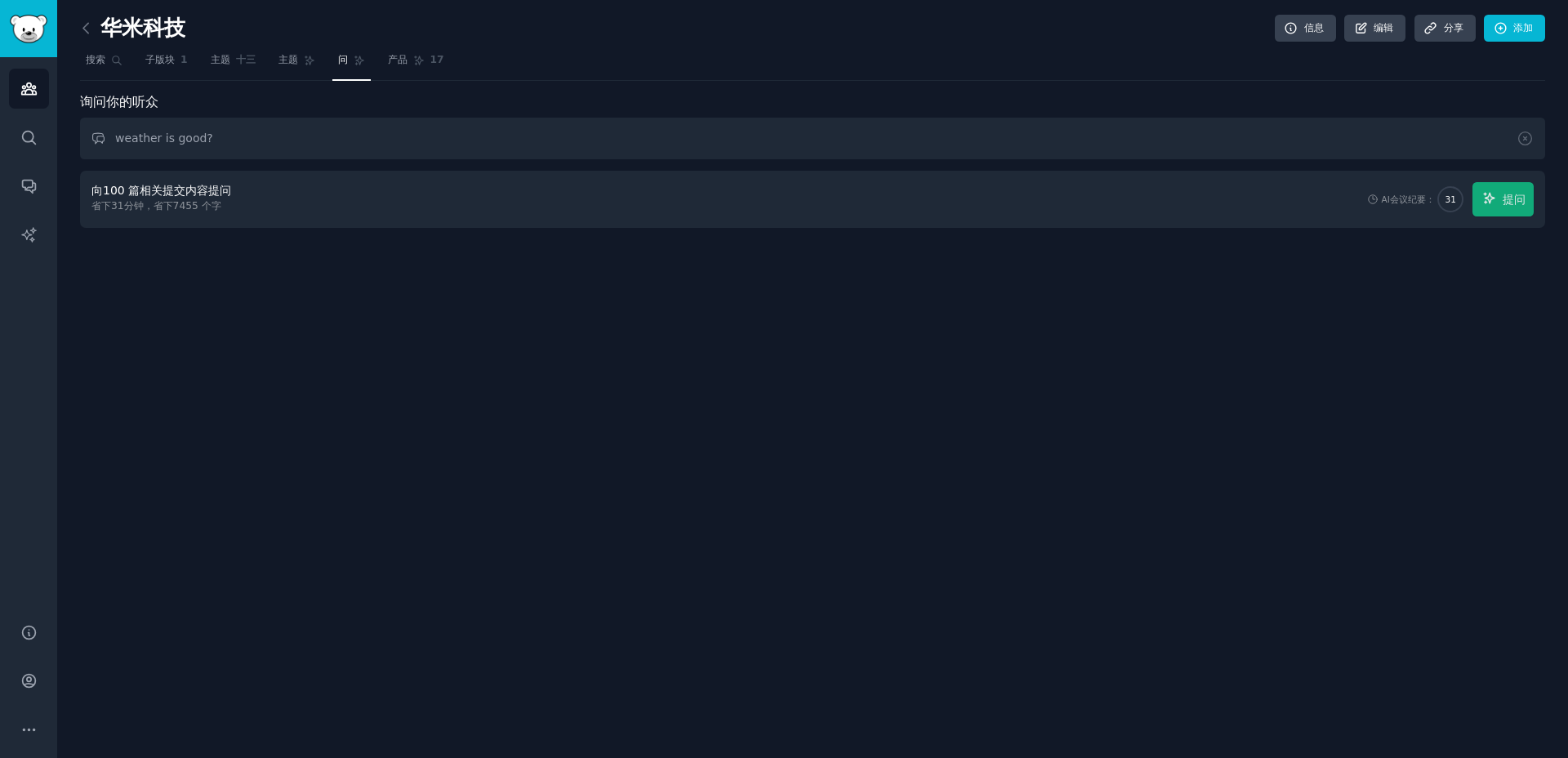
click at [192, 202] on font "7455 个" at bounding box center [192, 206] width 38 height 11
click at [163, 139] on input "weather is good?" at bounding box center [813, 138] width 1465 height 42
click at [401, 54] on font "产品" at bounding box center [398, 60] width 20 height 11
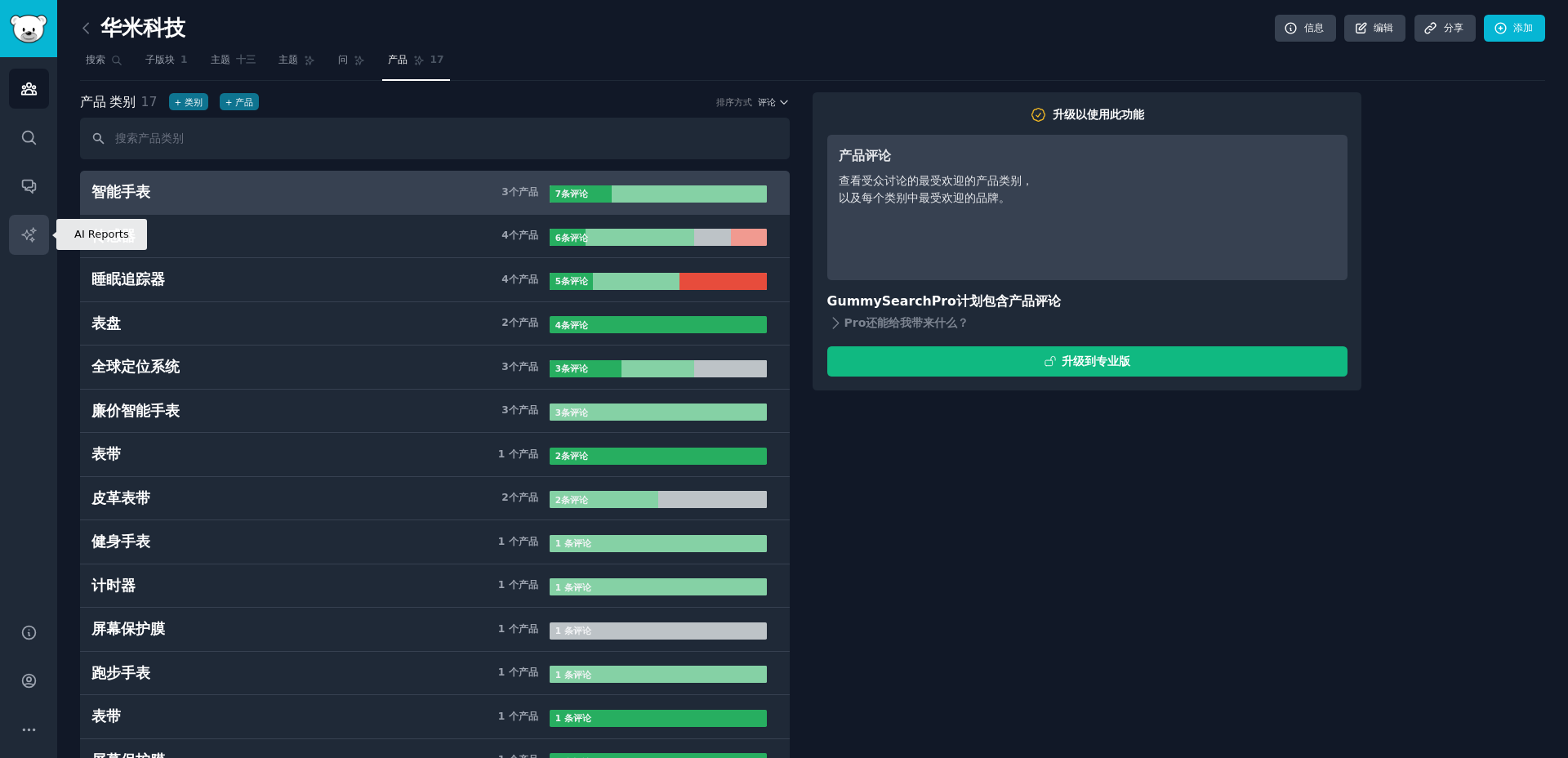
click at [35, 242] on icon "侧边栏" at bounding box center [29, 235] width 17 height 17
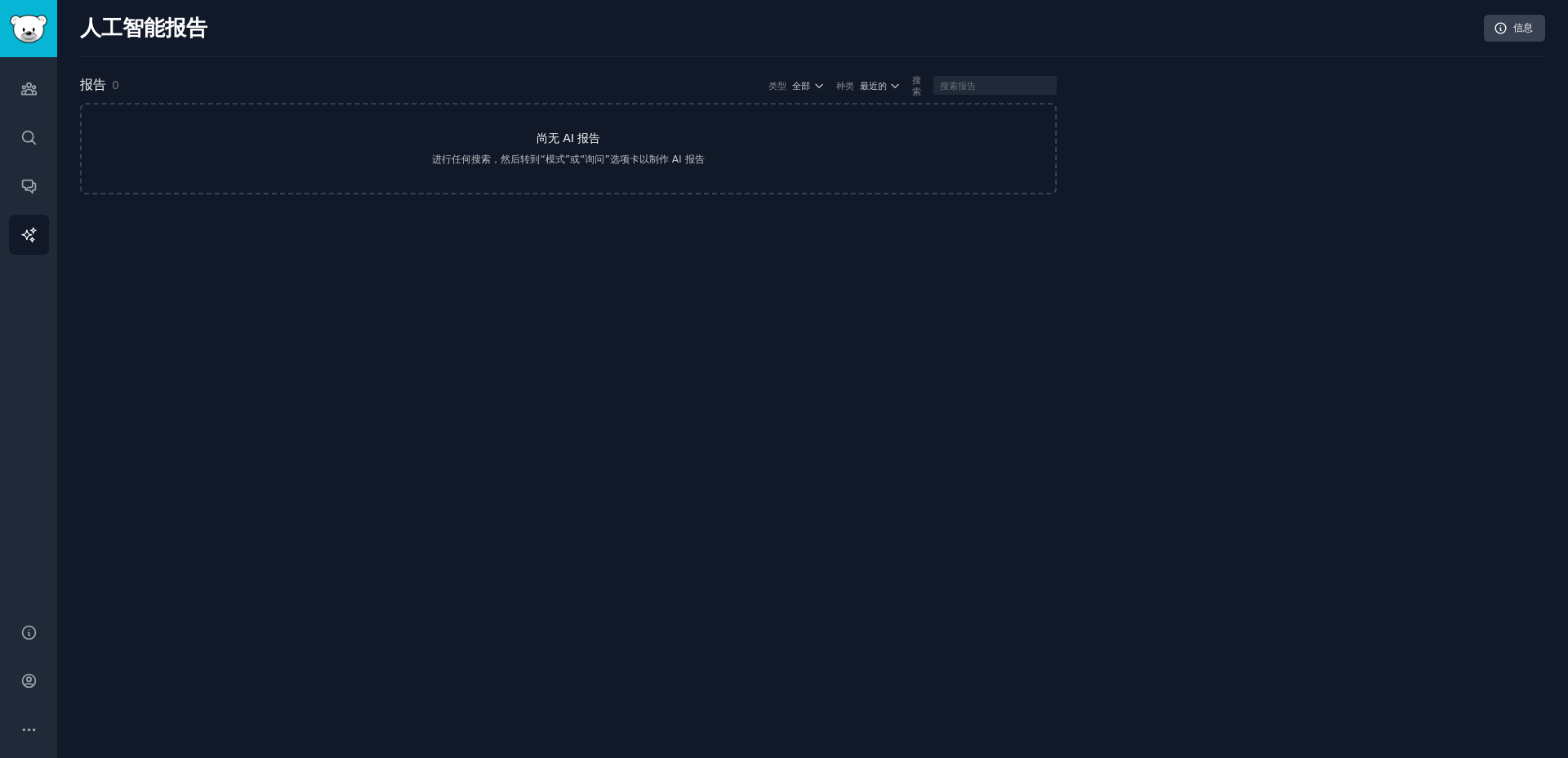
click at [551, 150] on link "尚无 AI 报告 进行任何搜索，然后转到“模式”或“询问”选项卡以制作 AI 报告" at bounding box center [569, 149] width 977 height 92
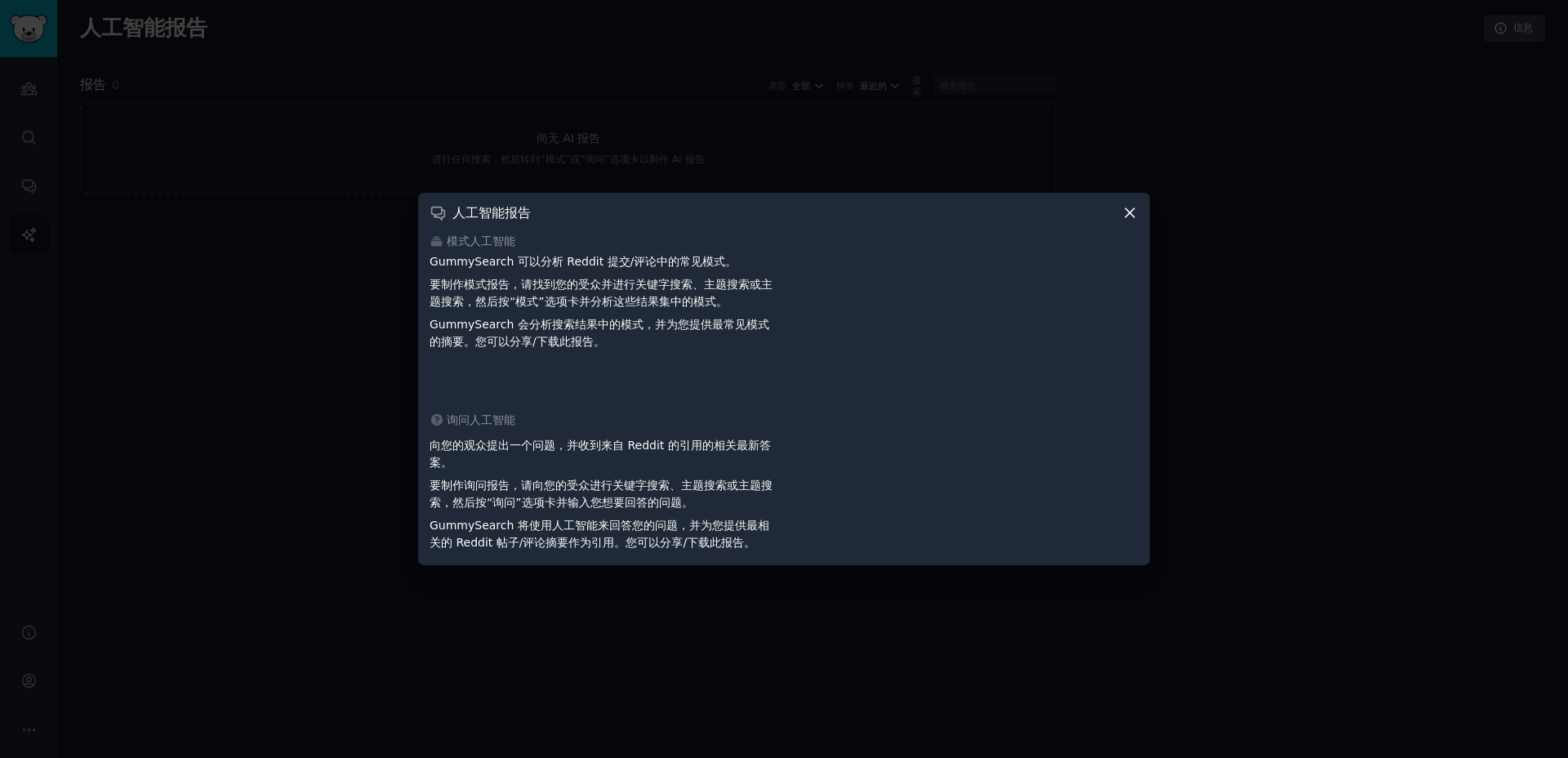
click at [1125, 216] on icon at bounding box center [1130, 213] width 9 height 9
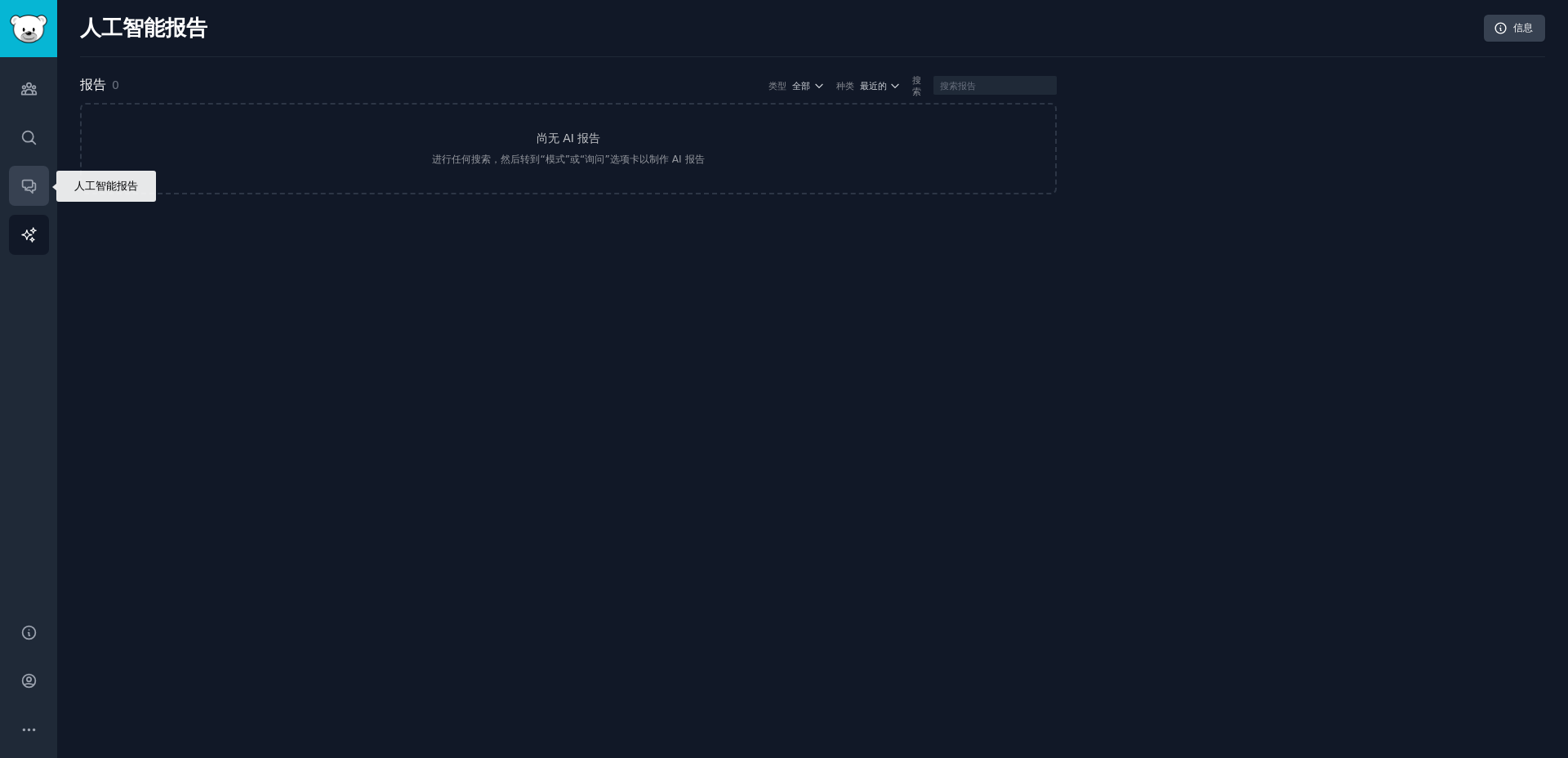
click at [22, 189] on icon "侧边栏" at bounding box center [29, 185] width 17 height 17
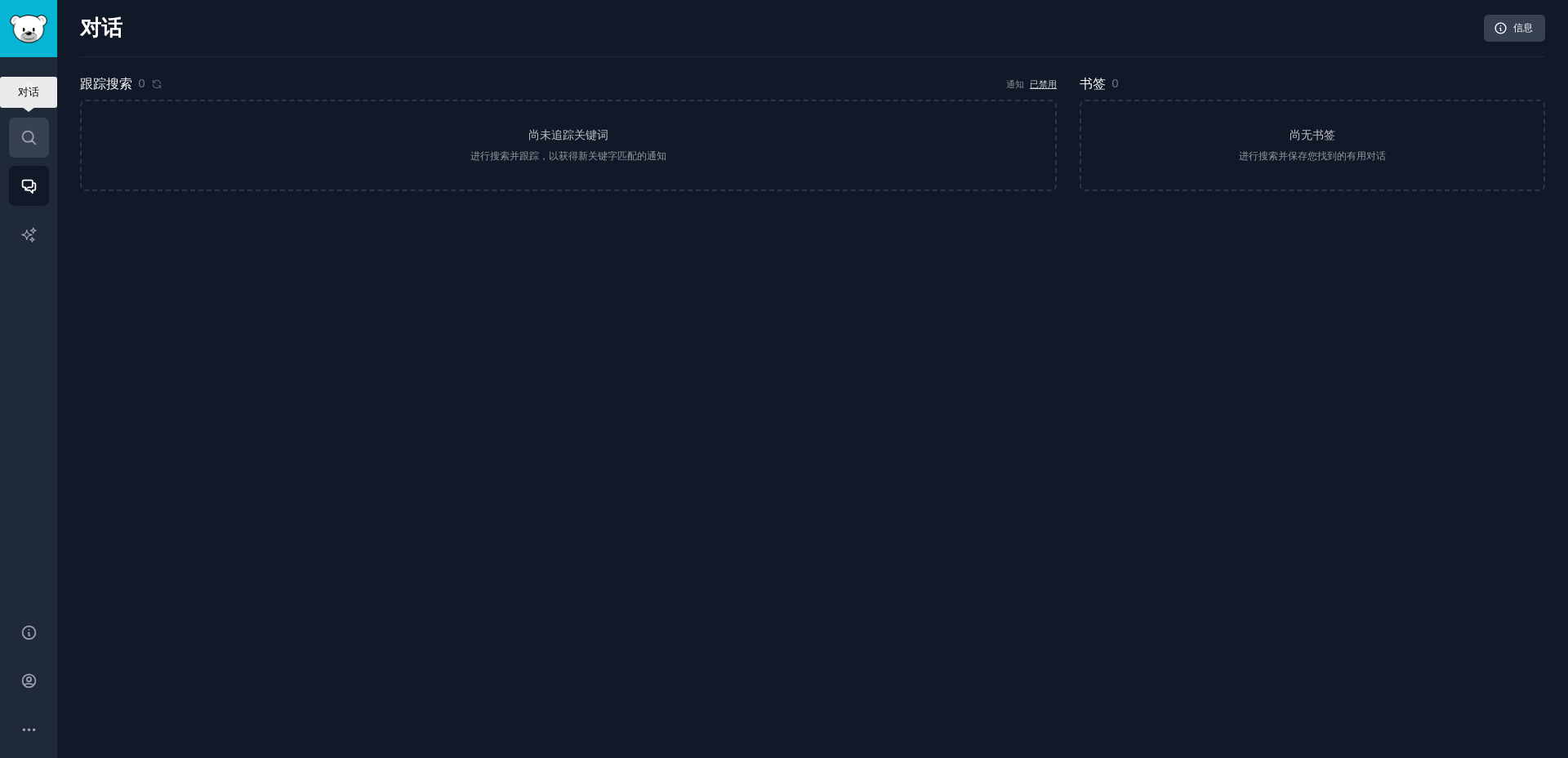
click at [29, 152] on link "搜索" at bounding box center [29, 138] width 40 height 40
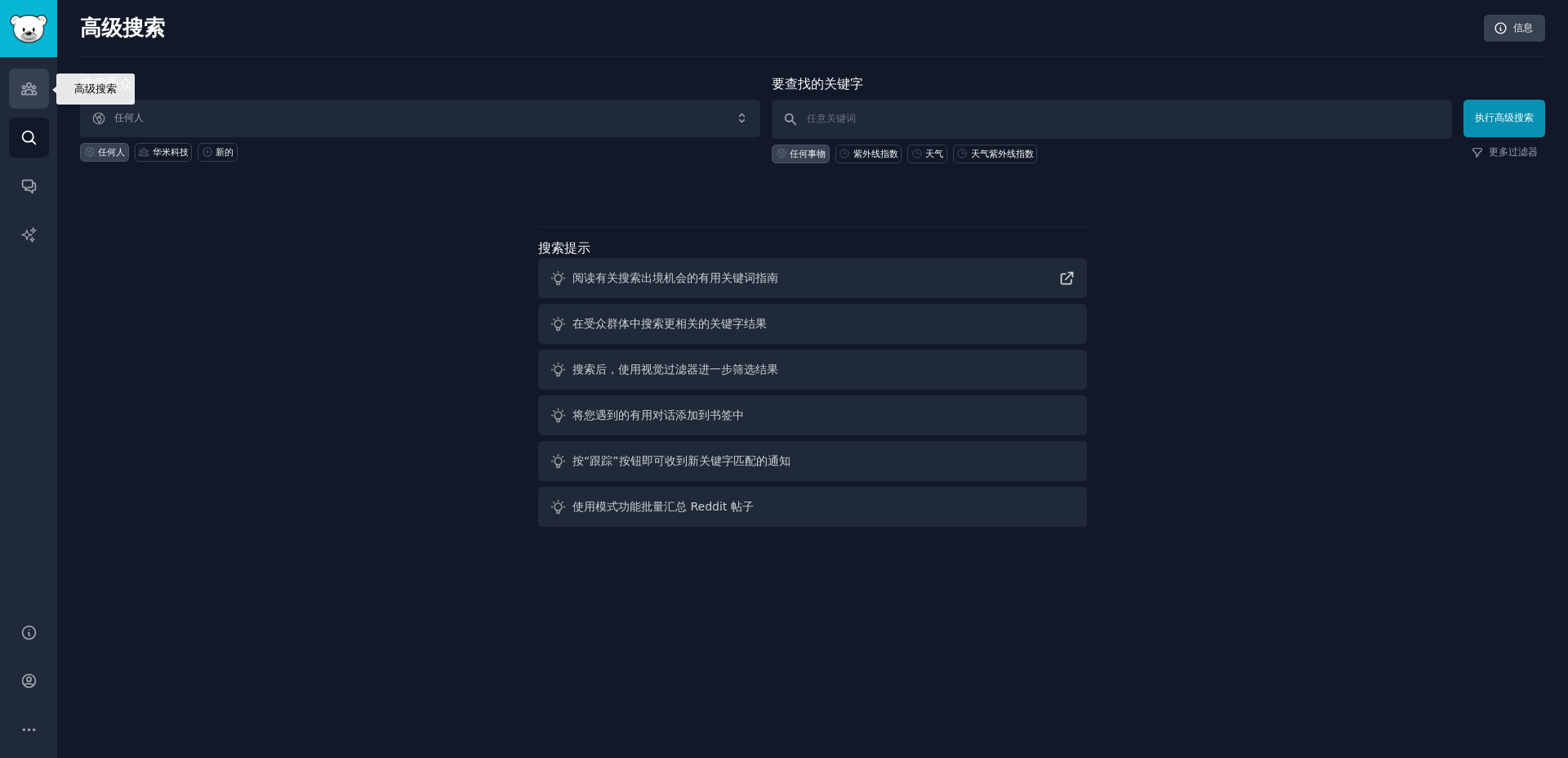
click at [40, 85] on link "受众" at bounding box center [29, 88] width 40 height 40
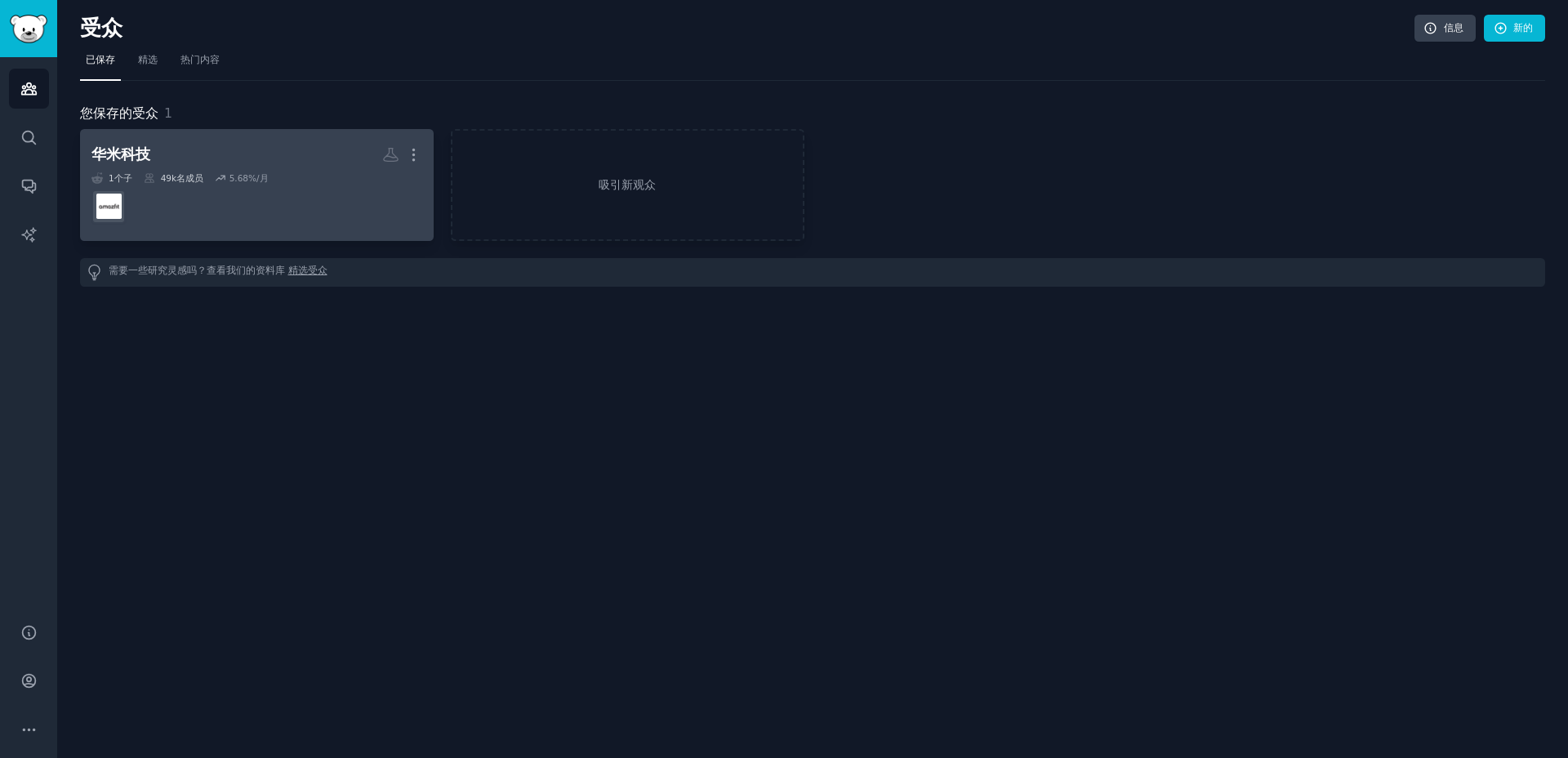
click at [240, 217] on dd at bounding box center [256, 206] width 330 height 46
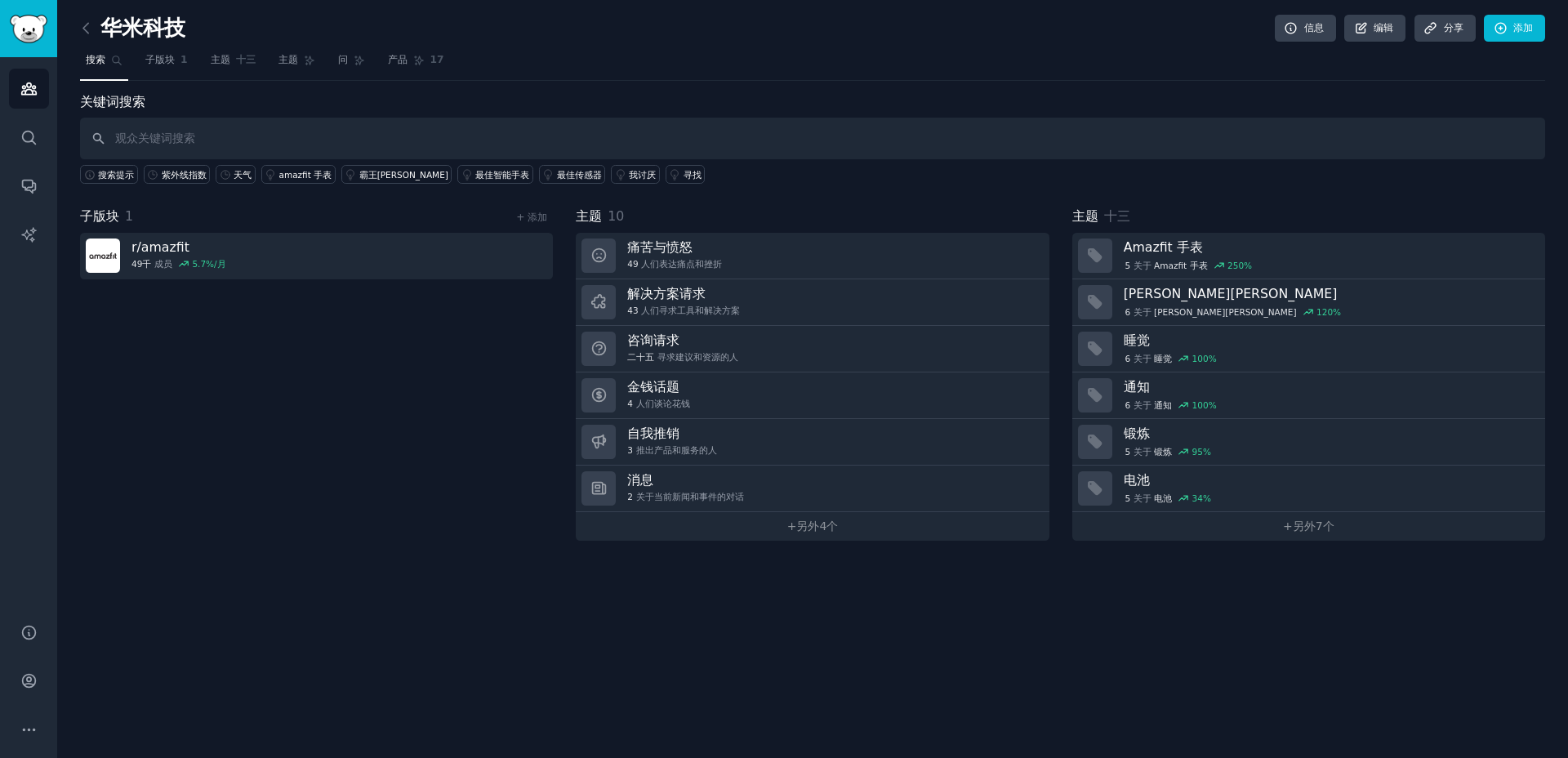
click at [243, 138] on input "text" at bounding box center [813, 138] width 1465 height 42
type input "TRex3 Pro"
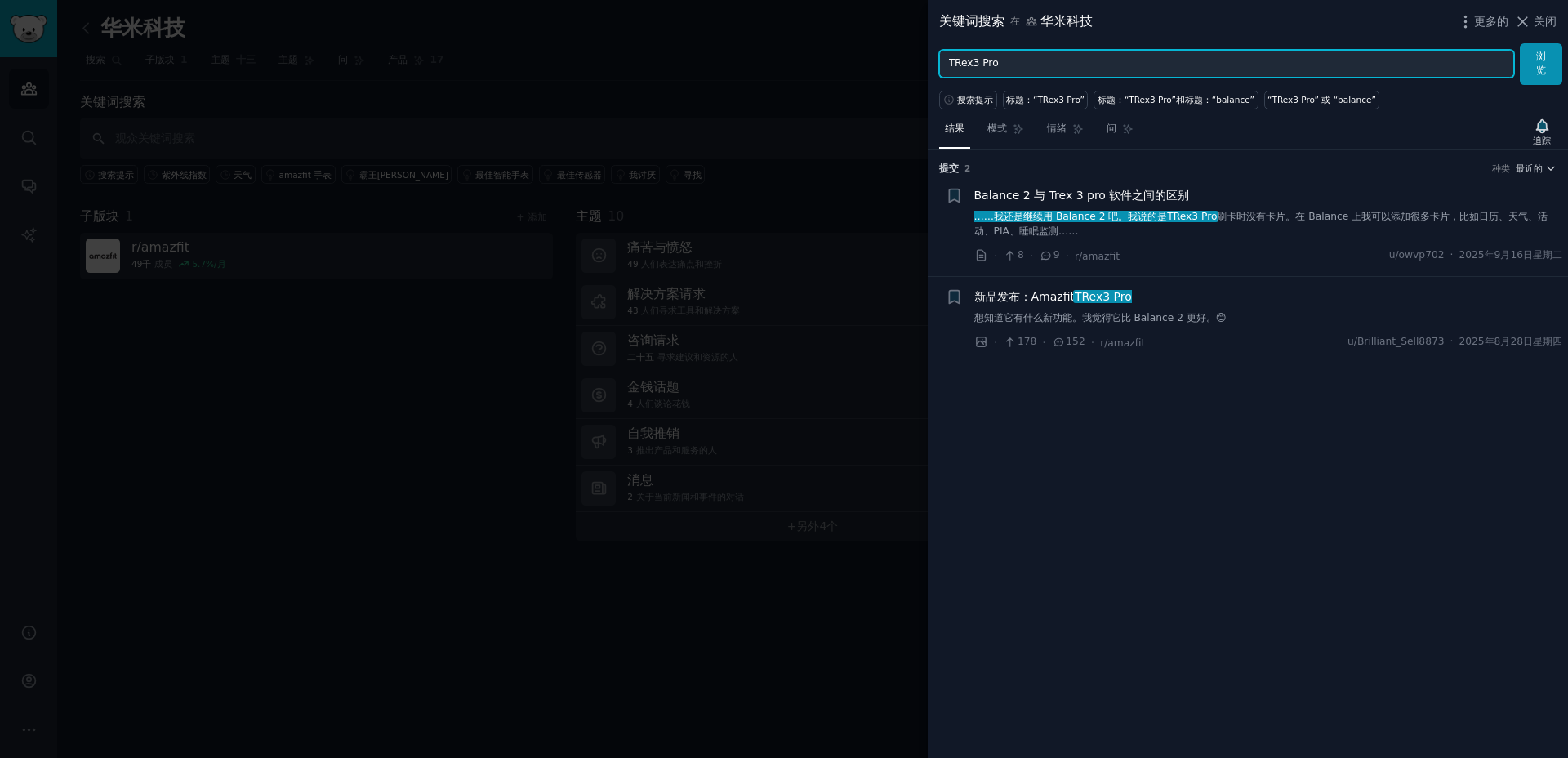
click at [1009, 51] on input "TRex3 Pro" at bounding box center [1227, 64] width 574 height 28
click at [1485, 28] on span "更多的" at bounding box center [1490, 22] width 35 height 17
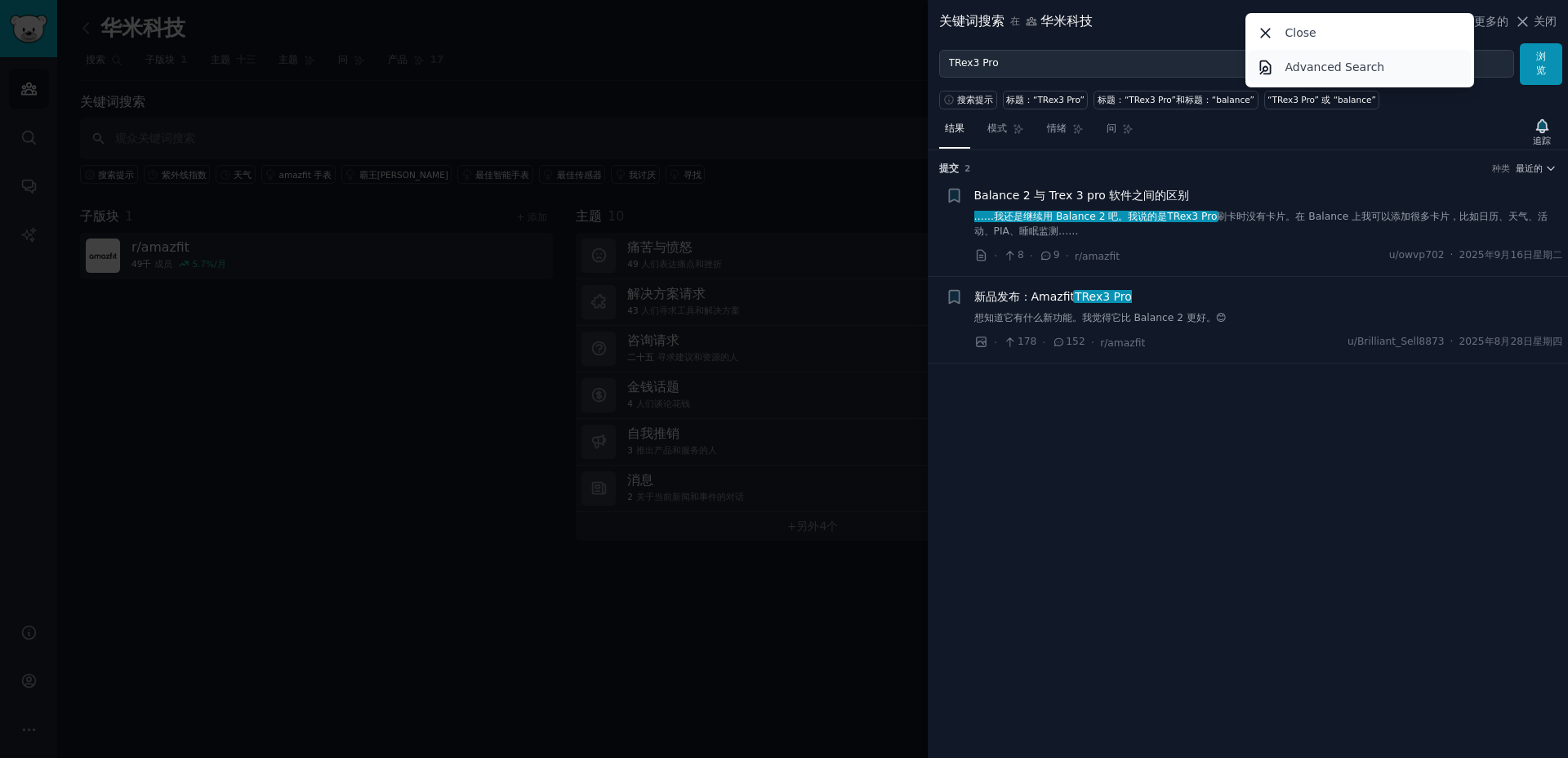
click at [1328, 71] on p "Advanced Search" at bounding box center [1335, 67] width 99 height 17
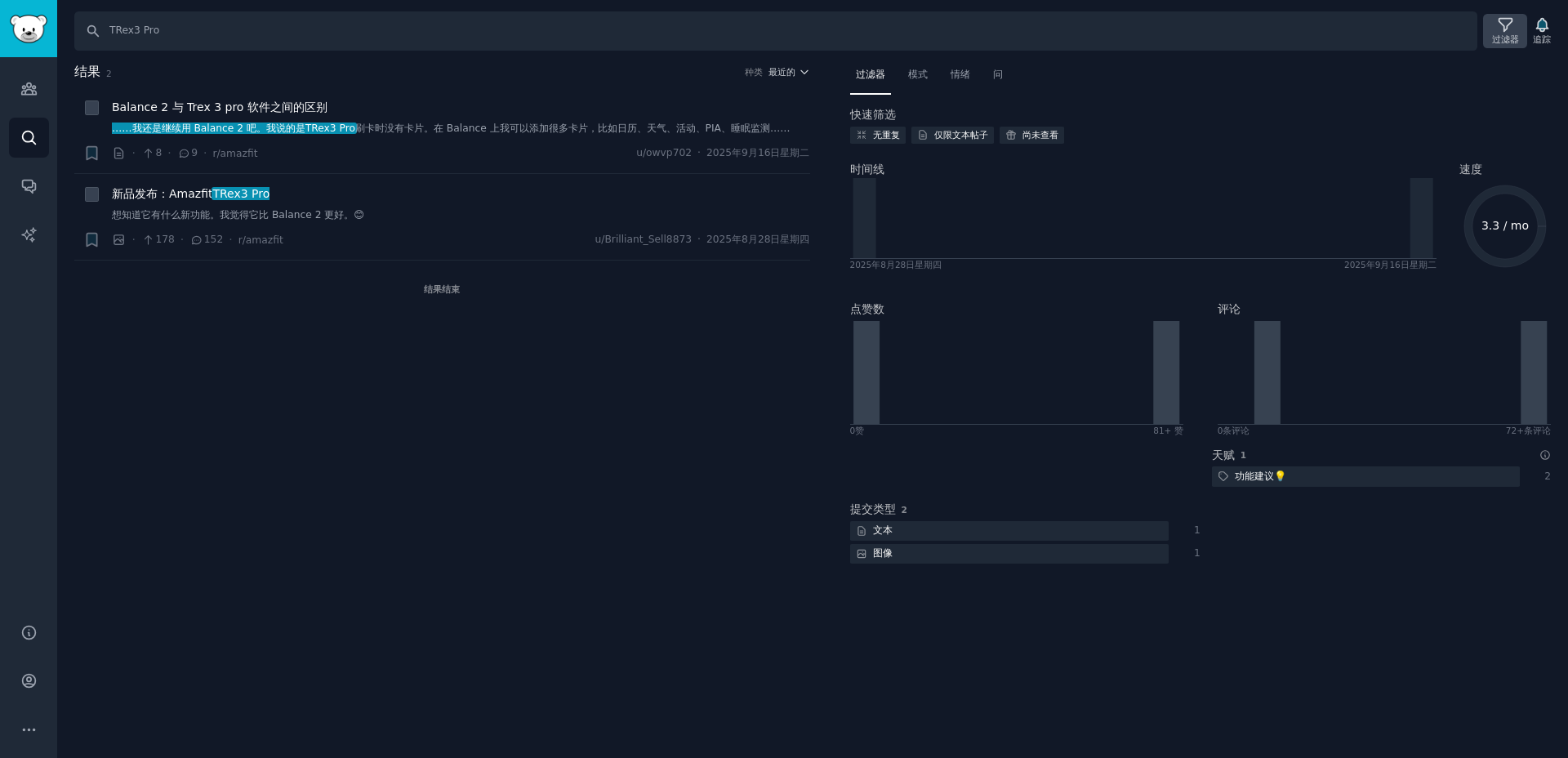
click at [1509, 33] on icon at bounding box center [1505, 24] width 17 height 17
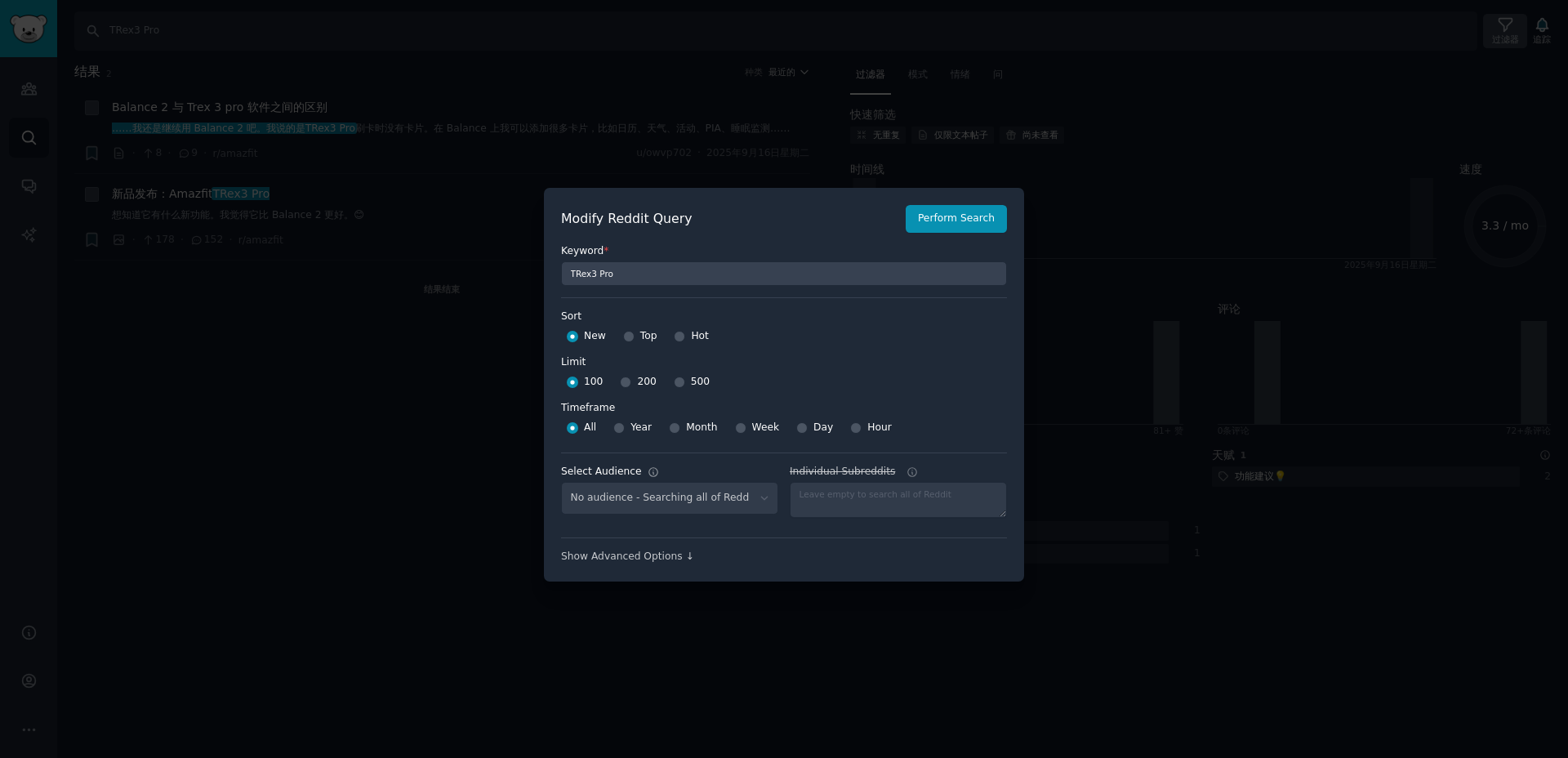
select select "561a1cc9d9"
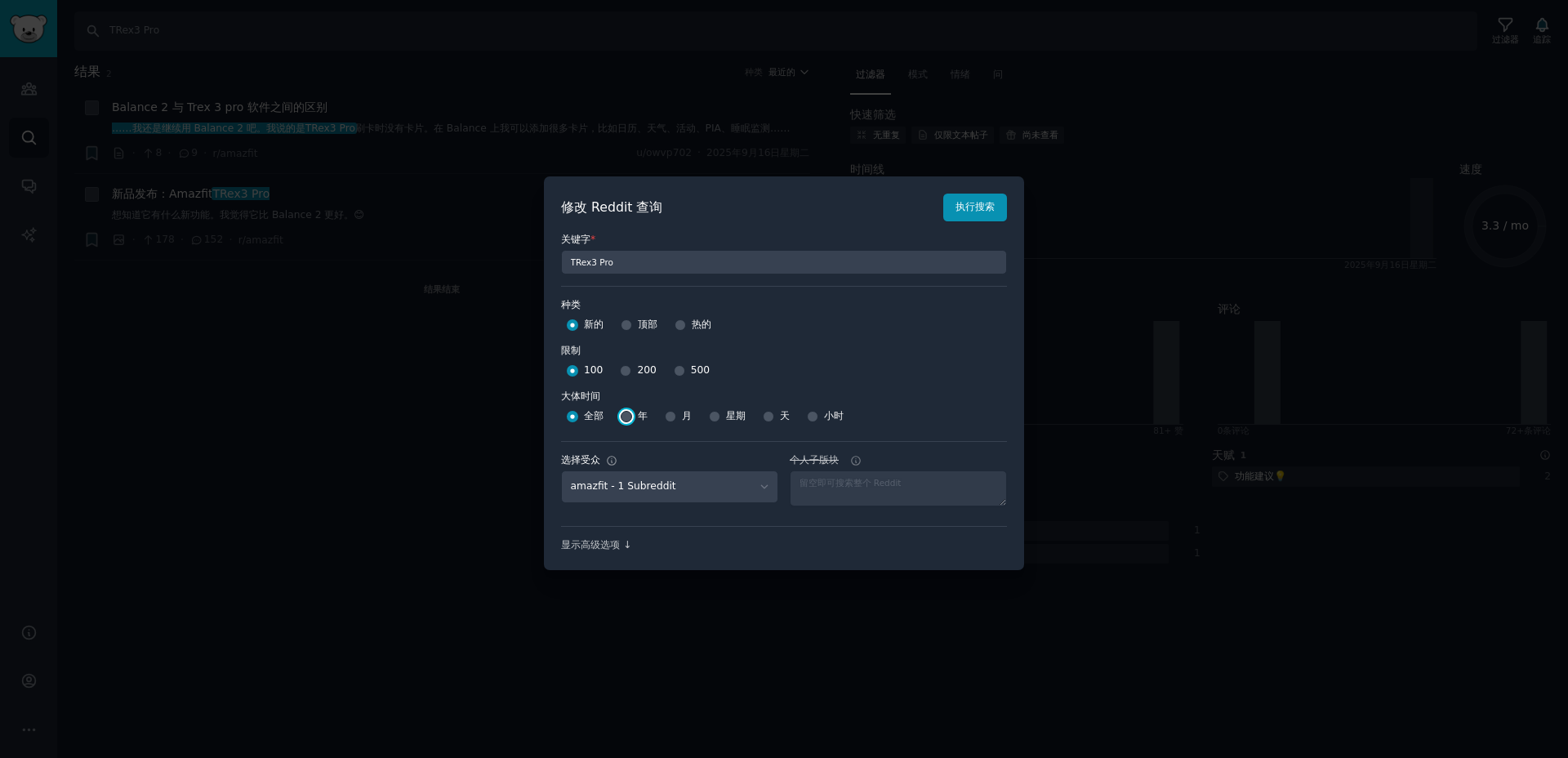
click at [630, 417] on input "年" at bounding box center [626, 416] width 11 height 11
radio input "true"
click at [625, 550] on font "显示高级选项 ↓" at bounding box center [596, 545] width 70 height 11
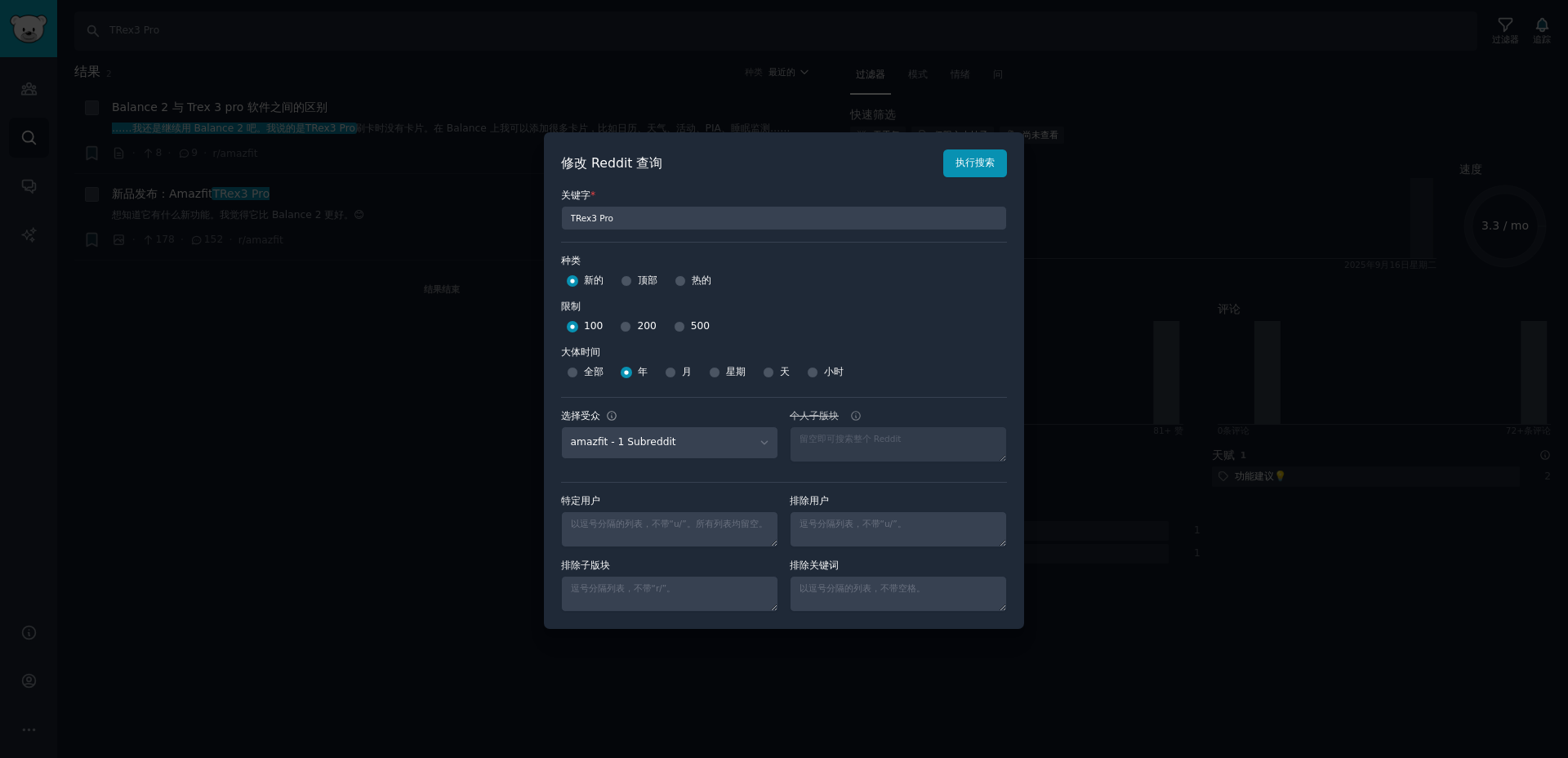
scroll to position [0, 0]
click at [461, 468] on div at bounding box center [784, 379] width 1568 height 758
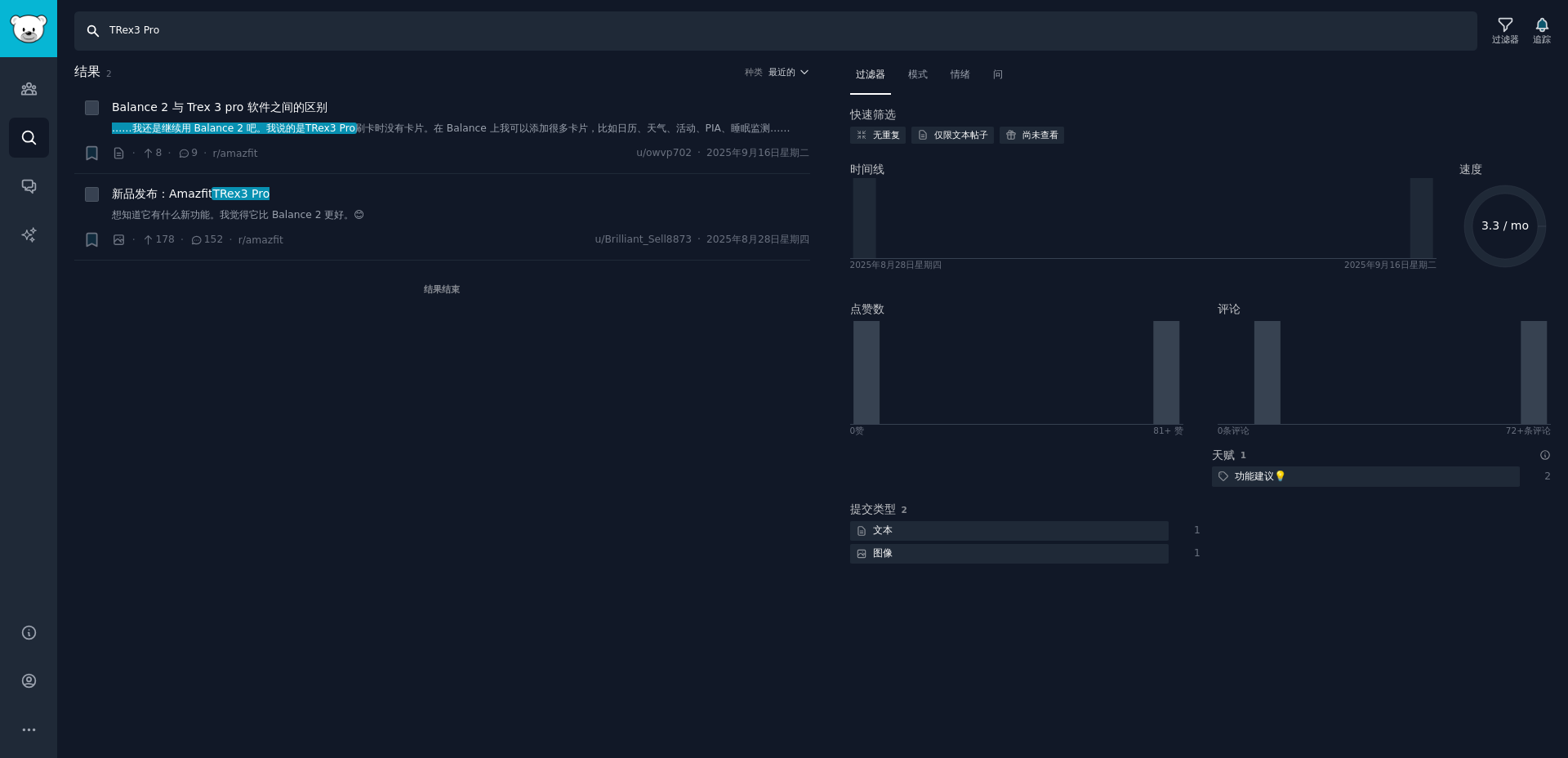
click at [208, 44] on input "TRex3 Pro" at bounding box center [775, 31] width 1402 height 39
click at [210, 43] on input "TRex3 Pro" at bounding box center [775, 31] width 1402 height 39
type input "w"
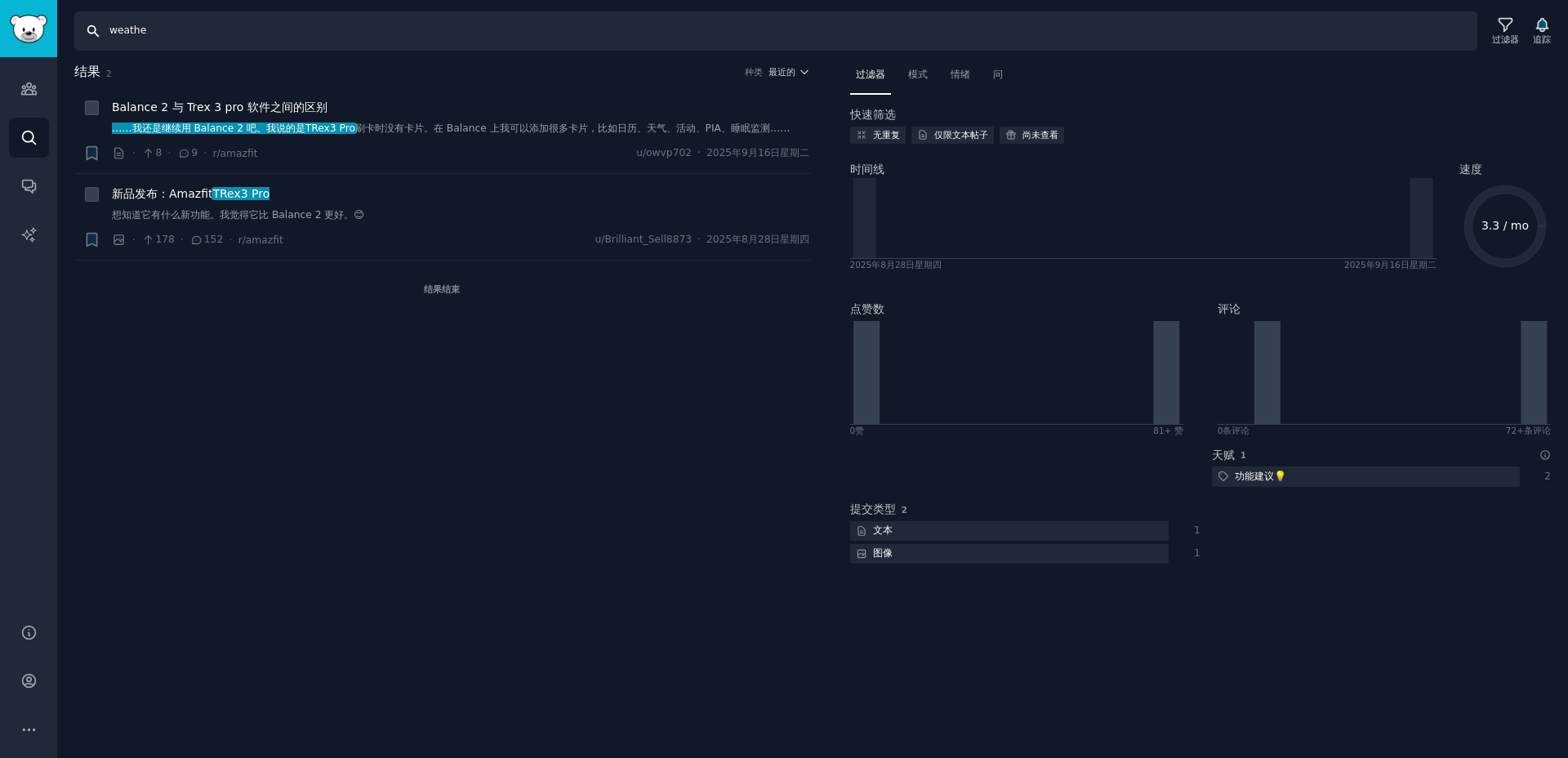
type input "weather"
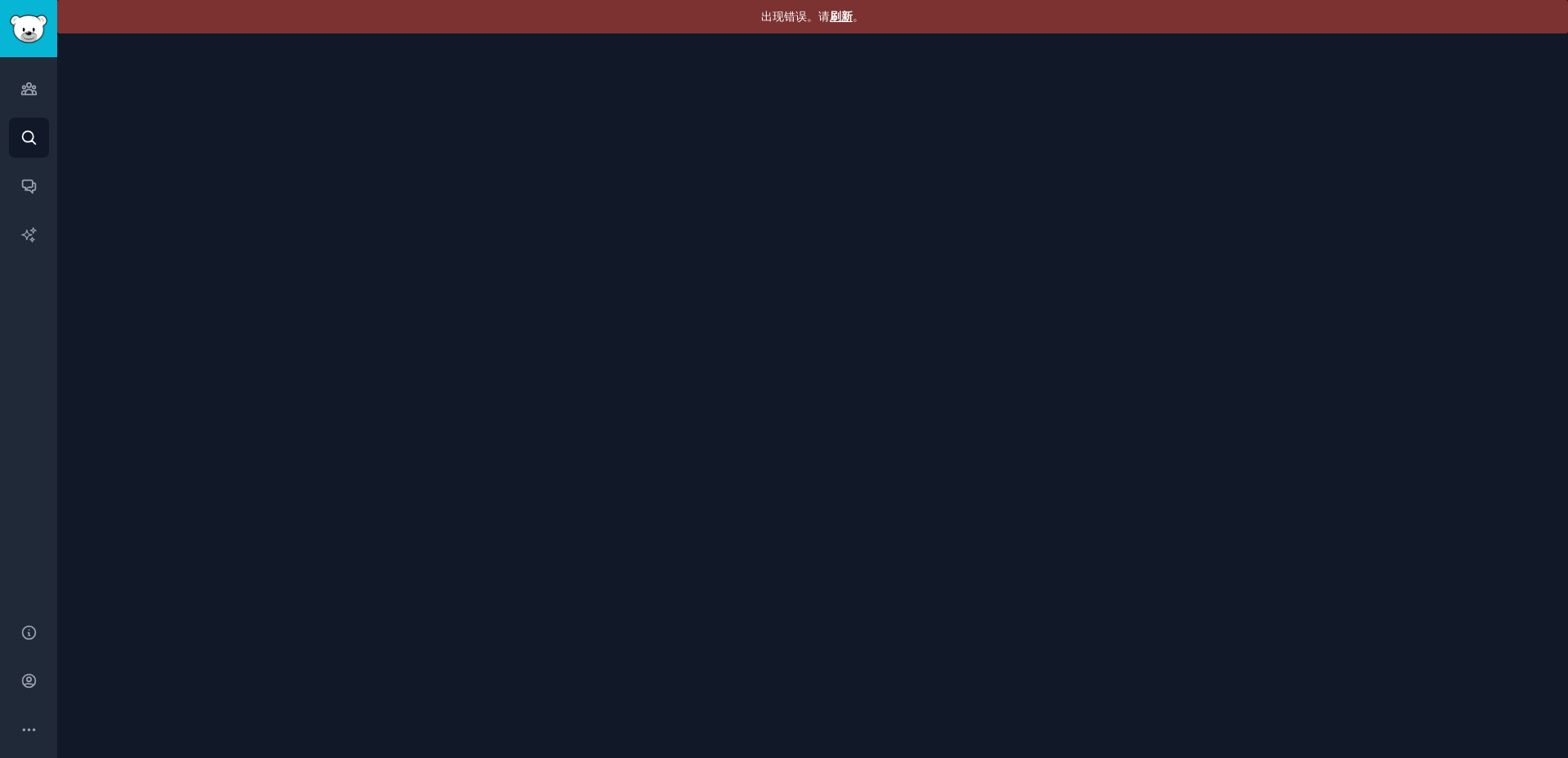
click at [833, 15] on font "刷新" at bounding box center [841, 16] width 22 height 13
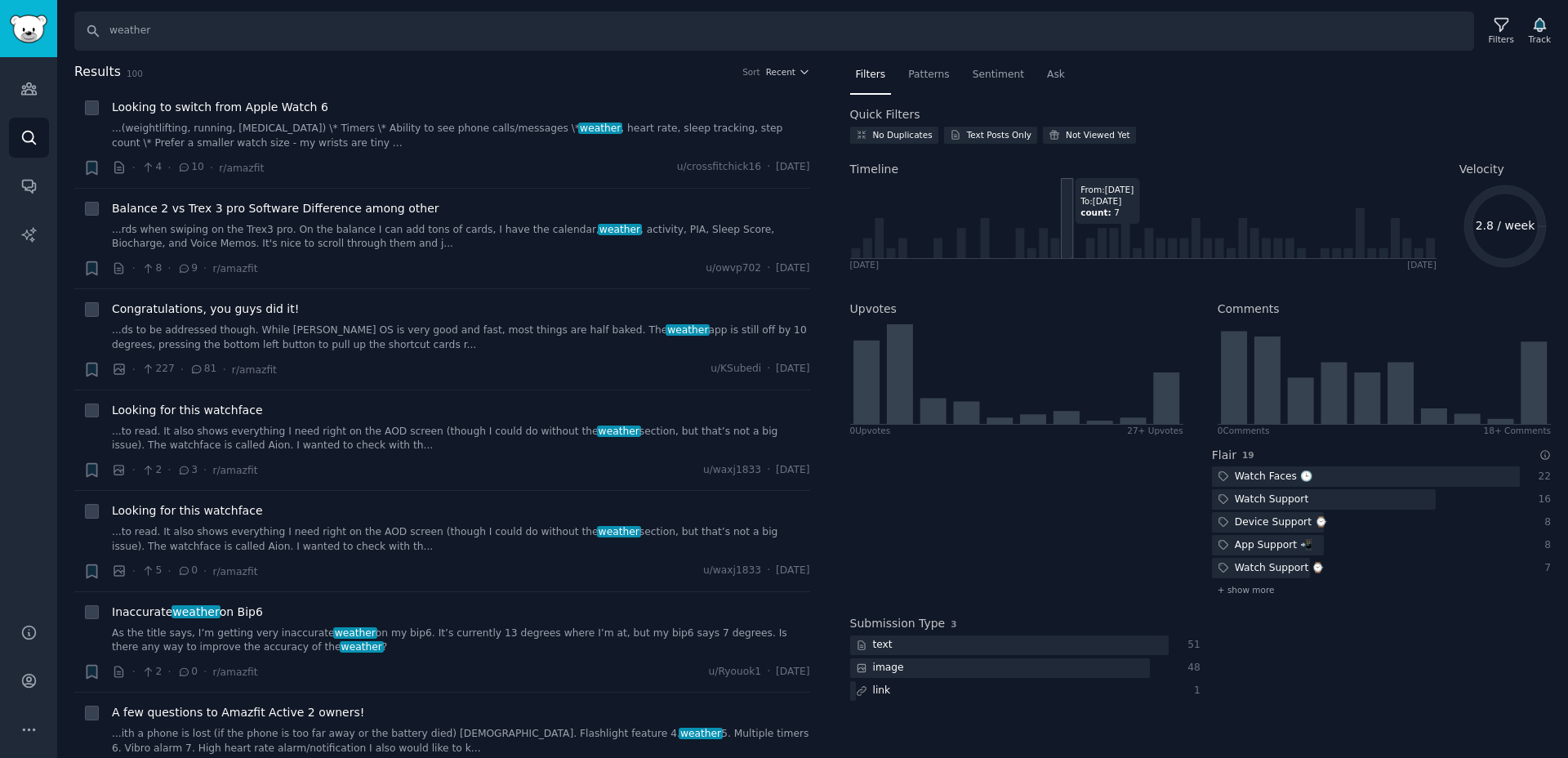
click at [1067, 227] on icon at bounding box center [1066, 223] width 9 height 70
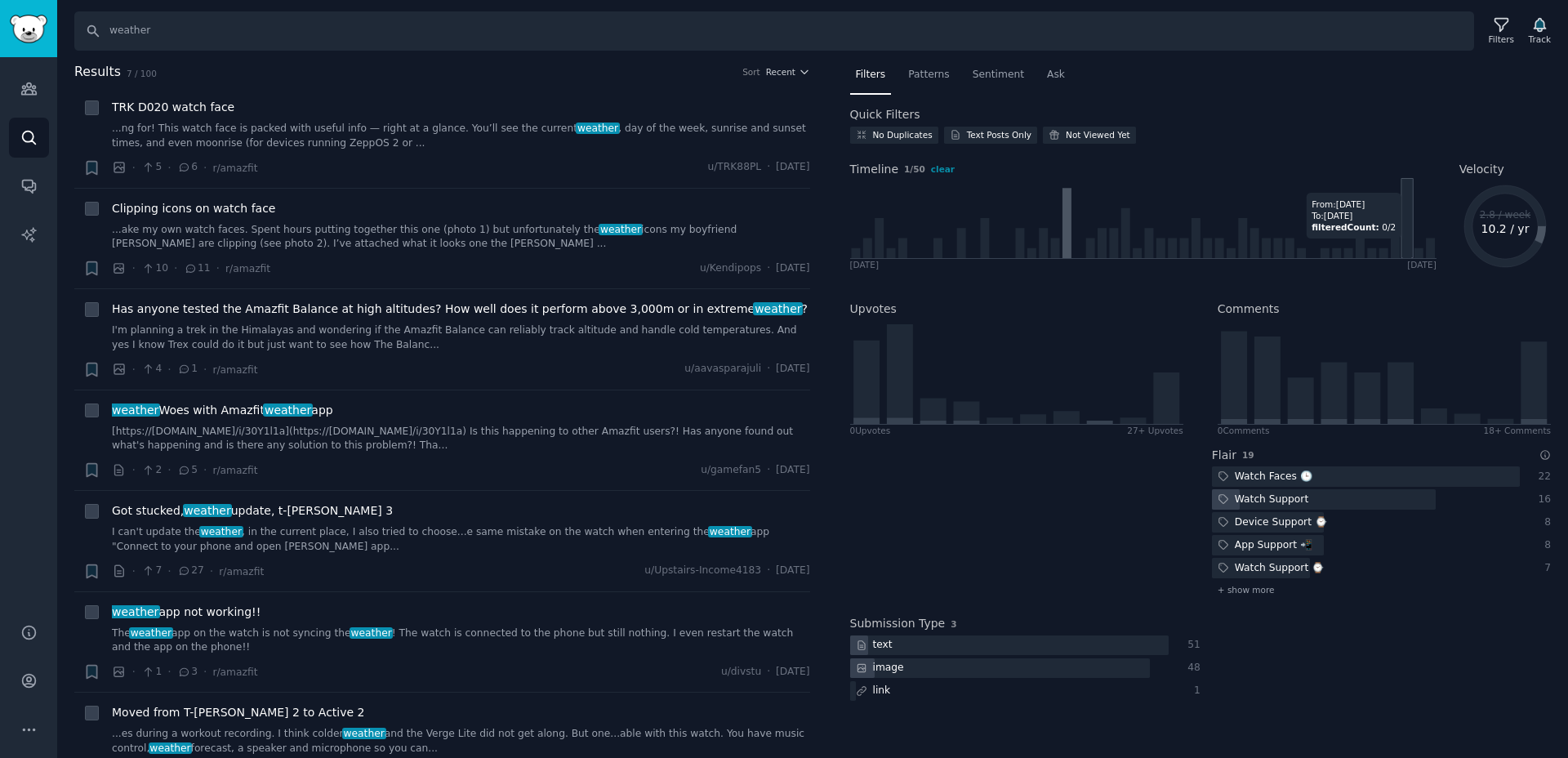
click at [1402, 246] on icon at bounding box center [1406, 248] width 9 height 21
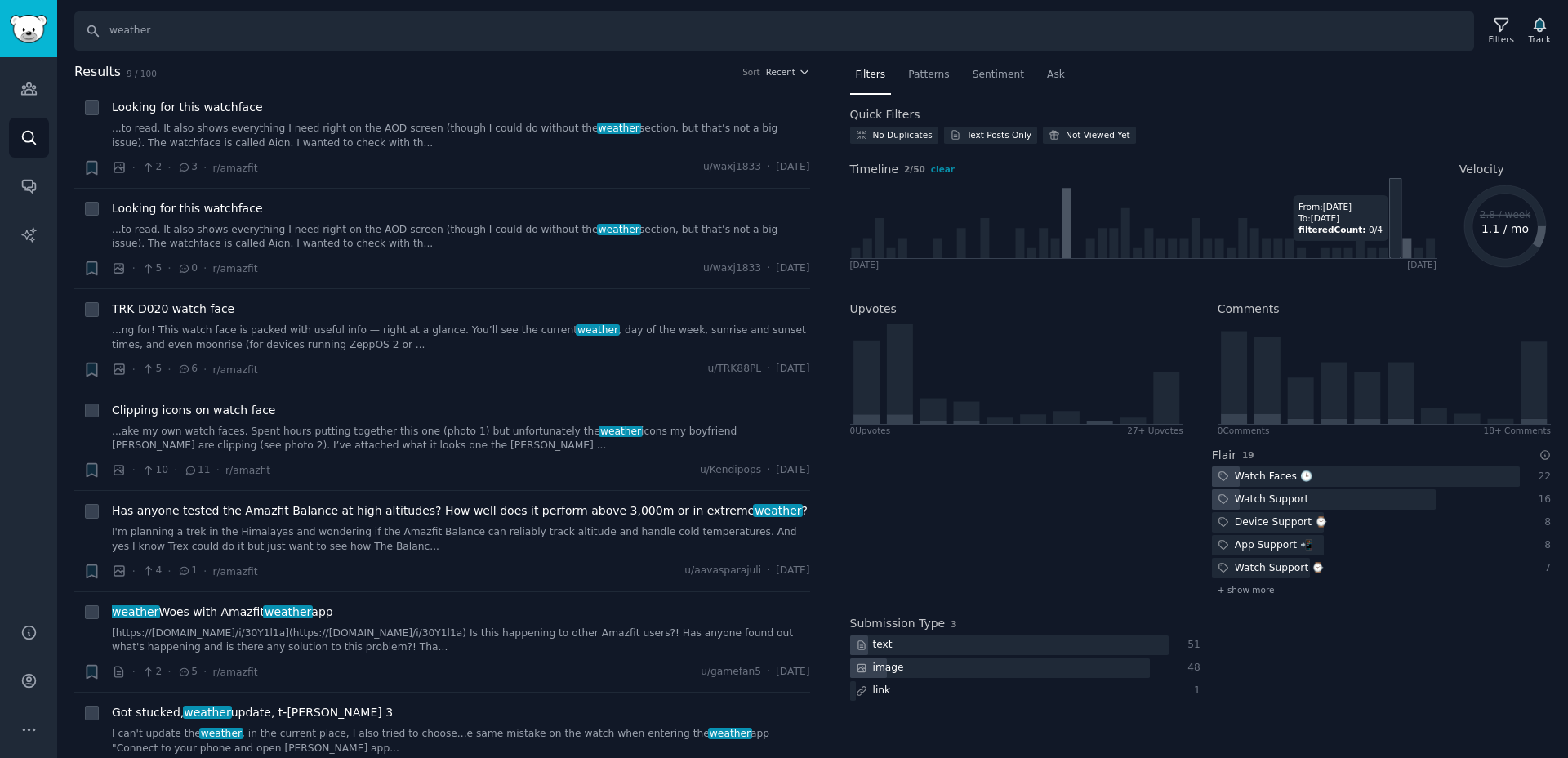
click at [1393, 249] on icon at bounding box center [1394, 238] width 9 height 40
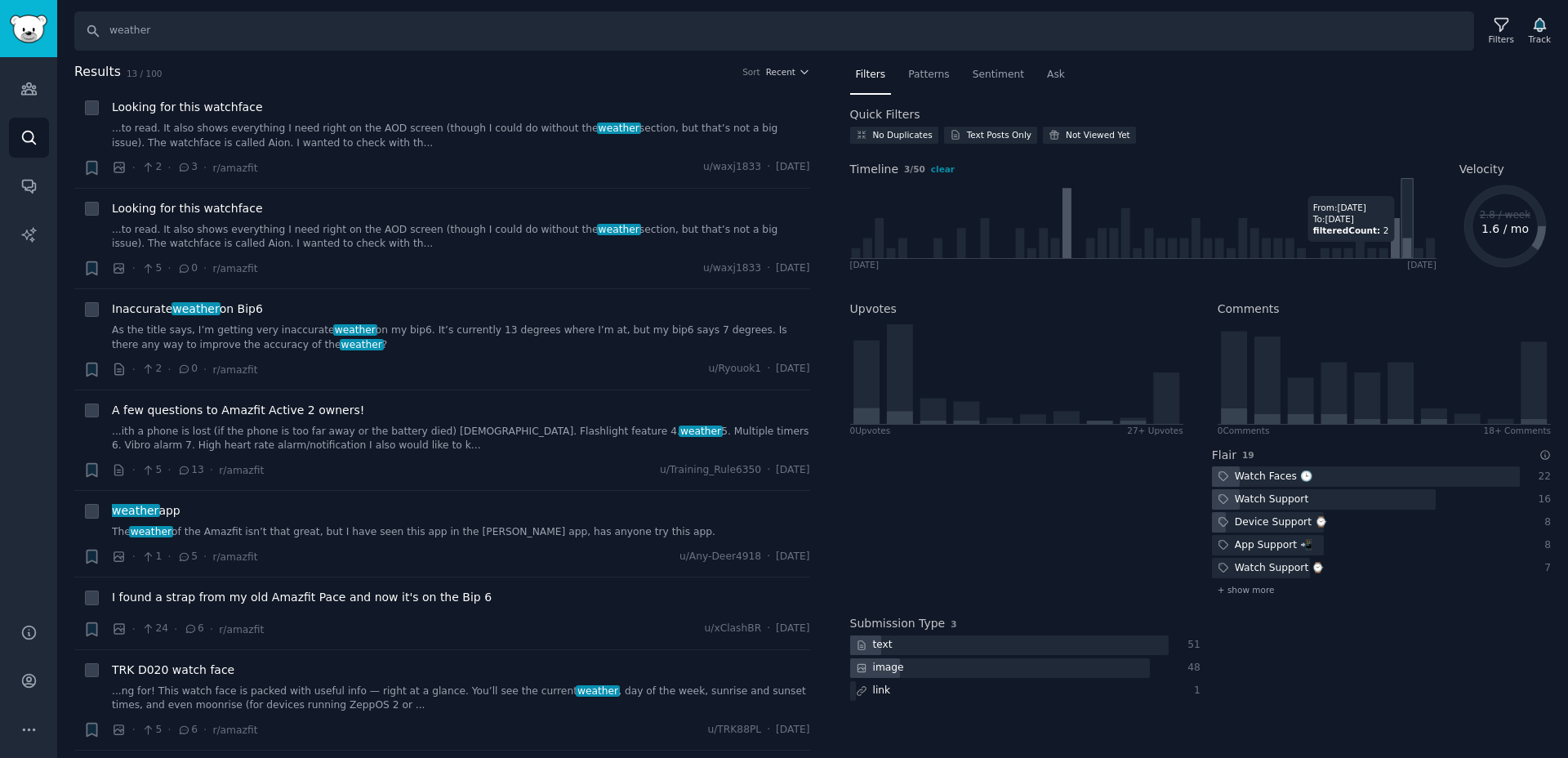
click at [1411, 249] on icon at bounding box center [1142, 218] width 587 height 80
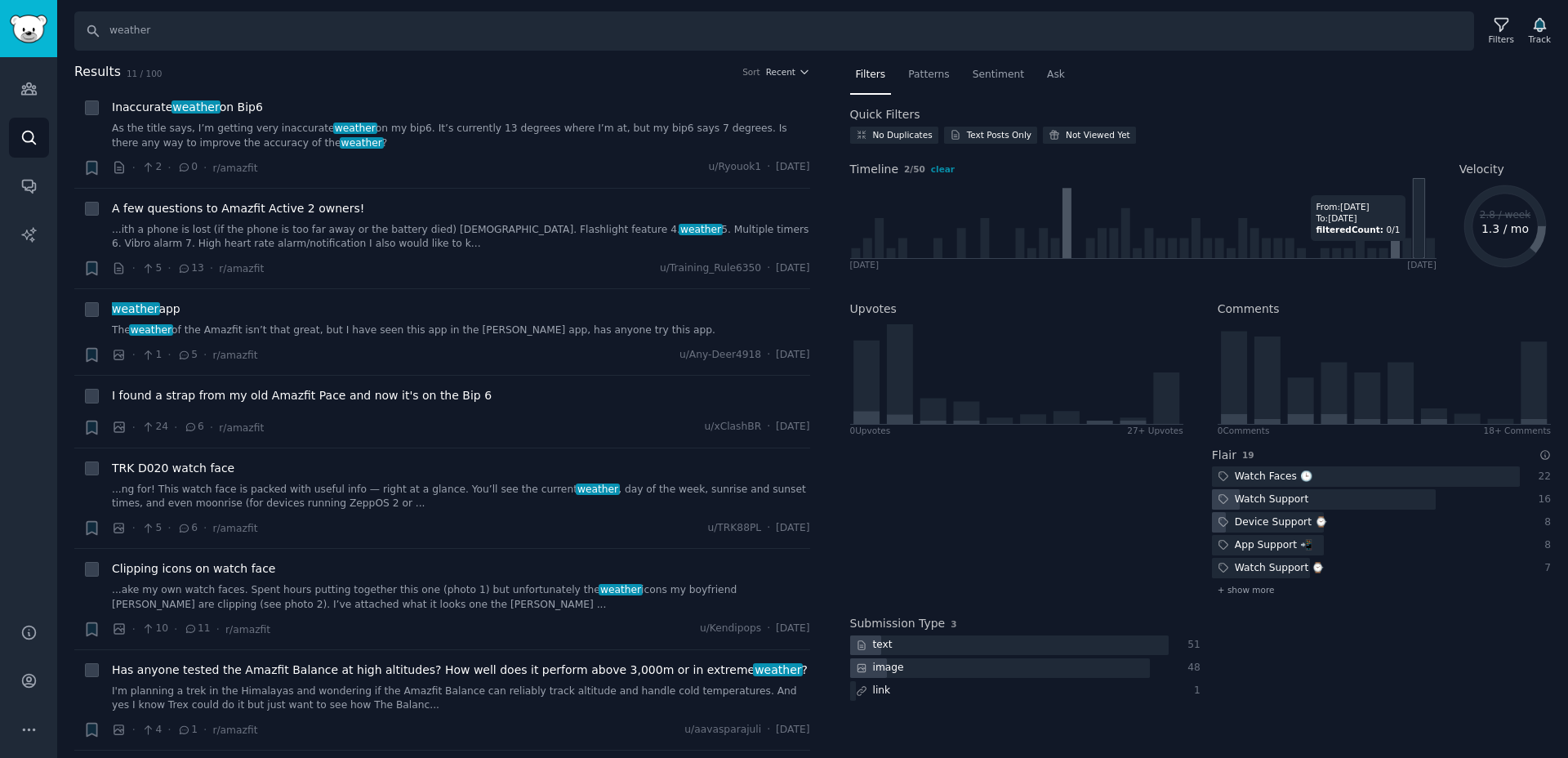
click at [1422, 248] on icon at bounding box center [1142, 218] width 587 height 80
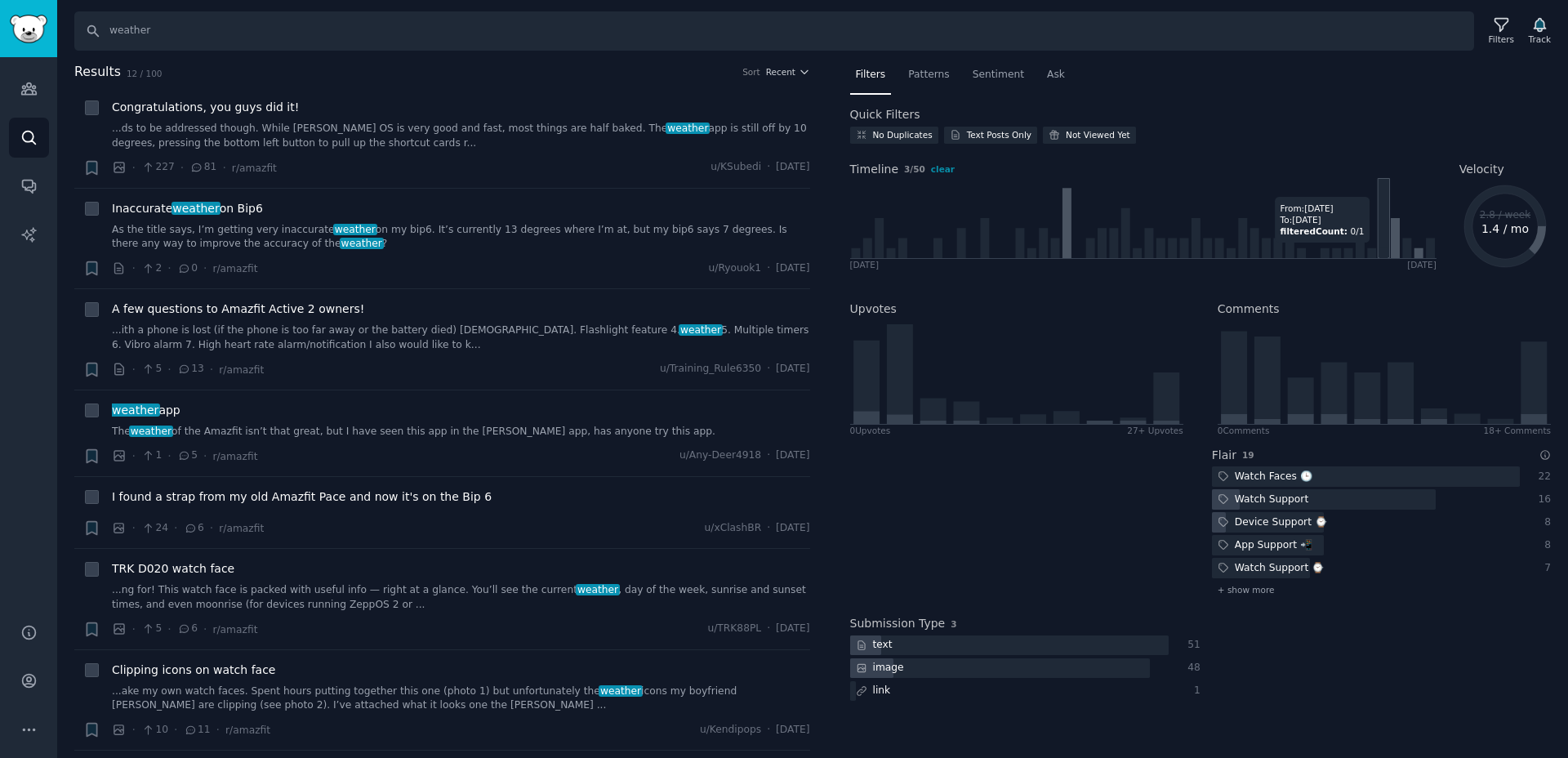
click at [1381, 250] on icon at bounding box center [1383, 252] width 9 height 9
click at [1407, 251] on icon at bounding box center [1406, 248] width 9 height 21
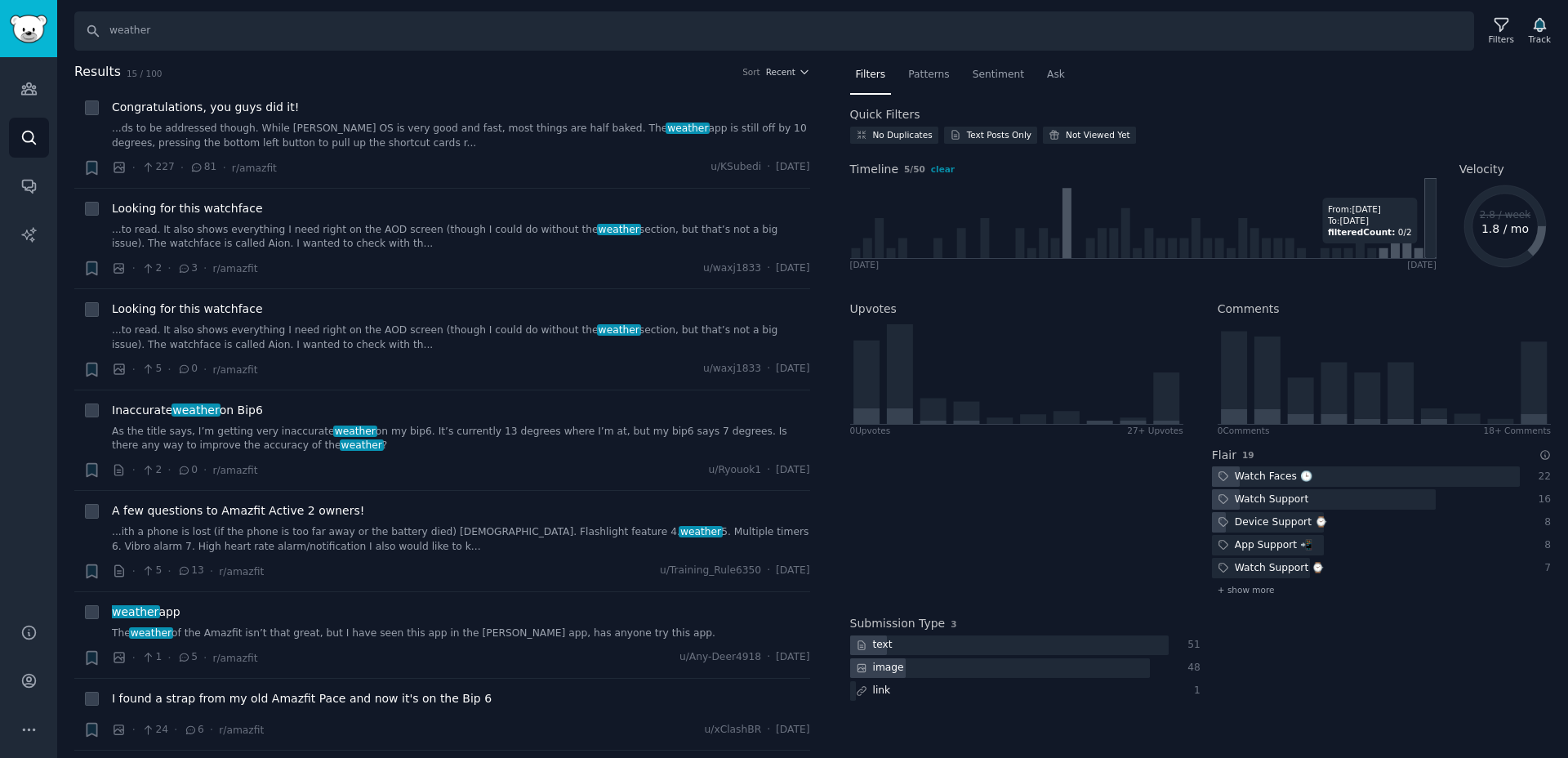
click at [1433, 252] on icon at bounding box center [1430, 248] width 9 height 21
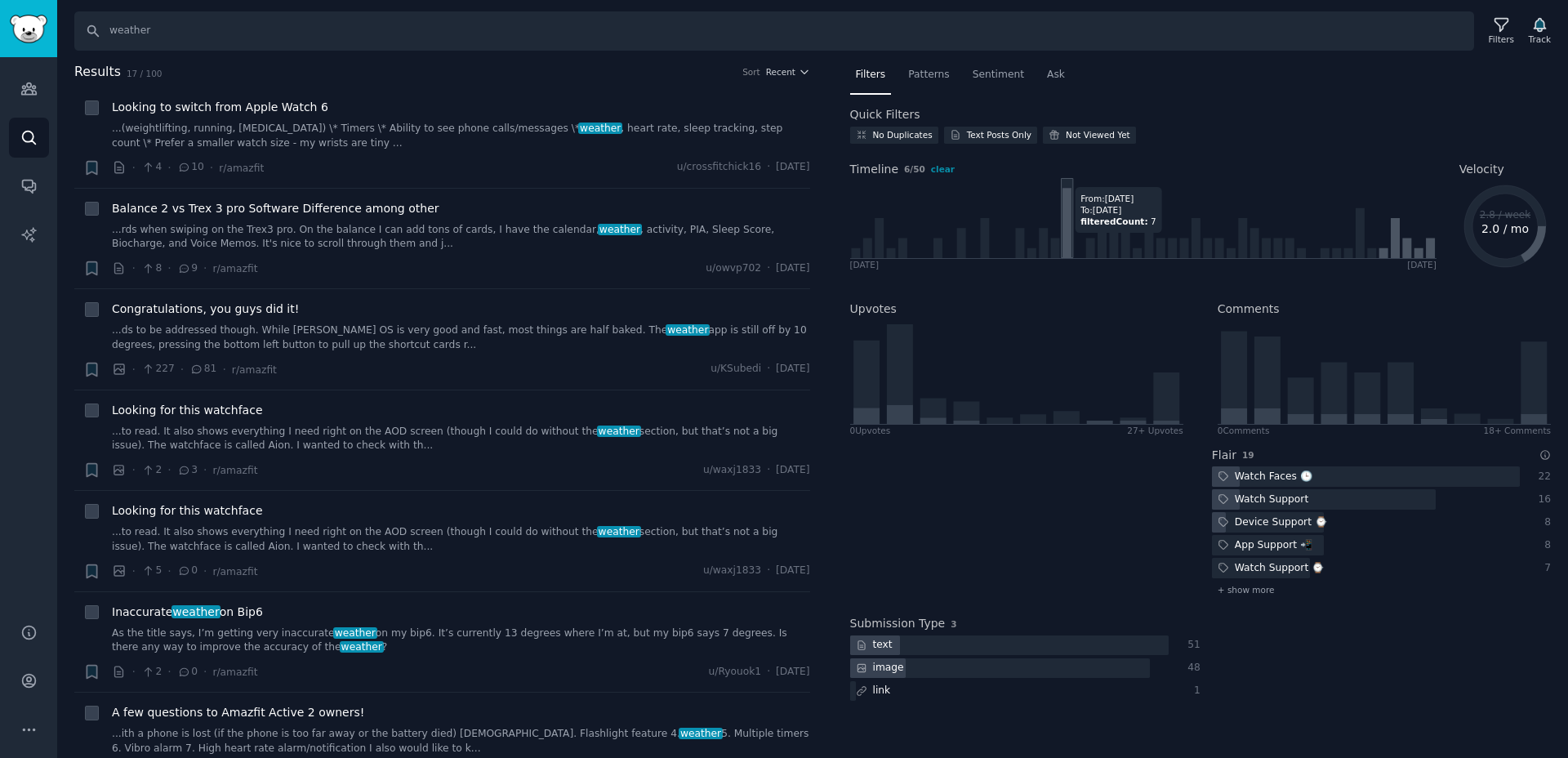
click at [1066, 241] on icon at bounding box center [1066, 223] width 9 height 70
click at [1384, 249] on icon at bounding box center [1383, 252] width 9 height 9
click at [1400, 250] on icon at bounding box center [1142, 218] width 587 height 80
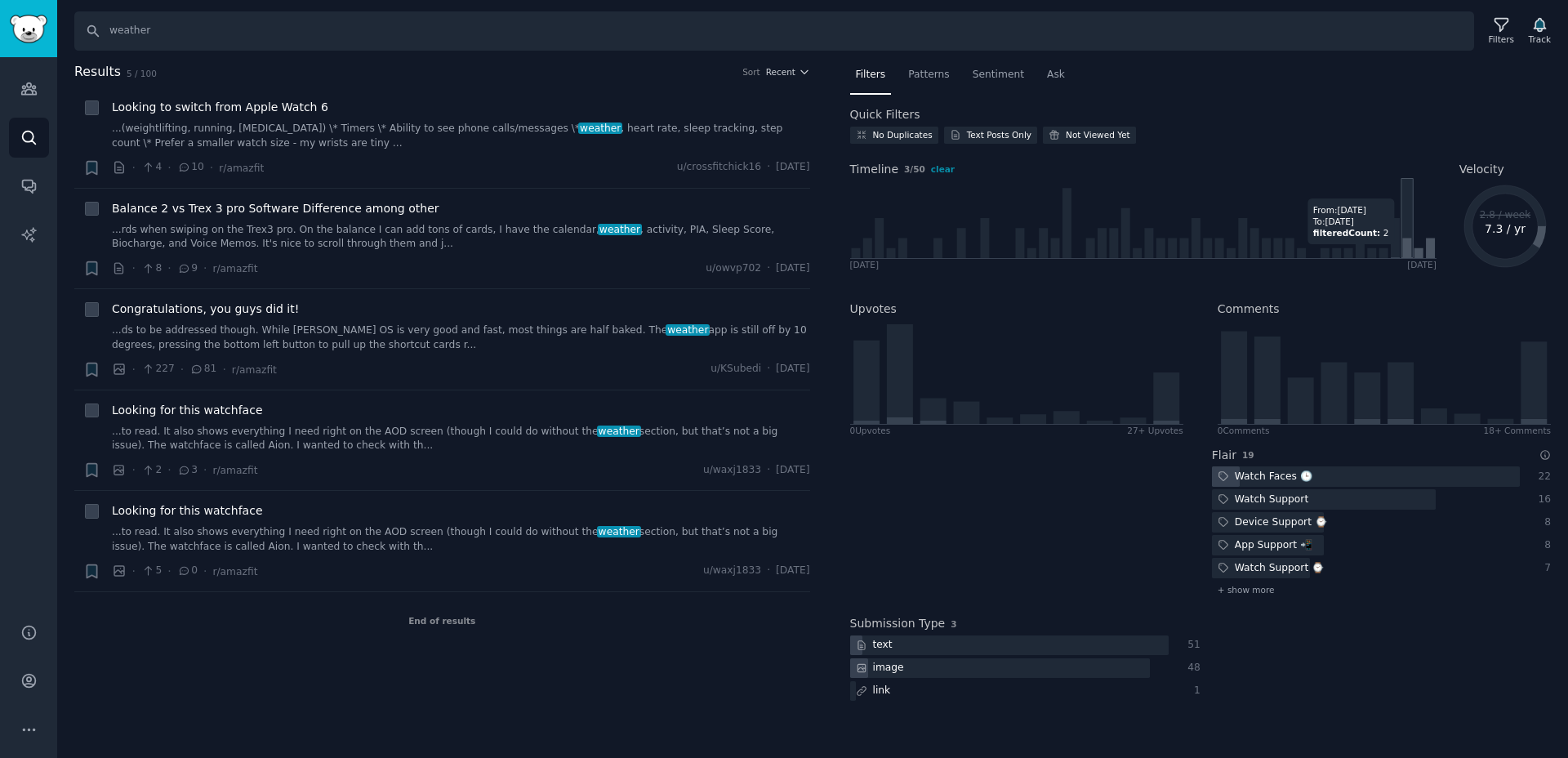
click at [1410, 252] on icon at bounding box center [1406, 248] width 9 height 21
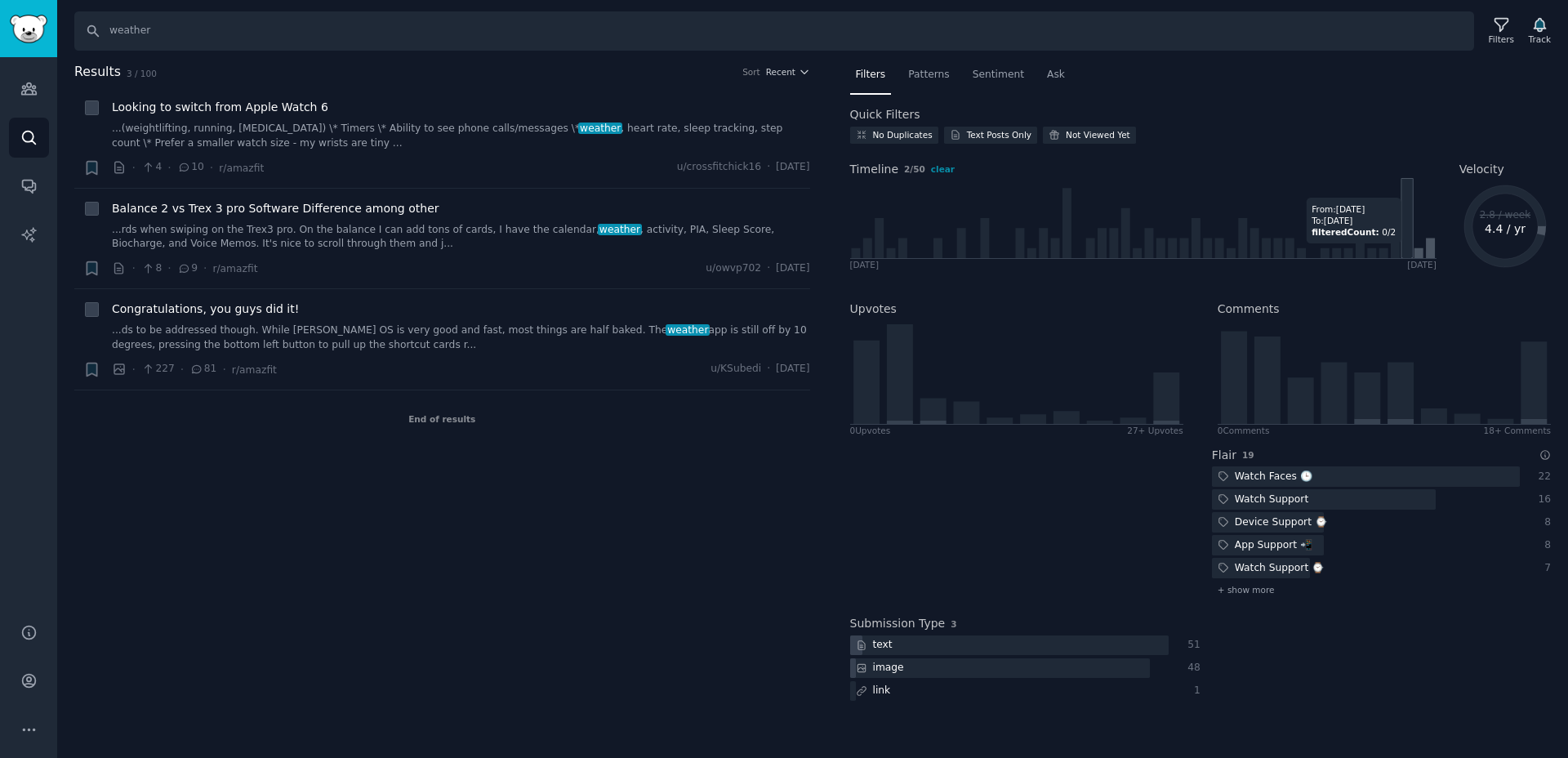
click at [1406, 251] on icon at bounding box center [1406, 248] width 9 height 21
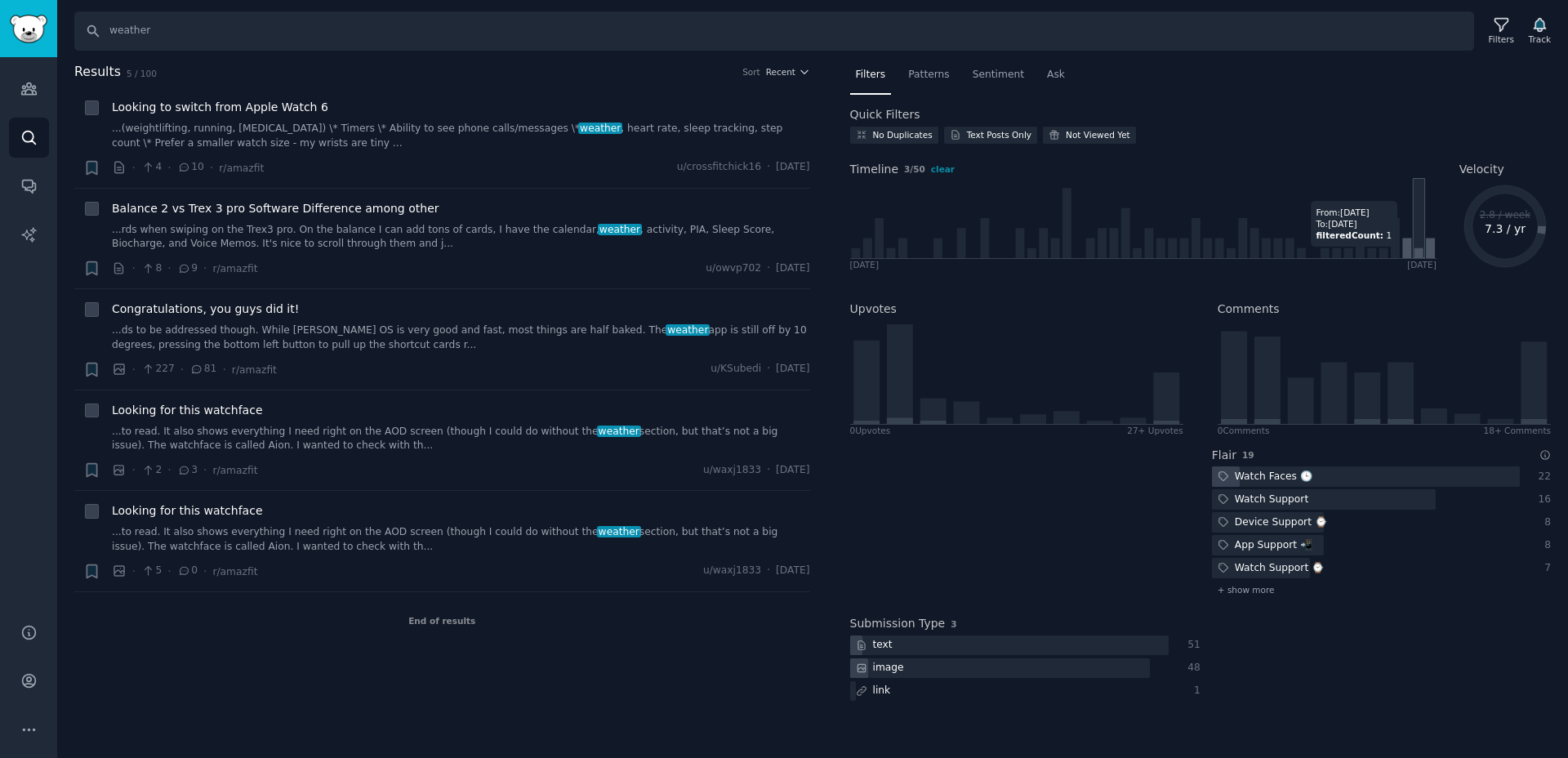
click at [1421, 254] on icon at bounding box center [1418, 252] width 9 height 9
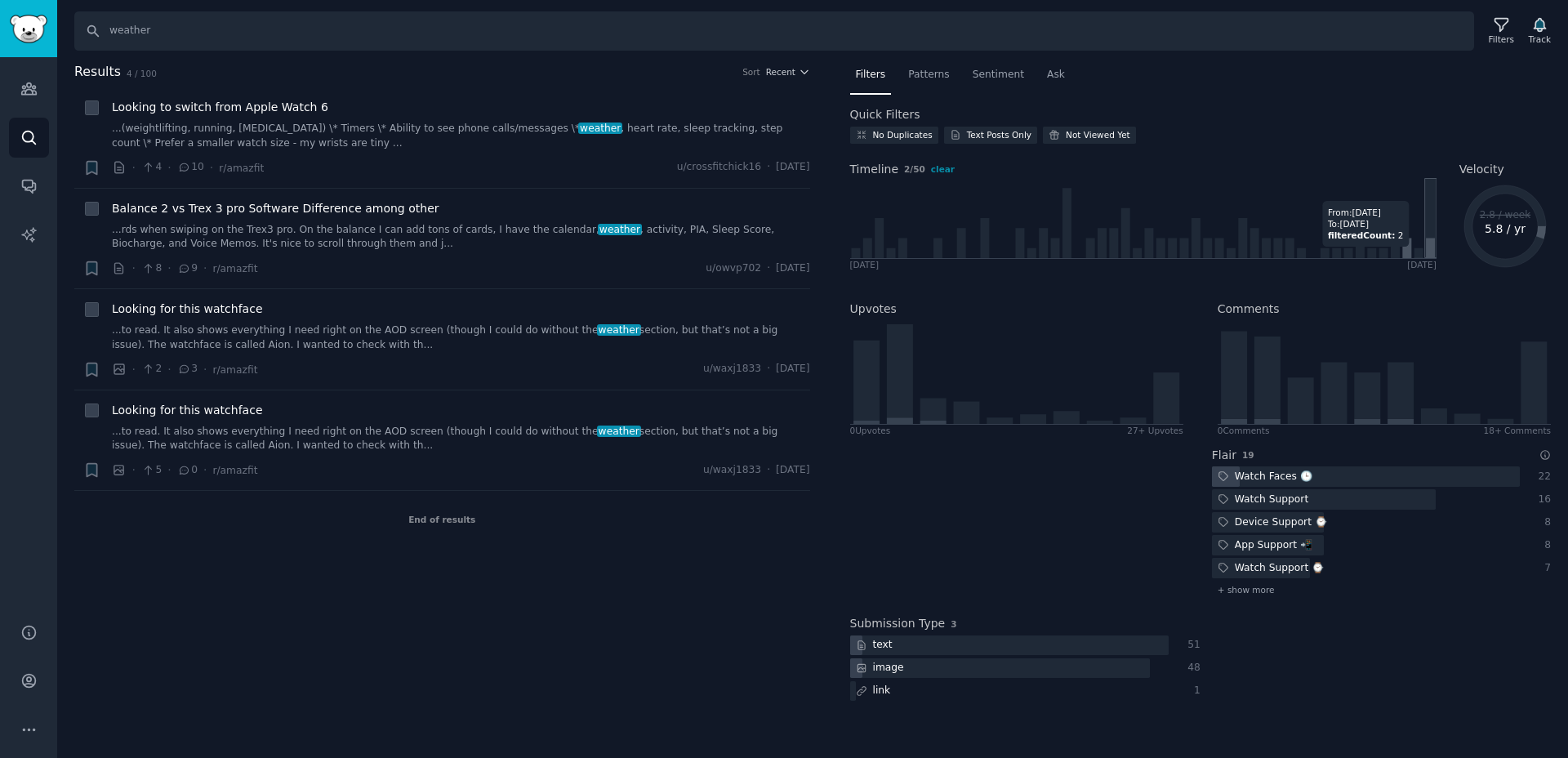
click at [1430, 254] on icon at bounding box center [1430, 248] width 9 height 21
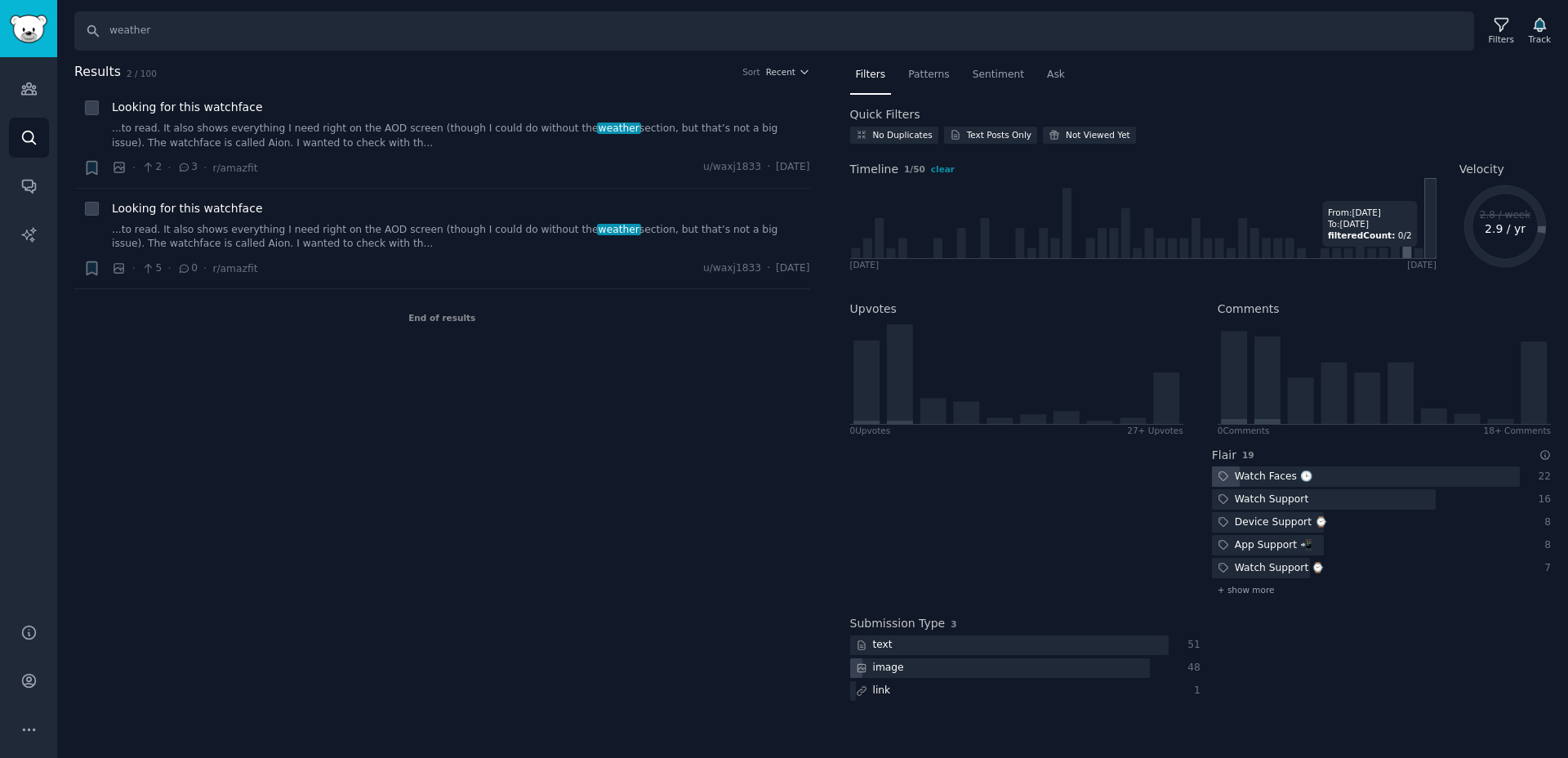
click at [1430, 254] on icon at bounding box center [1430, 248] width 9 height 21
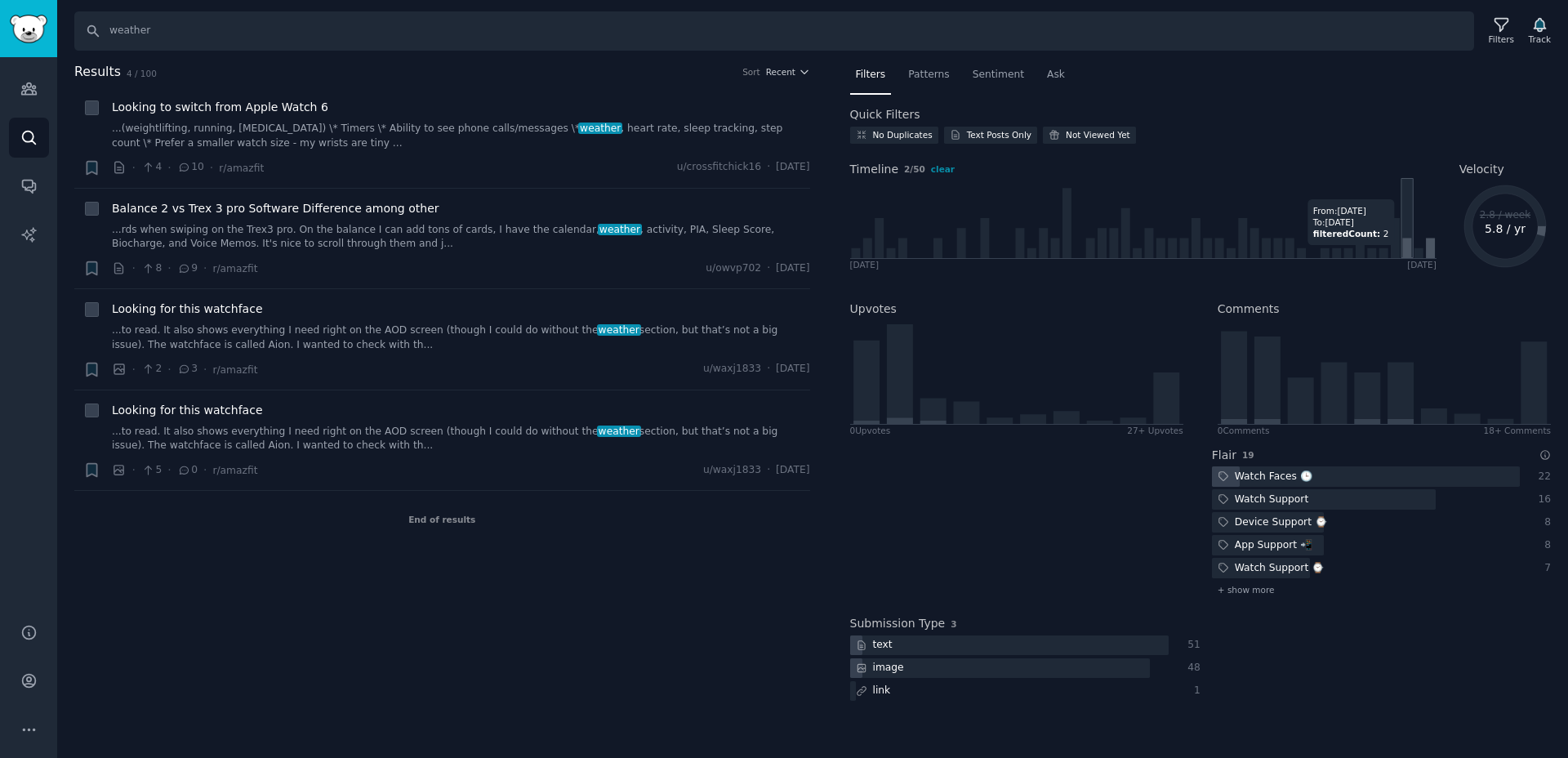
click at [1411, 253] on icon at bounding box center [1142, 218] width 587 height 80
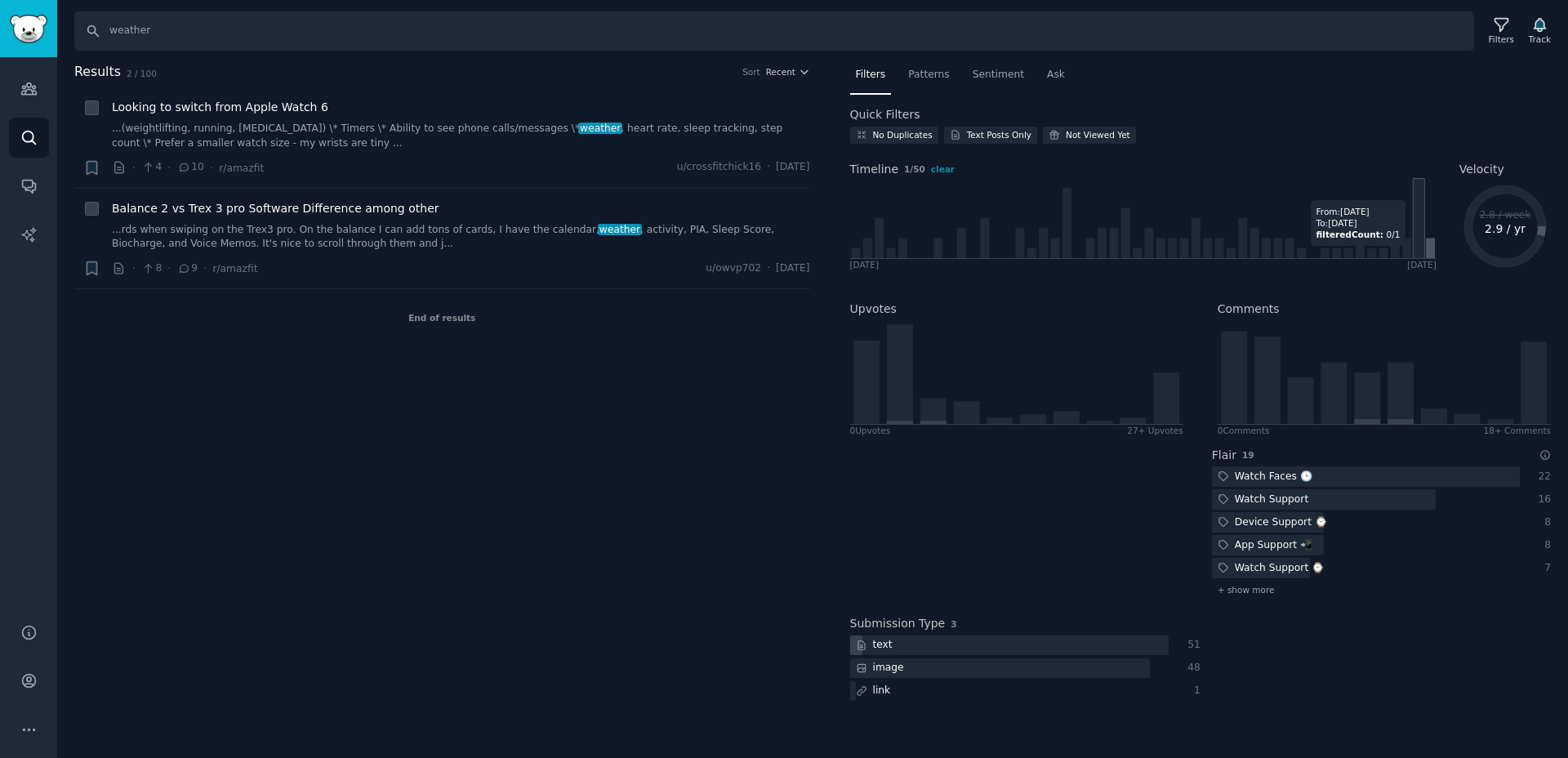
click at [1419, 254] on icon at bounding box center [1418, 252] width 9 height 9
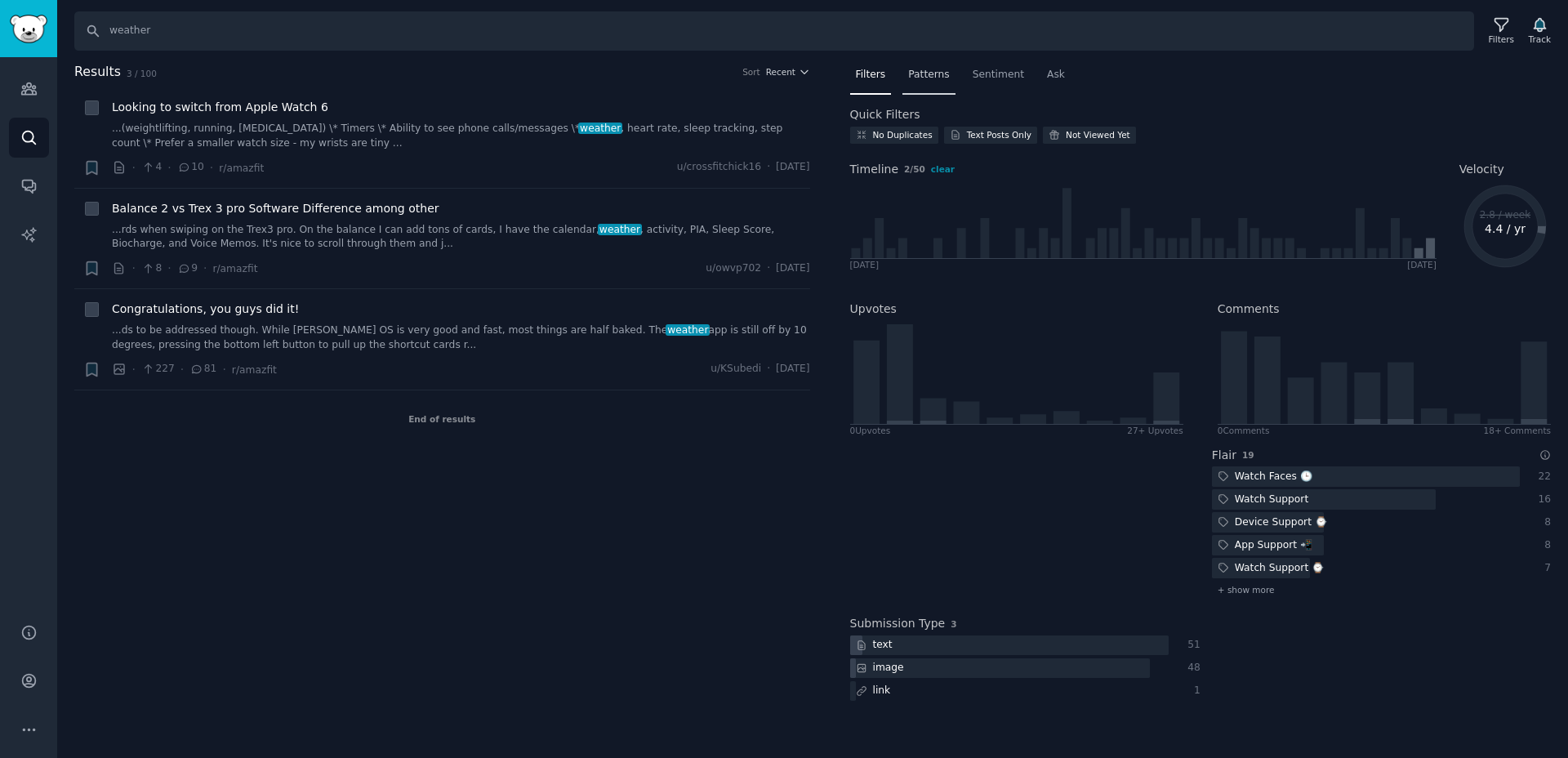
click at [942, 80] on span "Patterns" at bounding box center [928, 75] width 41 height 15
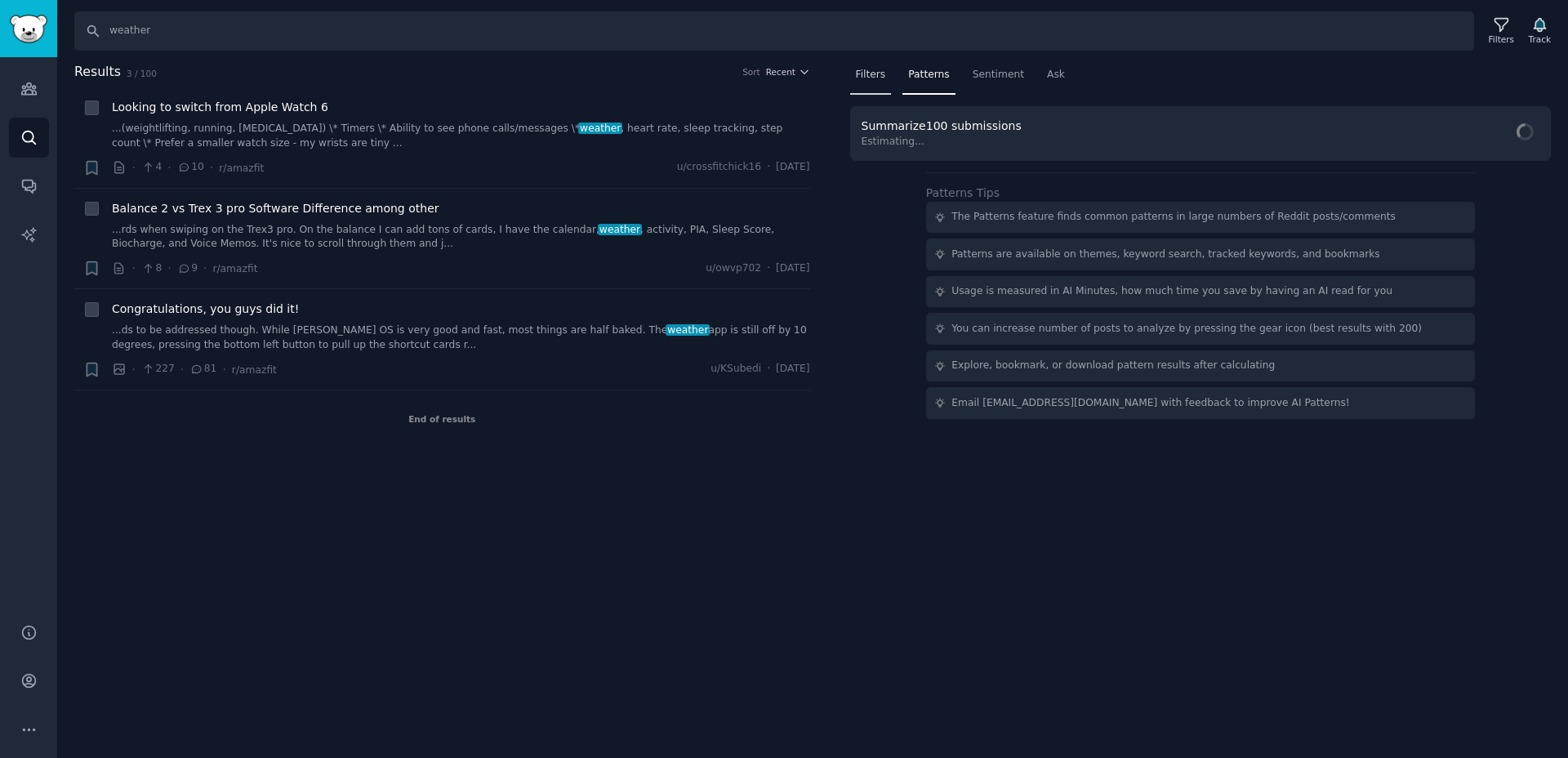
click at [877, 80] on span "Filters" at bounding box center [871, 75] width 30 height 15
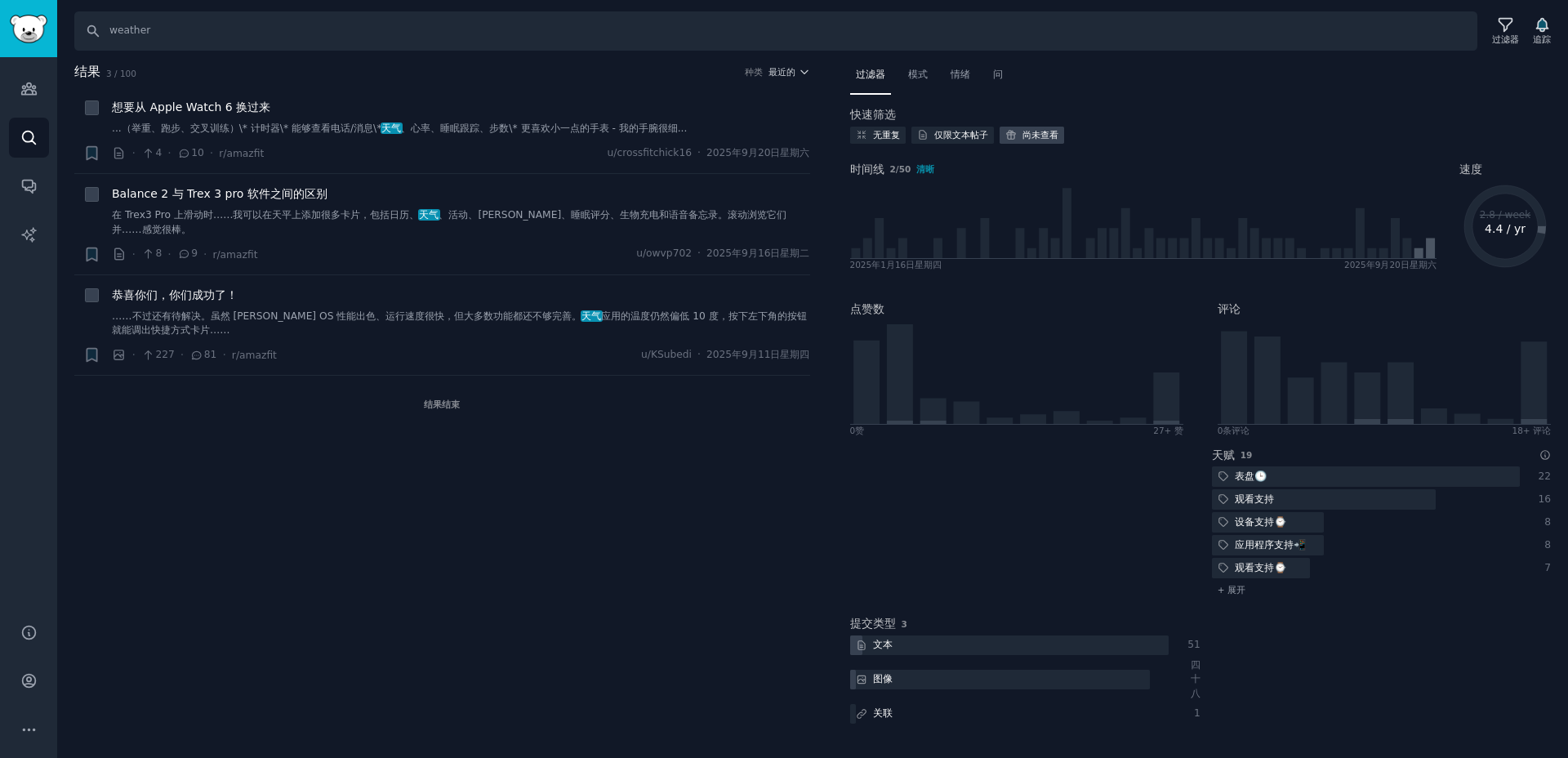
click at [1033, 135] on font "尚未查看" at bounding box center [1040, 135] width 36 height 9
click at [1122, 123] on div "快速筛选" at bounding box center [1200, 114] width 702 height 17
